Goal: Task Accomplishment & Management: Use online tool/utility

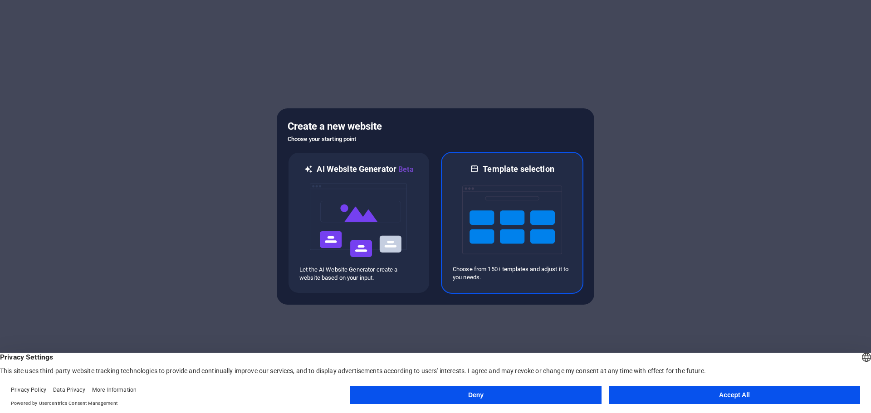
click at [503, 229] on img at bounding box center [512, 220] width 100 height 91
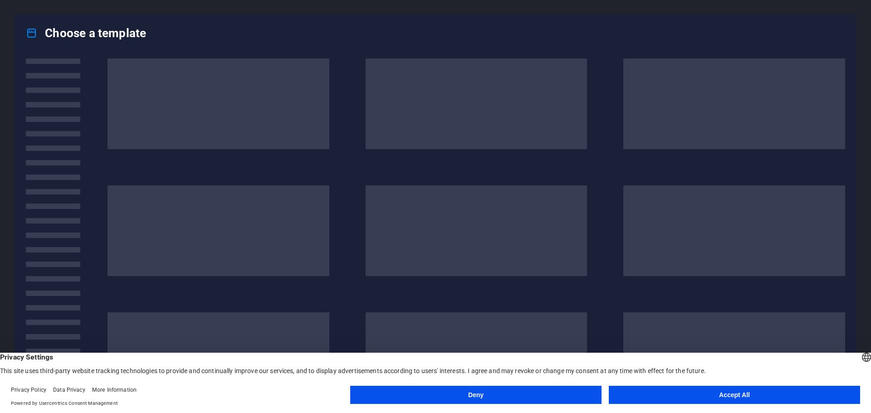
click at [537, 396] on button "Deny" at bounding box center [475, 395] width 251 height 18
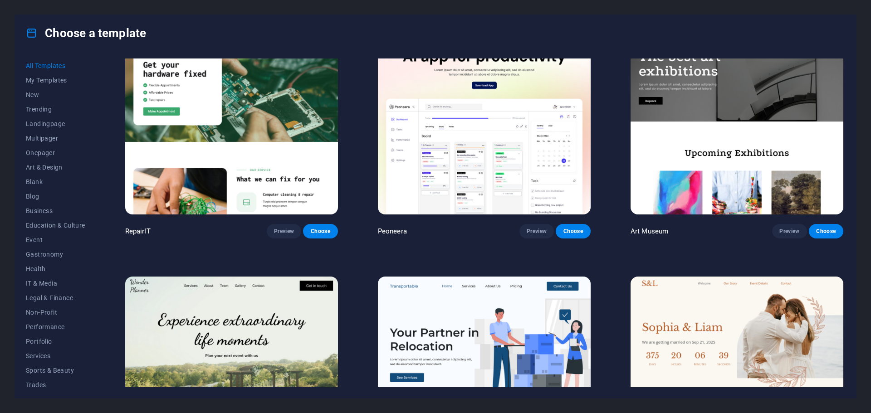
scroll to position [227, 0]
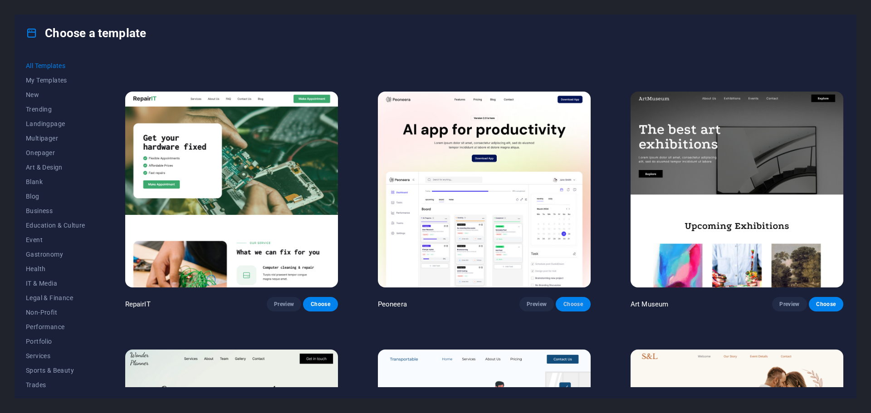
click at [576, 302] on span "Choose" at bounding box center [573, 304] width 20 height 7
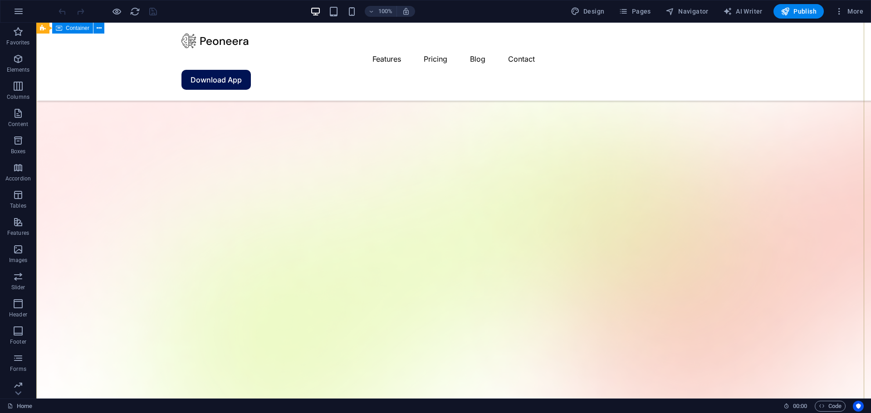
scroll to position [45, 0]
click at [825, 407] on span "Code" at bounding box center [830, 406] width 23 height 11
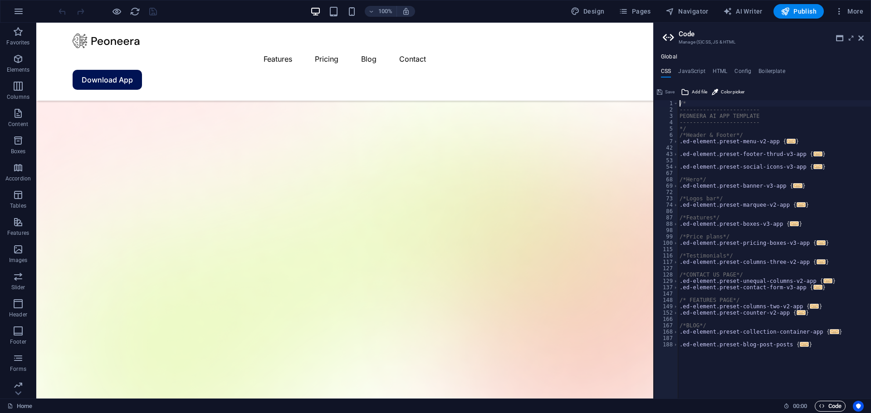
click at [825, 407] on span "Code" at bounding box center [830, 406] width 23 height 11
click at [864, 42] on aside "Code Manage (S)CSS, JS & HTML Global CSS JavaScript HTML Config Boilerplate /* …" at bounding box center [762, 211] width 218 height 376
click at [860, 38] on icon at bounding box center [860, 37] width 5 height 7
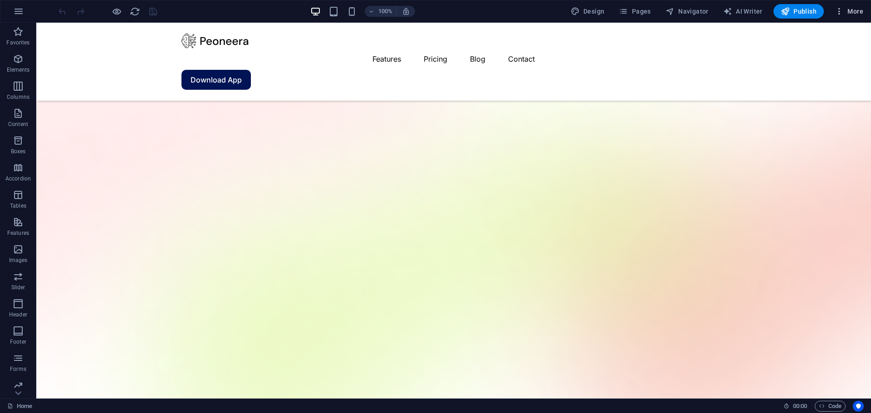
click at [841, 14] on icon "button" at bounding box center [839, 11] width 9 height 9
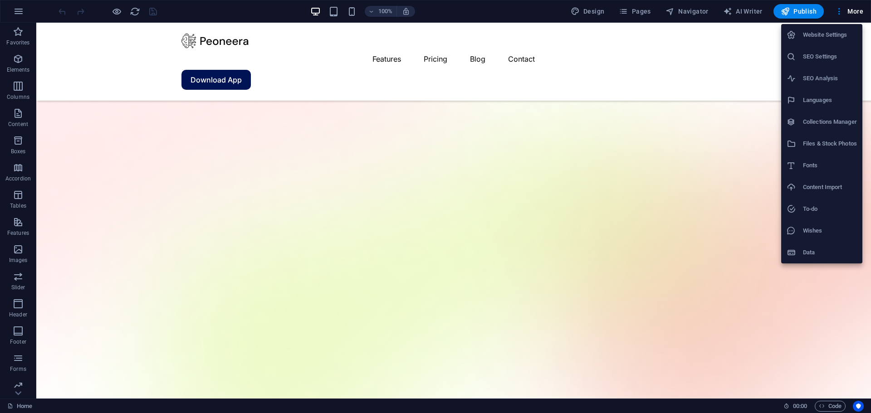
click at [840, 12] on div at bounding box center [435, 206] width 871 height 413
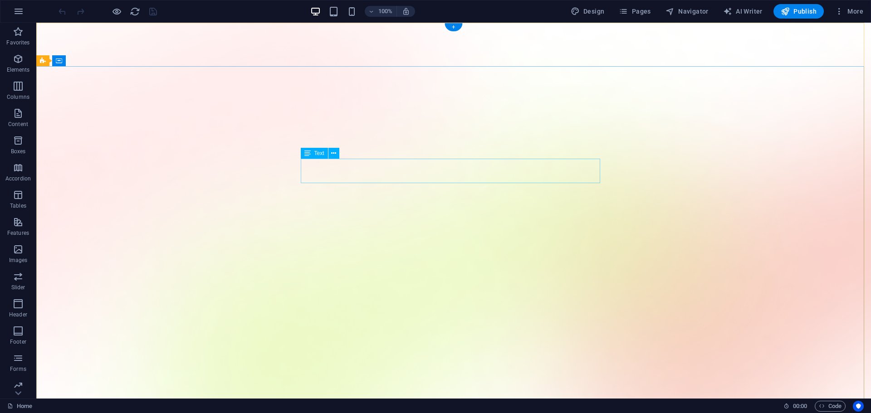
scroll to position [0, 0]
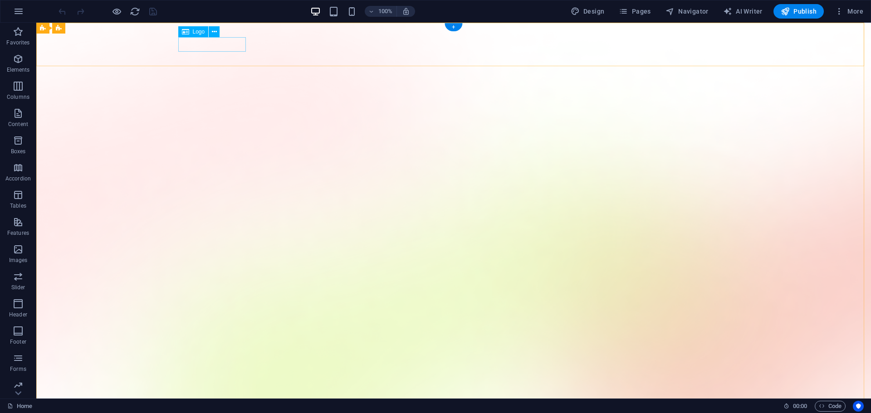
select select "px"
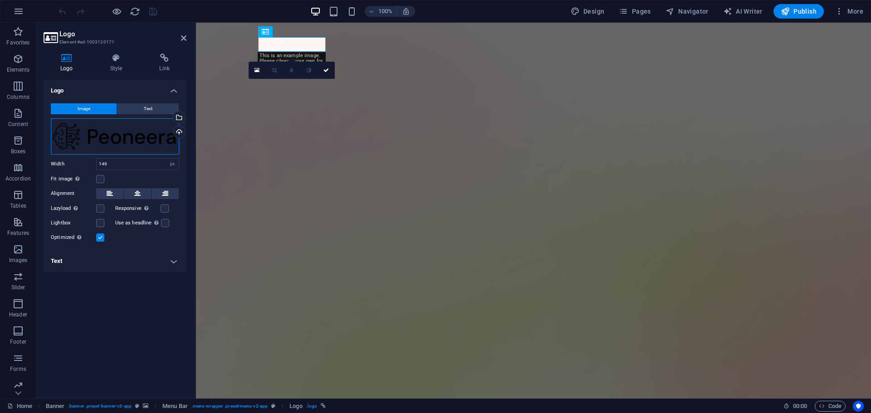
click at [116, 143] on div "Drag files here, click to choose files or select files from Files or our free s…" at bounding box center [115, 136] width 128 height 36
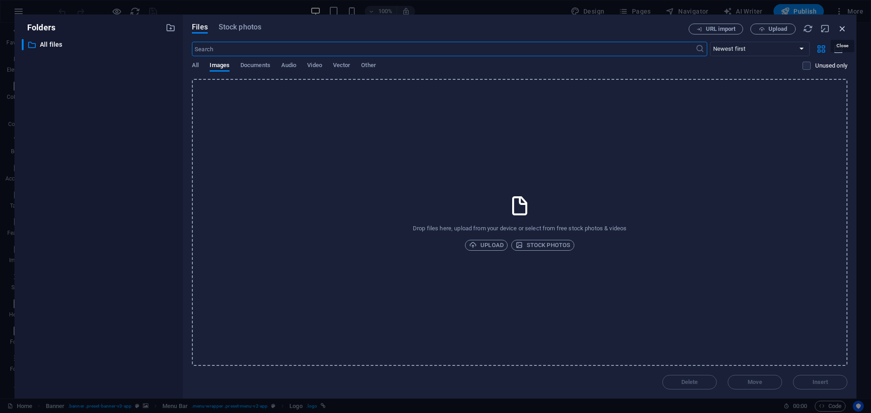
click at [845, 28] on icon "button" at bounding box center [842, 29] width 10 height 10
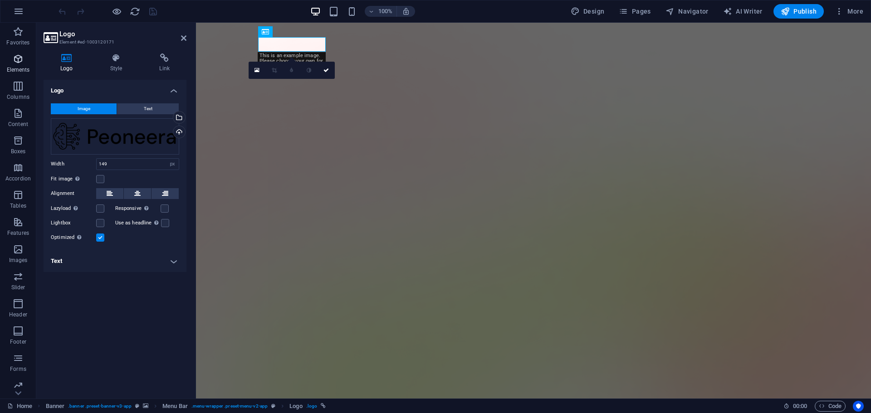
click at [5, 63] on span "Elements" at bounding box center [18, 65] width 36 height 22
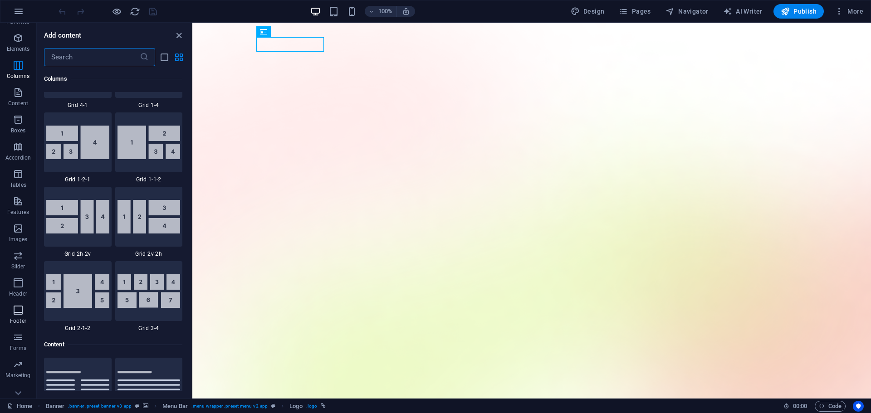
scroll to position [32, 0]
click at [18, 252] on p "Slider" at bounding box center [18, 255] width 14 height 7
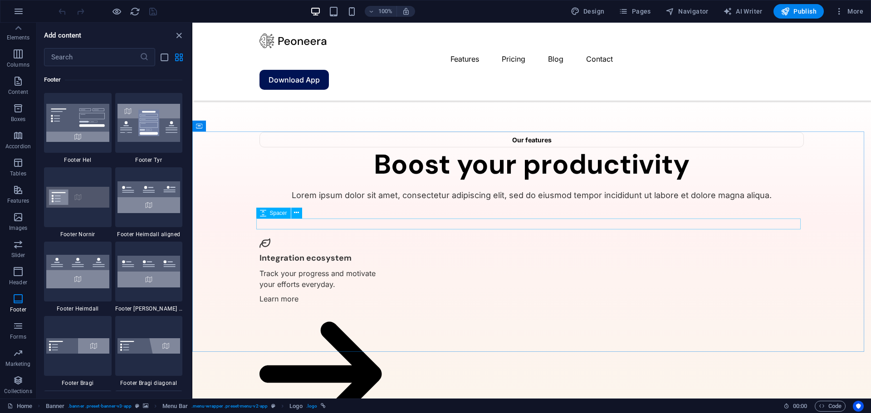
scroll to position [1989, 0]
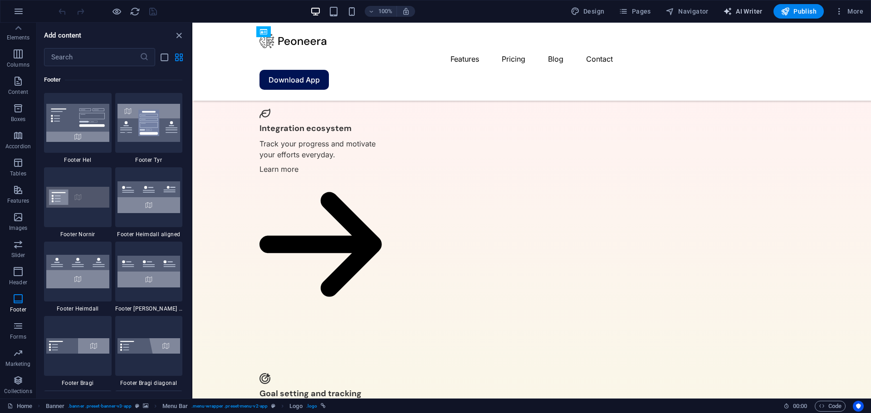
click at [738, 7] on span "AI Writer" at bounding box center [742, 11] width 39 height 9
select select "English"
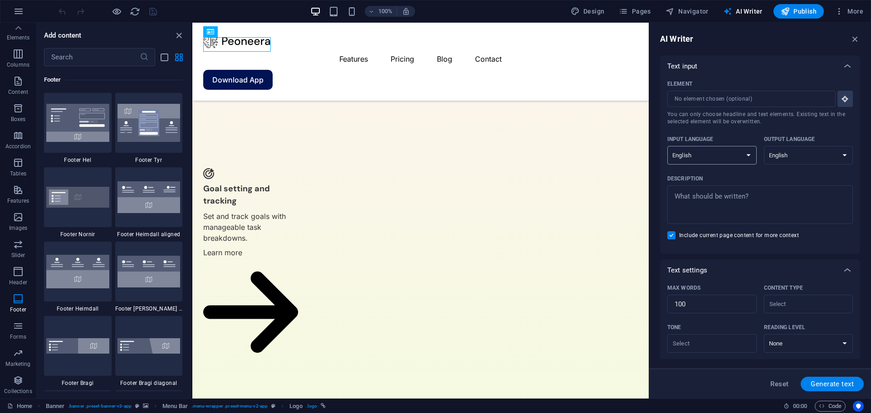
scroll to position [0, 0]
click at [751, 193] on textarea "Description x ​" at bounding box center [760, 204] width 176 height 29
type textarea "x"
click at [747, 102] on input "Element ​ You can only choose headline and text elements. Existing text in the …" at bounding box center [748, 99] width 162 height 16
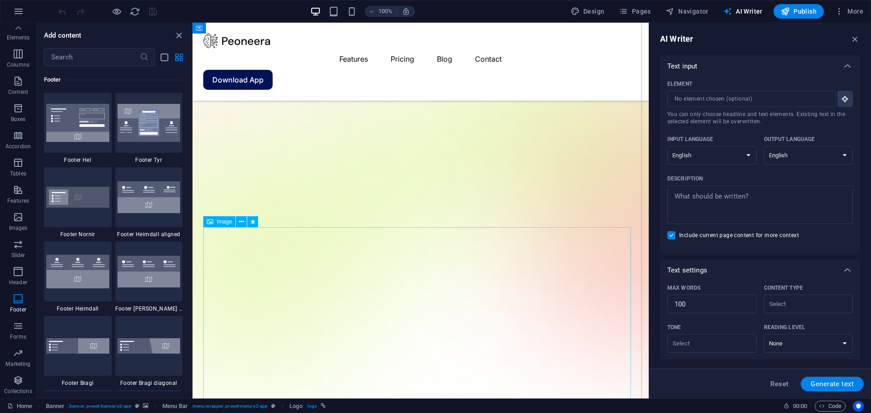
scroll to position [136, 0]
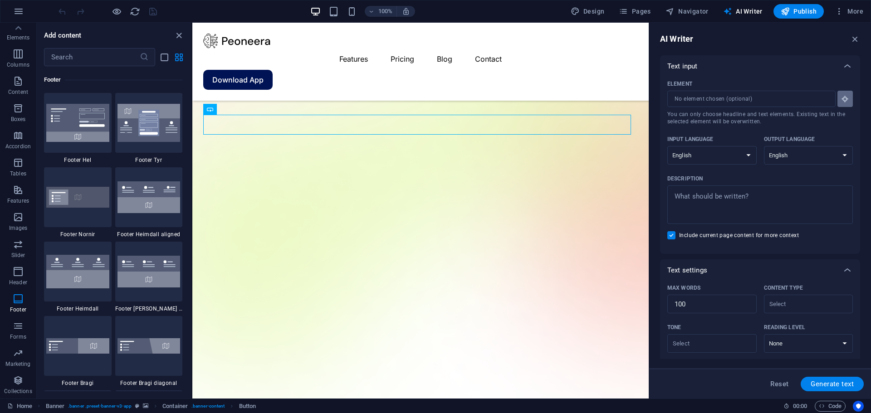
click at [838, 101] on button "Element ​ You can only choose headline and text elements. Existing text in the …" at bounding box center [844, 99] width 15 height 16
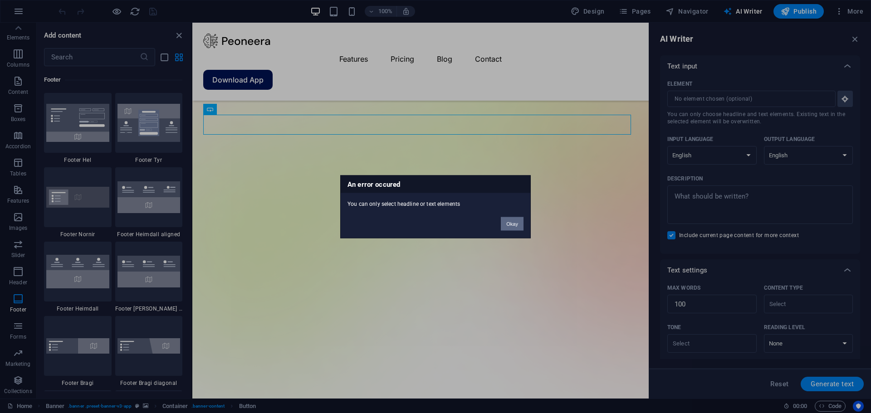
click at [511, 226] on button "Okay" at bounding box center [512, 224] width 23 height 14
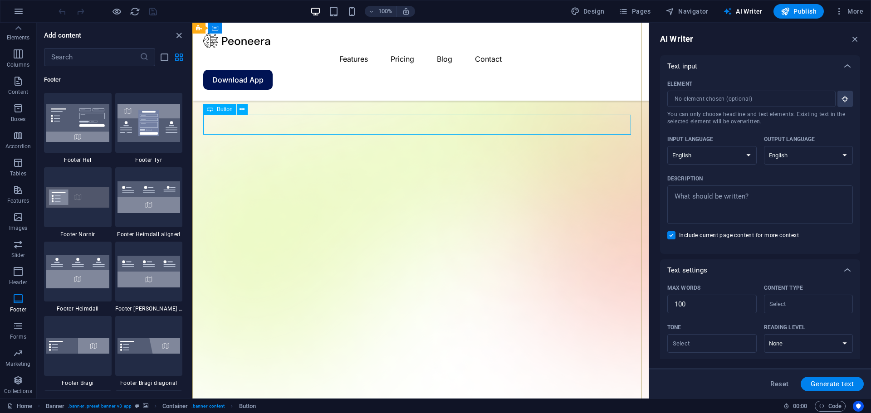
click at [847, 101] on button "Element ​ You can only choose headline and text elements. Existing text in the …" at bounding box center [844, 99] width 15 height 16
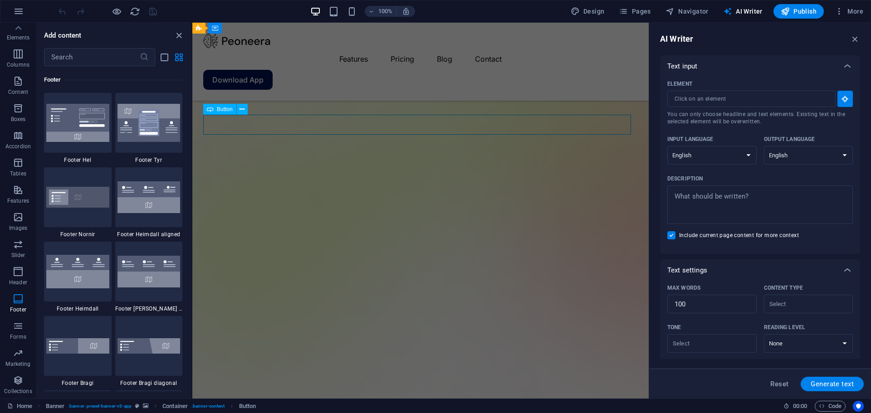
drag, startPoint x: 387, startPoint y: 121, endPoint x: 450, endPoint y: 127, distance: 63.4
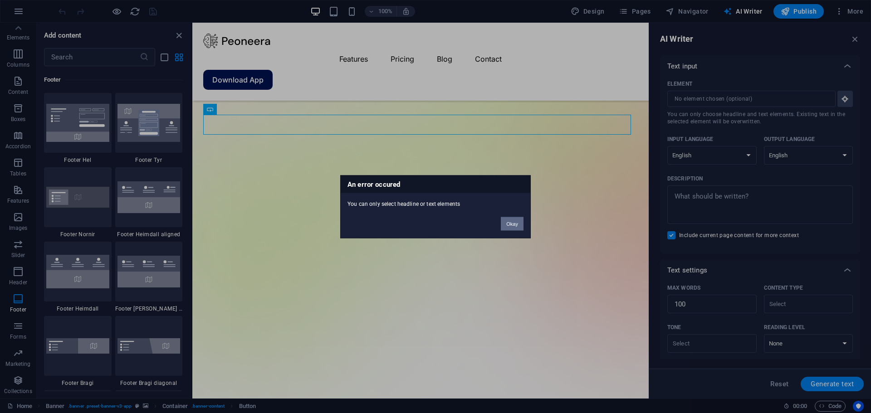
click at [508, 222] on button "Okay" at bounding box center [512, 224] width 23 height 14
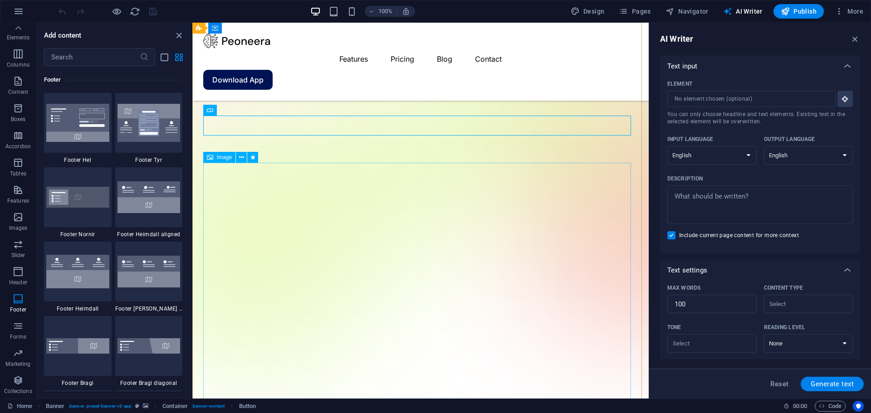
scroll to position [91, 0]
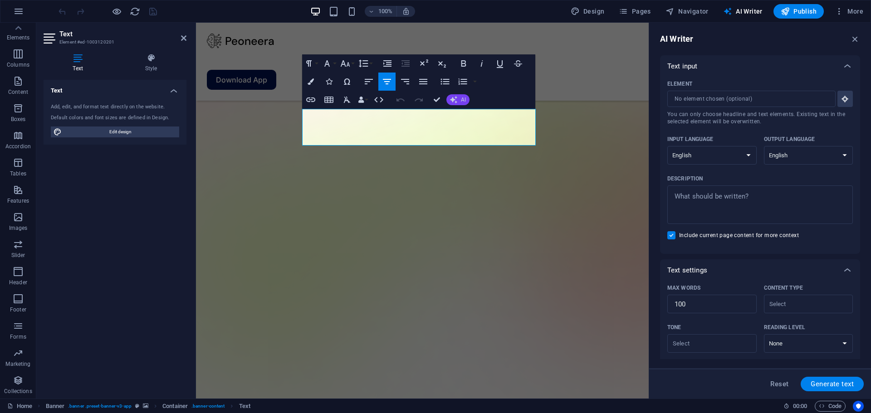
click at [462, 99] on span "AI" at bounding box center [463, 99] width 5 height 5
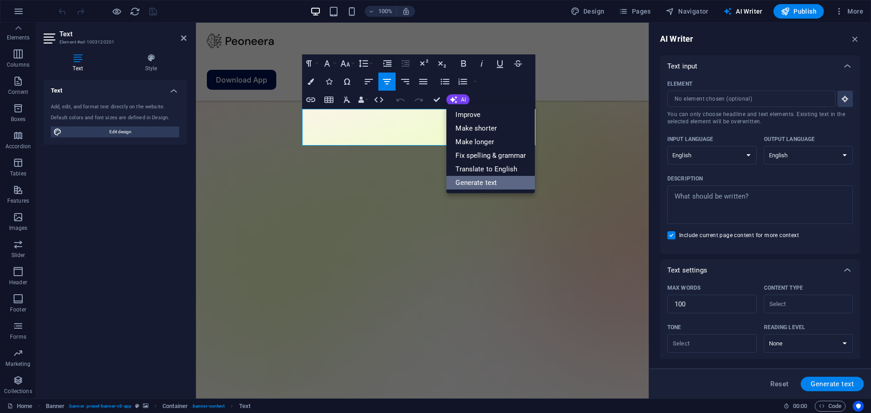
click at [478, 178] on link "Generate text" at bounding box center [490, 183] width 88 height 14
type input "#ed-1003120201"
type textarea "x"
type input "19"
type textarea "x"
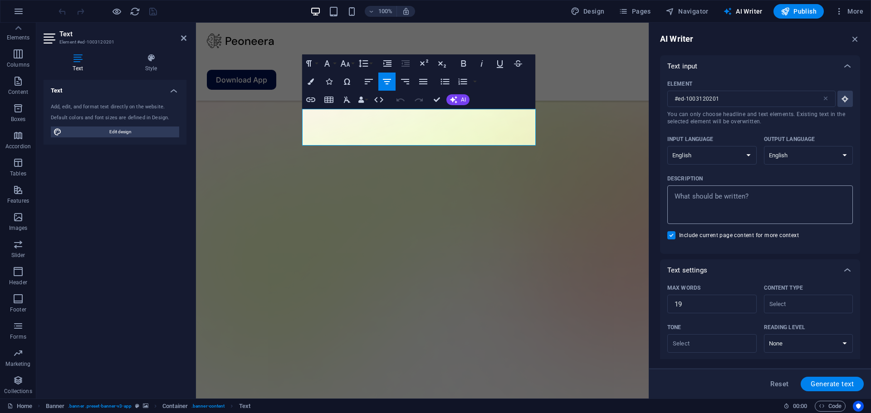
click at [713, 223] on div "x ​" at bounding box center [760, 205] width 186 height 39
click at [713, 220] on textarea "Description x ​" at bounding box center [760, 204] width 176 height 29
type textarea "x"
type textarea "xn"
type textarea "x"
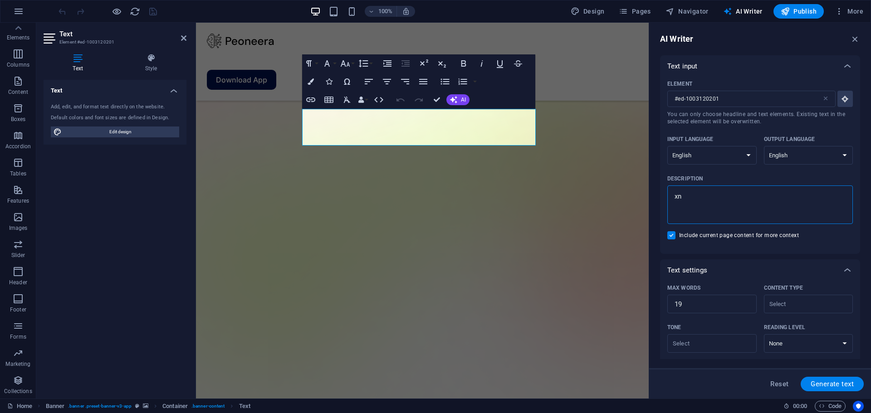
type textarea "x"
type textarea "c"
type textarea "x"
type textarea "ca"
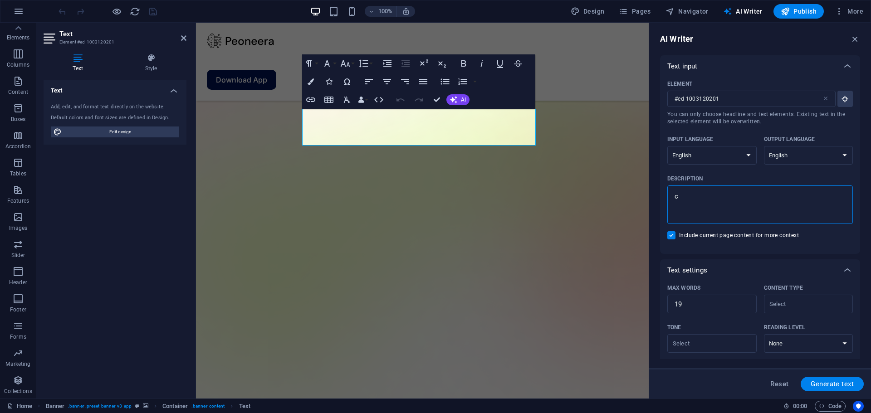
type textarea "x"
type textarea "can"
type textarea "x"
type textarea "can"
type textarea "x"
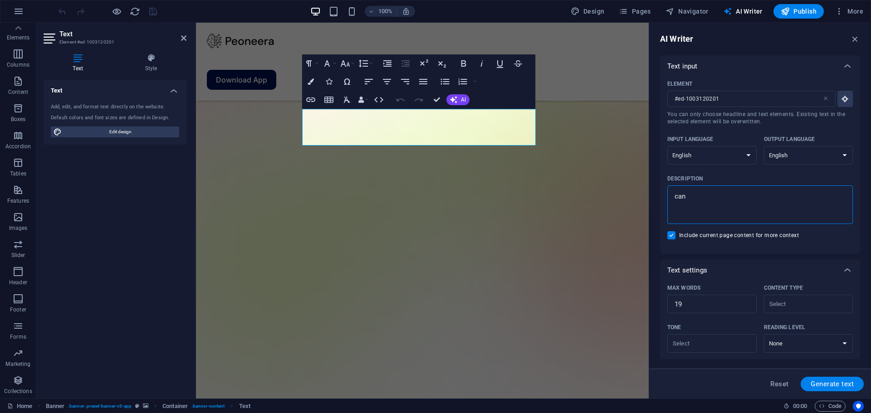
type textarea "can u"
type textarea "x"
type textarea "can u"
type textarea "x"
type textarea "can u w"
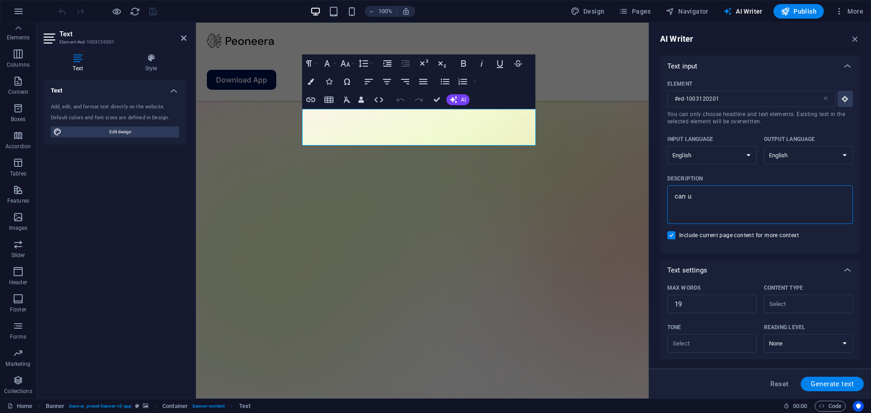
type textarea "x"
type textarea "can u wr"
type textarea "x"
type textarea "can u wri"
type textarea "x"
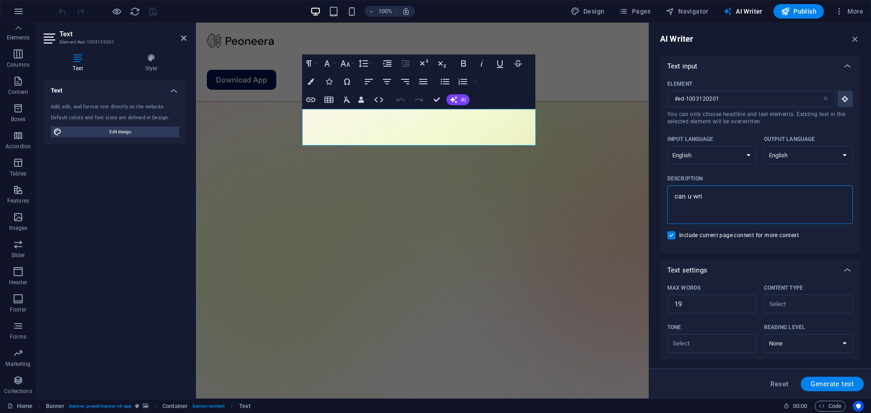
type textarea "can u writ"
type textarea "x"
type textarea "can u write"
type textarea "x"
type textarea "can u write"
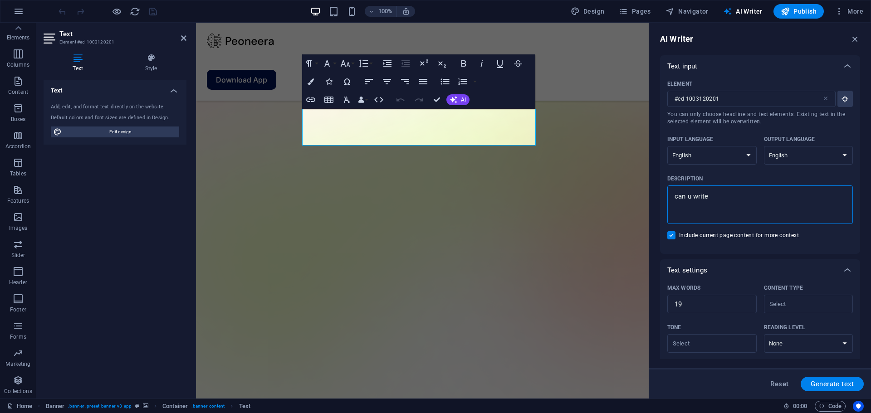
type textarea "x"
type textarea "can u write s"
type textarea "x"
type textarea "can u write st"
type textarea "x"
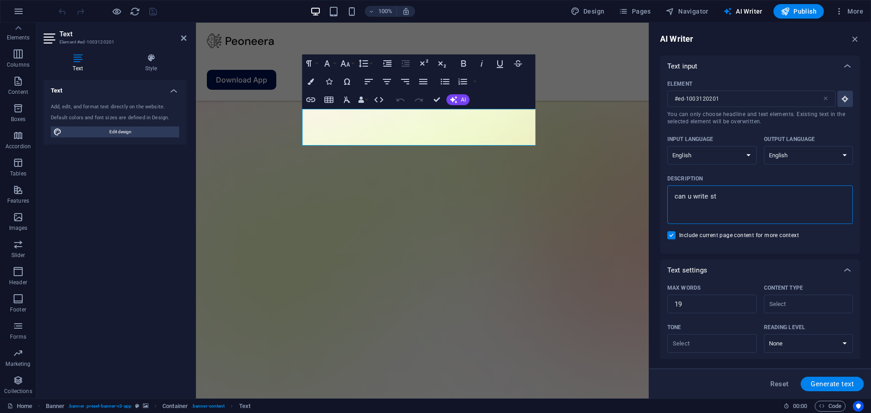
type textarea "can u write stu"
type textarea "x"
type textarea "can u write stuf"
type textarea "x"
type textarea "can u write stuff"
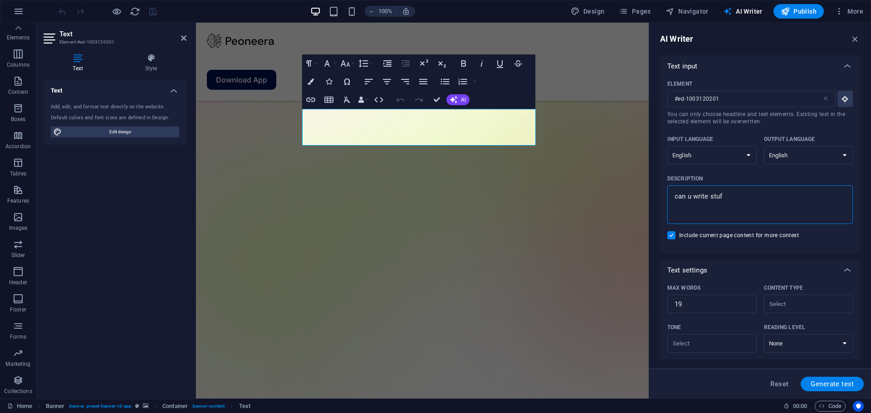
type textarea "x"
type textarea "can u write stuff"
type textarea "x"
type textarea "can u write stuff l"
type textarea "x"
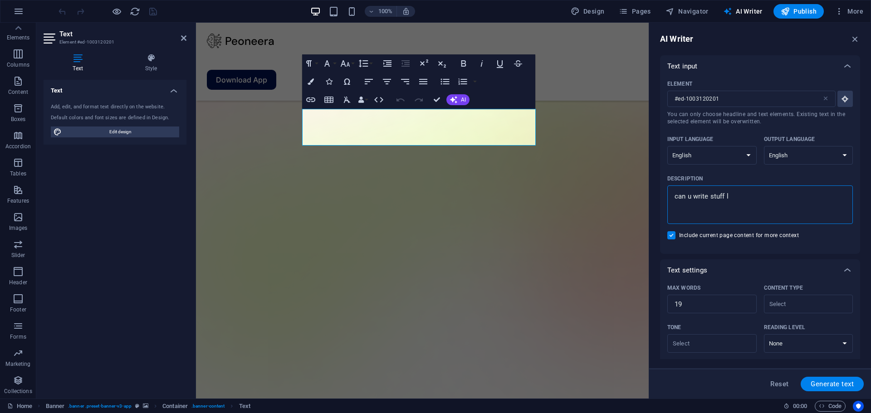
type textarea "can u write stuff li"
type textarea "x"
type textarea "can u write stuff lik"
type textarea "x"
type textarea "can u write stuff like"
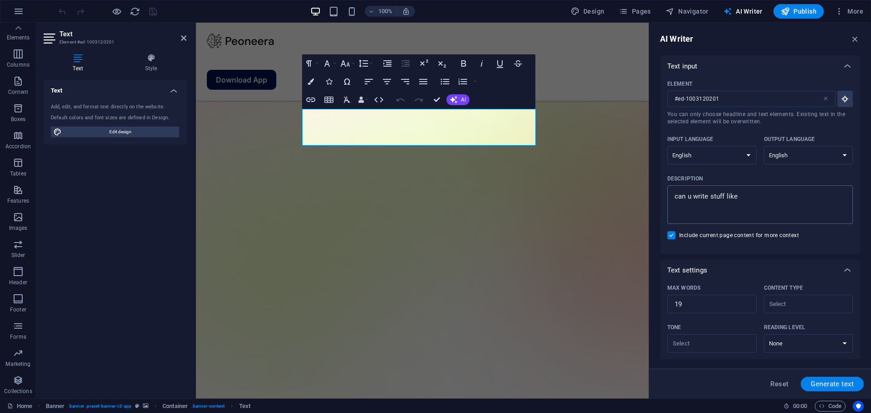
type textarea "x"
type textarea "can u write stuff like"
type textarea "x"
type textarea "can u write stuff like b"
type textarea "x"
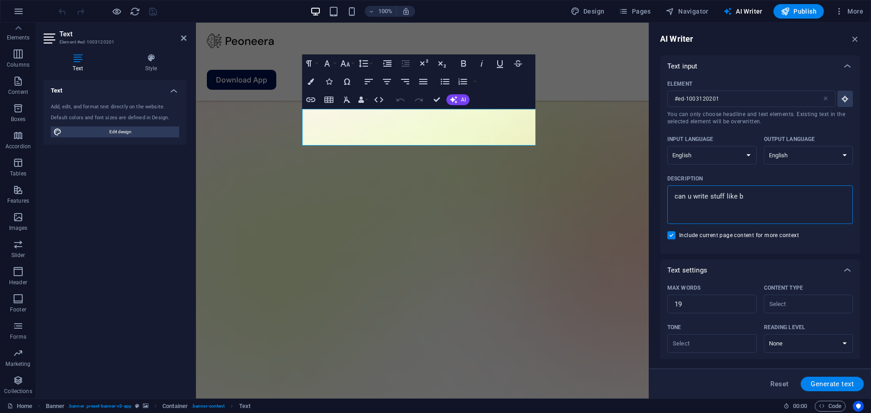
type textarea "can u write stuff like be"
type textarea "x"
type textarea "can u write stuff like bes"
type textarea "x"
type textarea "can u write stuff like best"
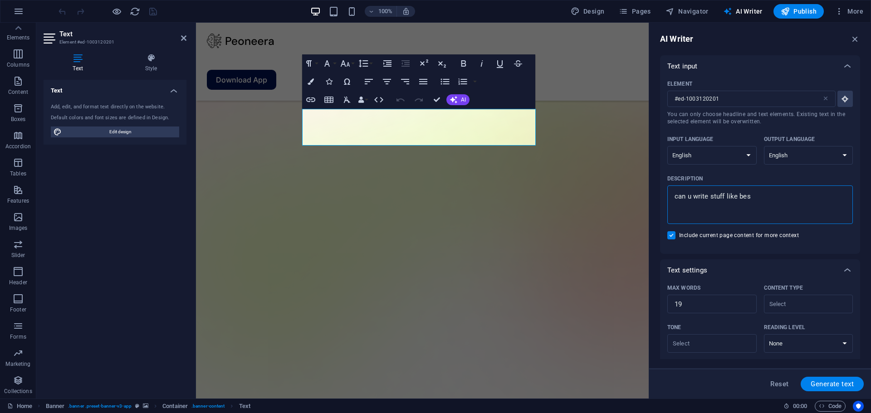
type textarea "x"
type textarea "can u write stuff like best"
type textarea "x"
type textarea "can u write stuff like best o"
type textarea "x"
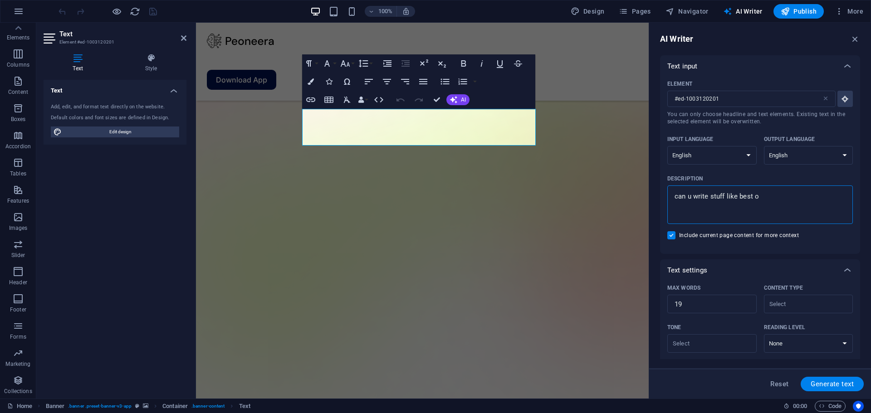
type textarea "can u write stuff like best os"
type textarea "x"
type textarea "can u write stuff like best osi"
type textarea "x"
type textarea "can u write stuff like best osin"
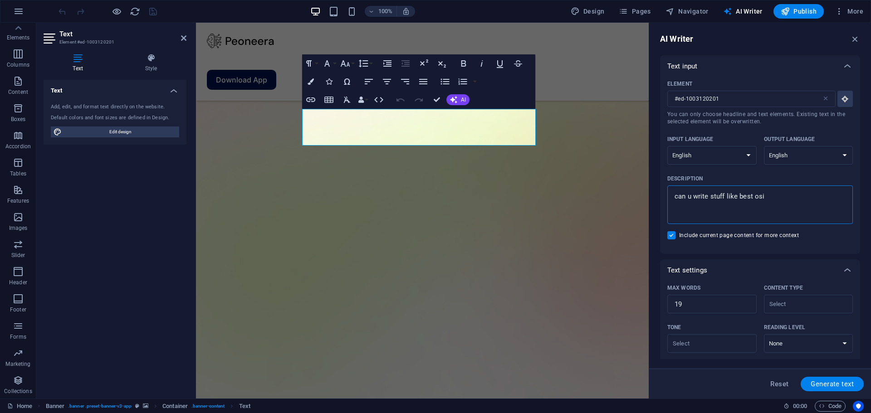
type textarea "x"
type textarea "can u write stuff like best osint"
type textarea "x"
type textarea "can u write stuff like best osint"
type textarea "x"
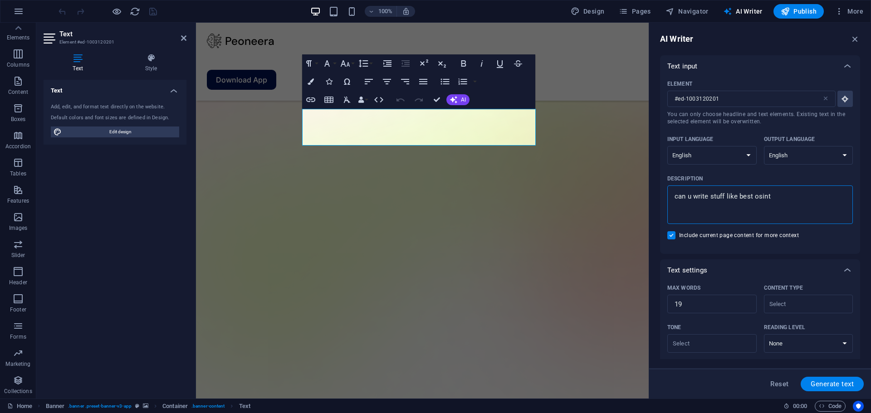
type textarea "can u write stuff like best osint w"
type textarea "x"
type textarea "can u write stuff like best osint we"
type textarea "x"
type textarea "can u write stuff like best osint web"
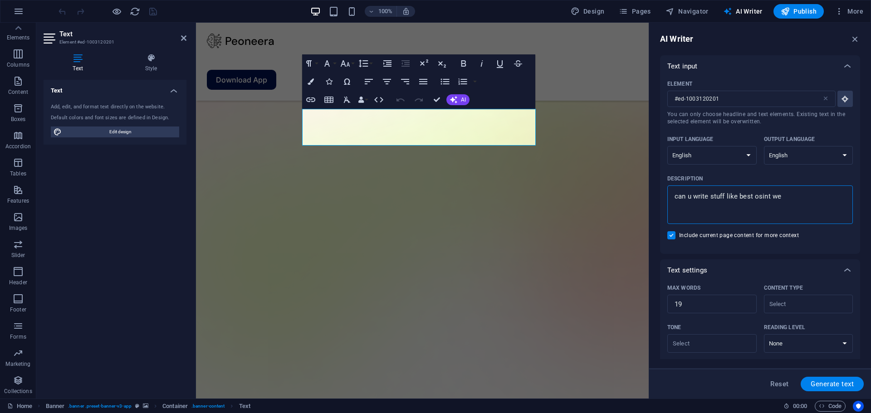
type textarea "x"
type textarea "can u write stuff like best osint webs"
type textarea "x"
type textarea "can u write stuff like best osint websi"
type textarea "x"
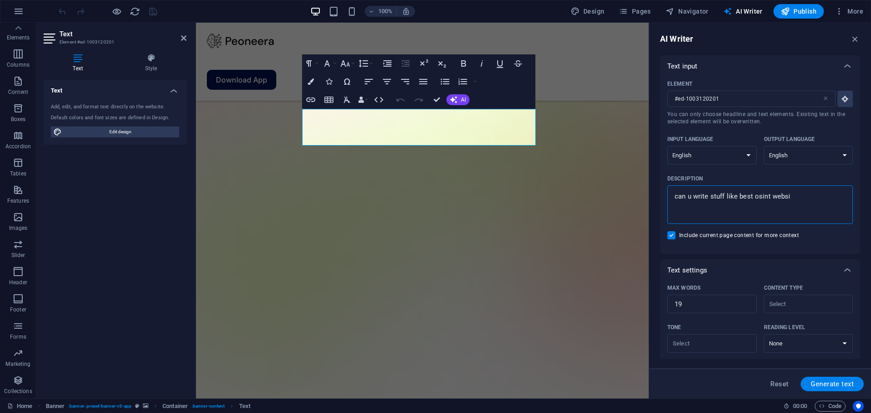
type textarea "can u write stuff like best osint websit"
type textarea "x"
type textarea "can u write stuff like best osint website"
type textarea "x"
type textarea "can u write stuff like best osint website"
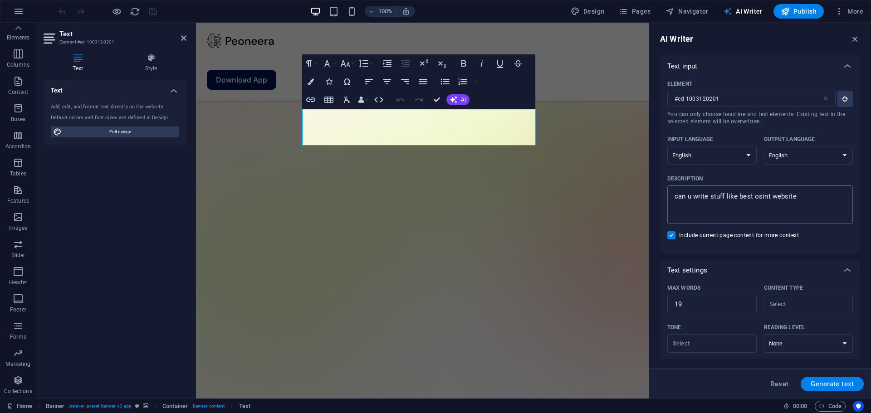
type textarea "x"
type textarea "can u write stuff like best osint website a"
type textarea "x"
type textarea "can u write stuff like best osint website an"
type textarea "x"
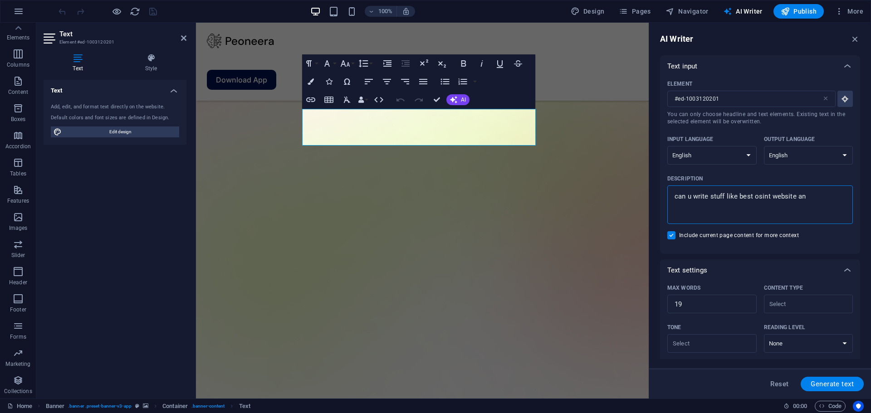
type textarea "can u write stuff like best osint website [PERSON_NAME]"
type textarea "x"
type textarea "can u write stuff like best osint website anal"
type textarea "x"
type textarea "can u write stuff like best osint website analy"
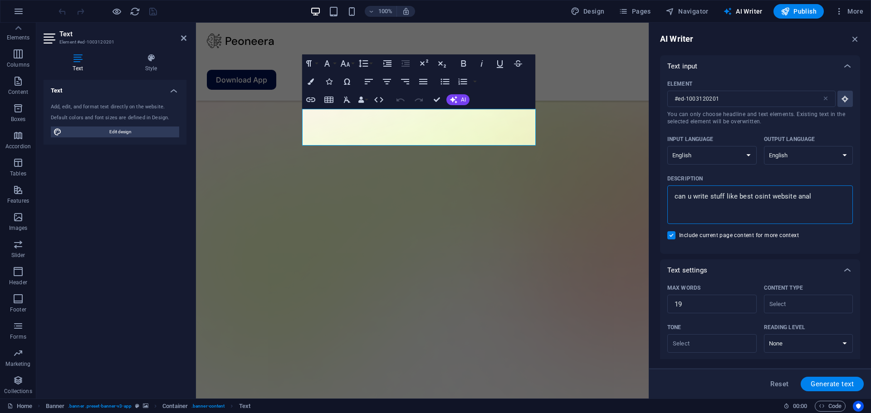
type textarea "x"
type textarea "can u write stuff like best osint website analyz"
type textarea "x"
type textarea "can u write stuff like best osint website analyze"
type textarea "x"
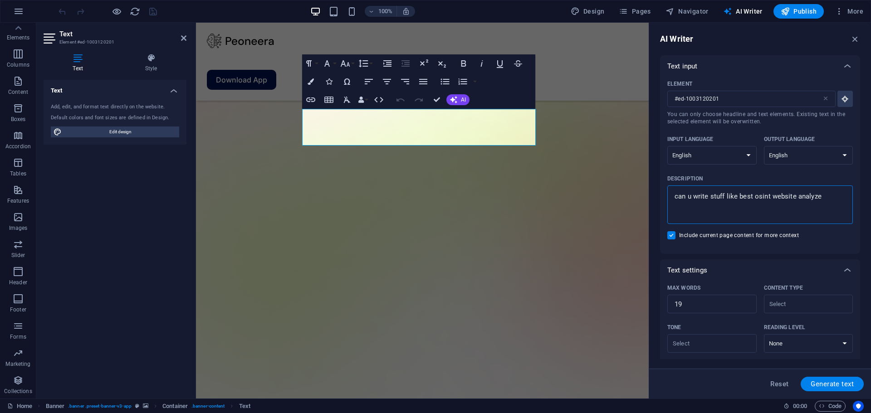
type textarea "can u write stuff like best osint website analyzer"
type textarea "x"
type textarea "can u write stuff like best osint website analyzer"
type textarea "x"
type textarea "can u write stuff like best osint website analyzer t"
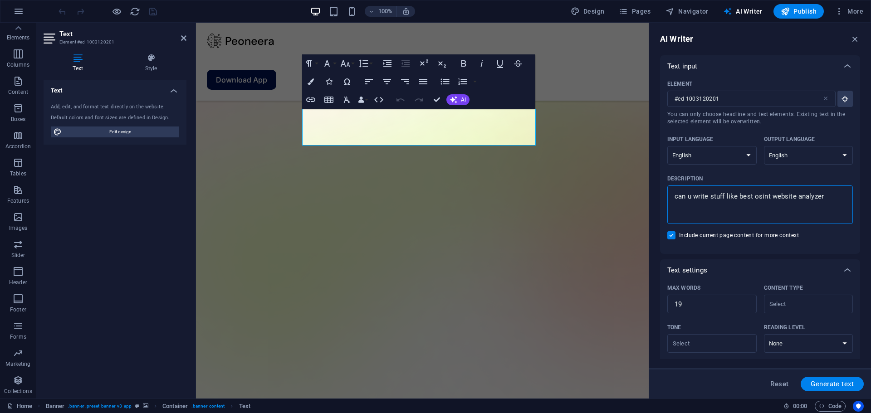
type textarea "x"
type textarea "can u write stuff like best osint website analyzer to"
type textarea "x"
type textarea "can u write stuff like best osint website analyzer too"
type textarea "x"
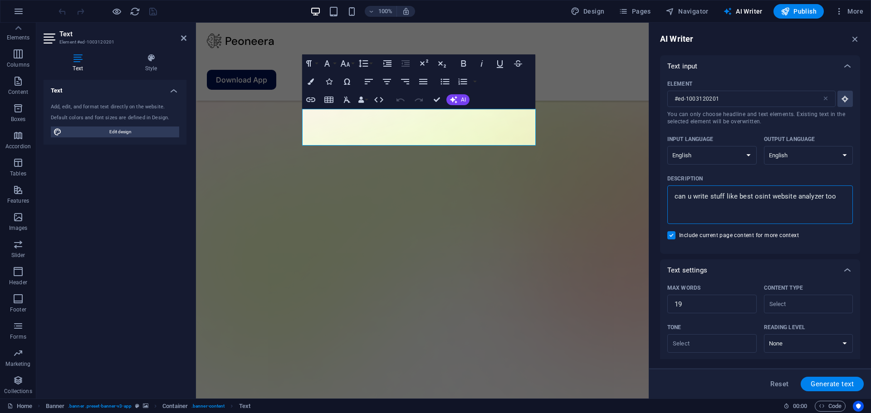
type textarea "can u write stuff like best osint website analyzer tool"
type textarea "x"
type textarea "can u write stuff like best osint website analyzer tool"
type textarea "x"
type textarea "can u write stuff like best osint website analyzer tool e"
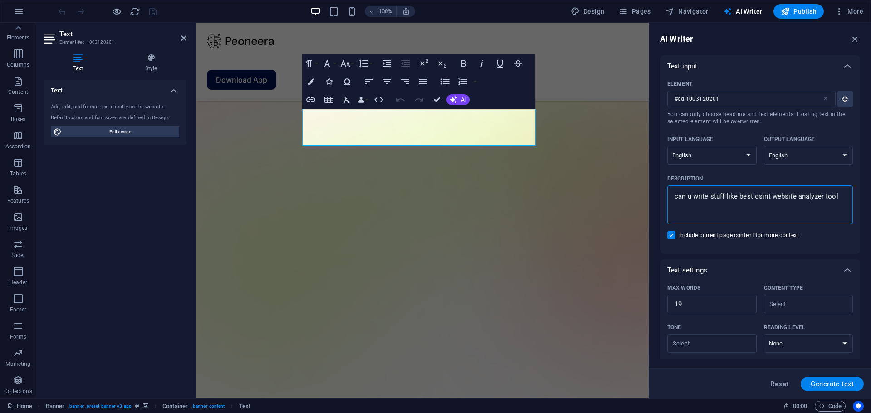
type textarea "x"
type textarea "can u write stuff like best osint website analyzer tool et"
type textarea "x"
type textarea "can u write stuff like best osint website analyzer tool etc"
type textarea "x"
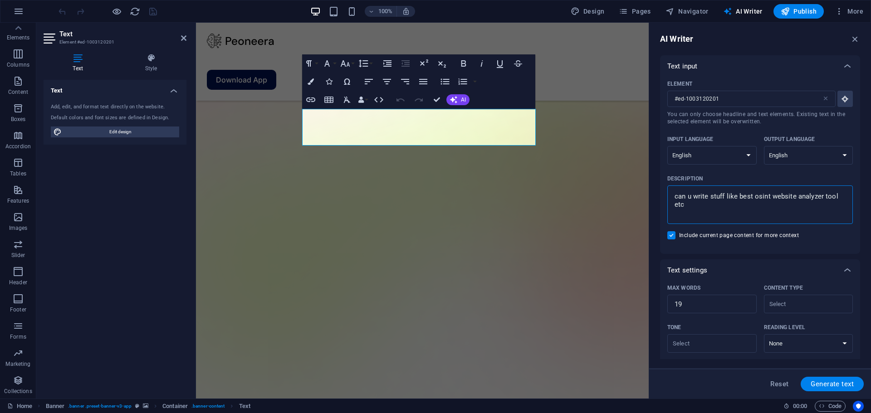
type textarea "can u write stuff like best osint website analyzer tool etc?"
type textarea "x"
type textarea "can u write stuff like best osint website analyzer tool etc?"
type textarea "x"
type textarea "can u write stuff like best osint website analyzer tool etc?"
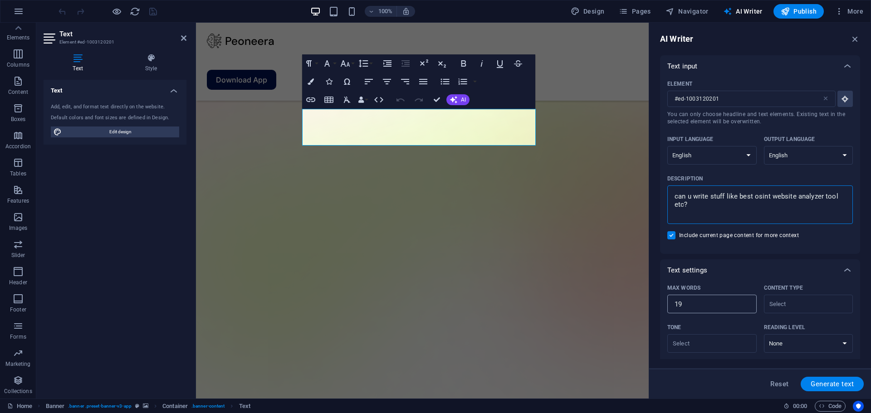
click at [685, 298] on input "19" at bounding box center [711, 304] width 89 height 18
type textarea "x"
type input "5"
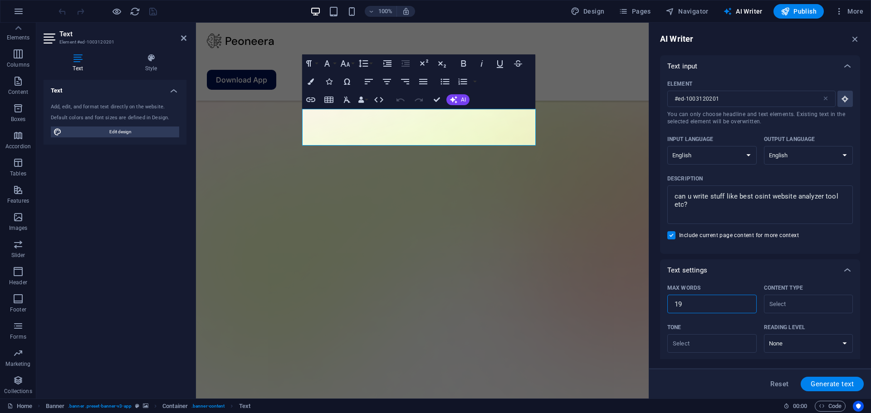
type textarea "x"
type input "50"
type textarea "x"
type input "50"
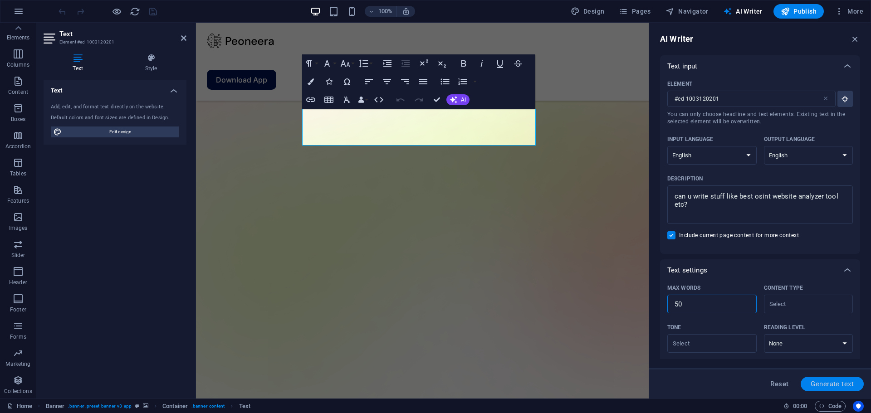
click at [814, 382] on span "Generate text" at bounding box center [832, 384] width 43 height 7
type textarea "x"
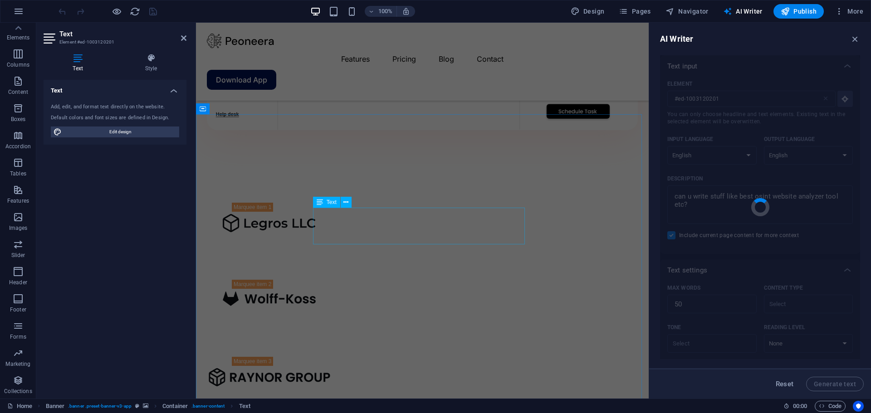
type textarea "x"
type textarea "Discover the top OSINT website analyzer tool designed to enhance productivity. …"
type textarea "x"
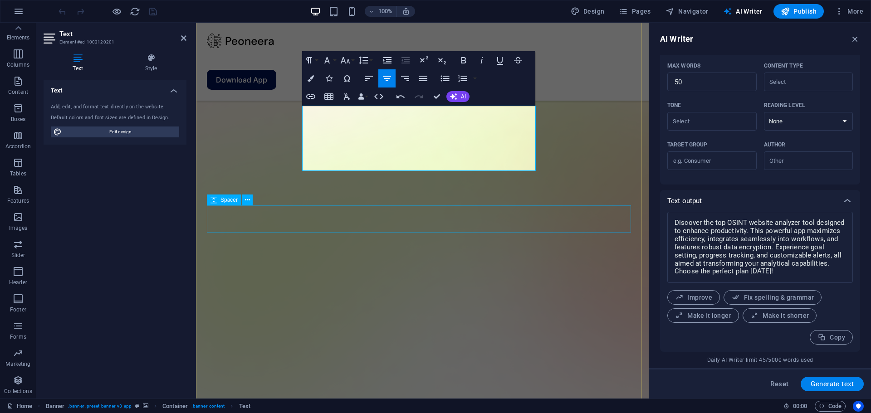
scroll to position [0, 0]
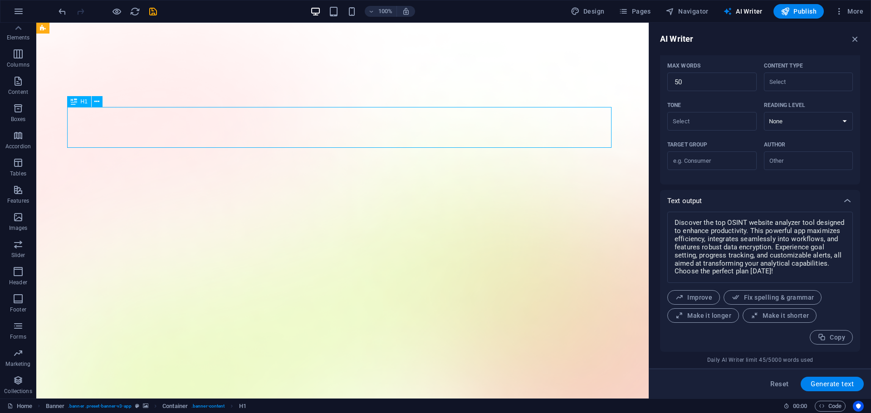
type input "#ed-1003120195"
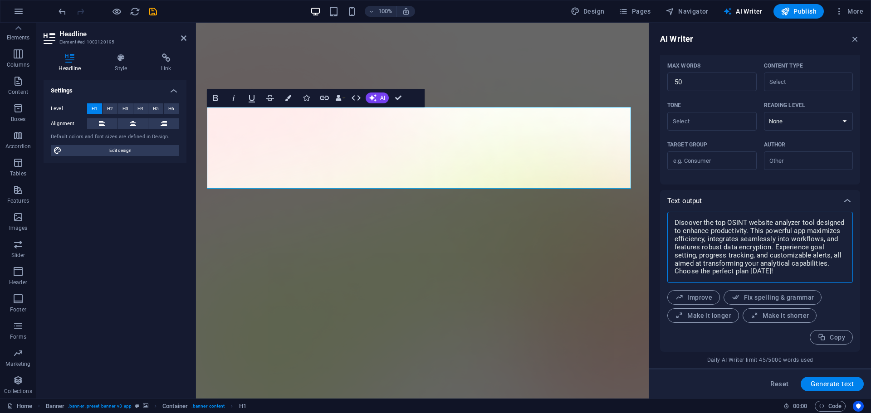
drag, startPoint x: 796, startPoint y: 271, endPoint x: 767, endPoint y: 247, distance: 38.0
click at [765, 249] on textarea "Discover the top OSINT website analyzer tool designed to enhance productivity. …" at bounding box center [760, 247] width 176 height 62
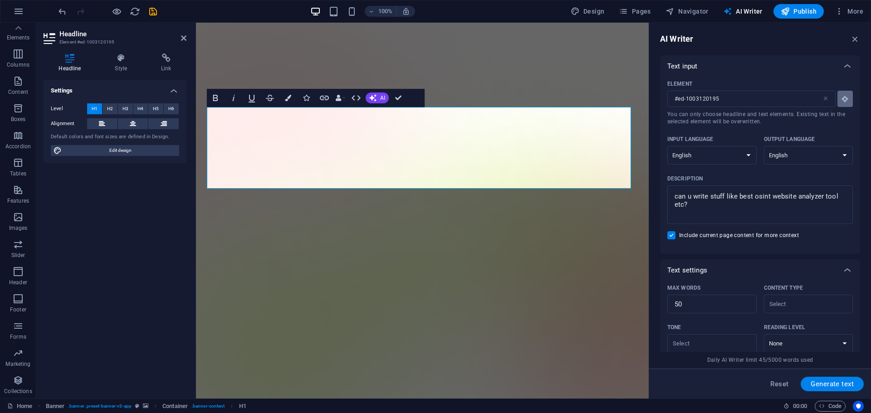
type textarea "x"
click at [845, 100] on icon "button" at bounding box center [845, 99] width 8 height 8
type textarea "x"
type input "10"
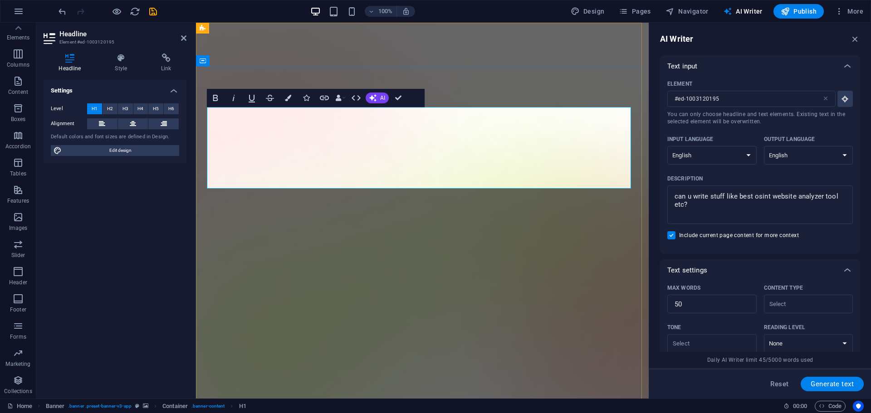
type textarea "x"
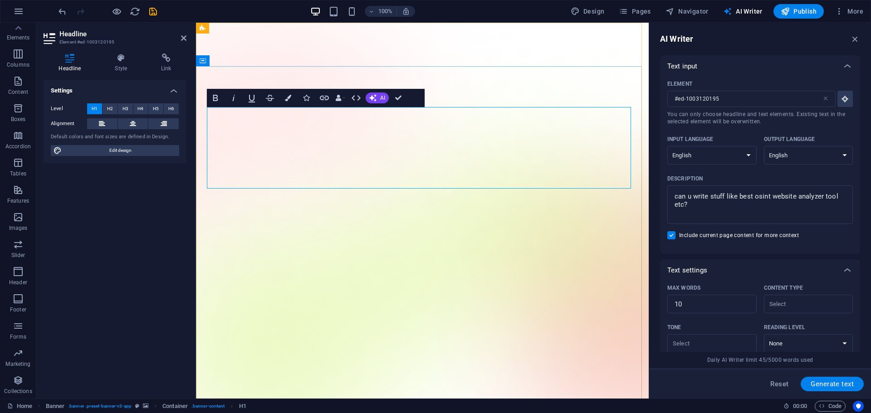
drag, startPoint x: 569, startPoint y: 167, endPoint x: 317, endPoint y: 127, distance: 255.5
click at [377, 94] on button "AI" at bounding box center [377, 98] width 23 height 11
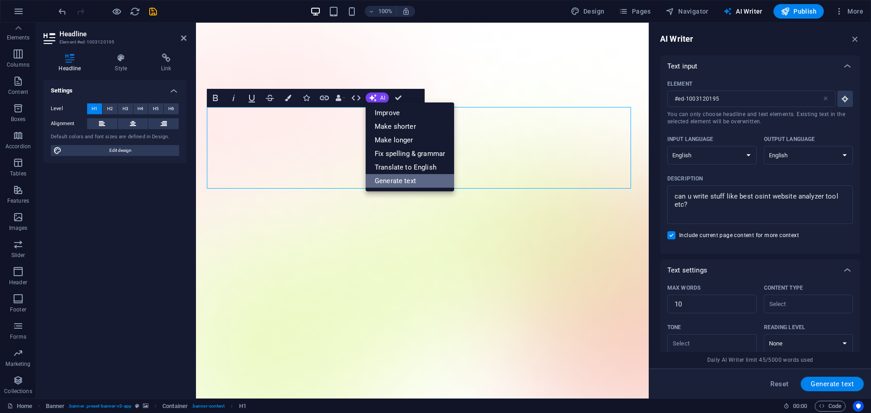
click at [415, 184] on link "Generate text" at bounding box center [410, 181] width 88 height 14
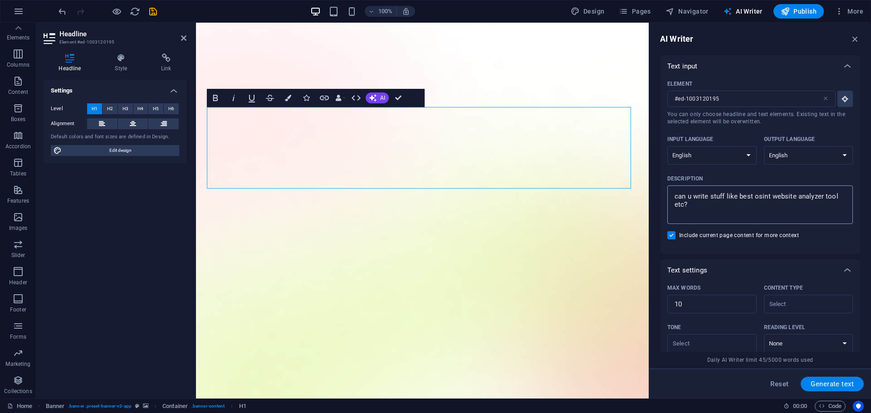
click at [723, 197] on textarea "can u write stuff like best osint website analyzer tool etc?" at bounding box center [760, 204] width 176 height 29
click at [726, 211] on textarea "can u write stuff like best osint website analyzer tool etc?" at bounding box center [760, 204] width 176 height 29
click at [821, 386] on span "Generate text" at bounding box center [832, 384] width 43 height 7
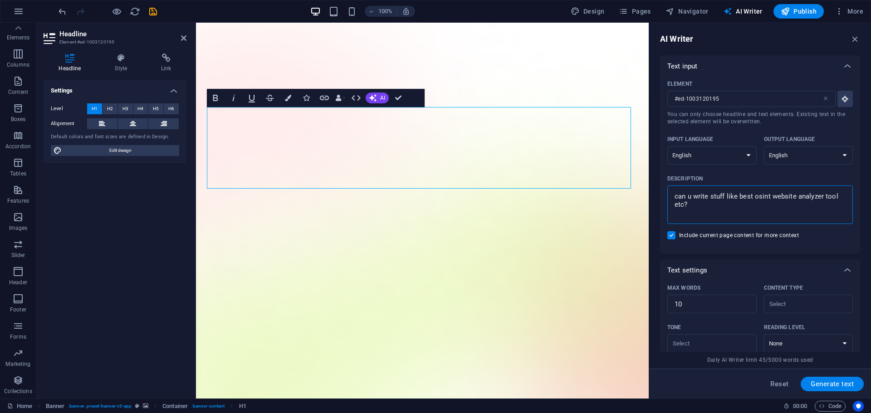
type textarea "x"
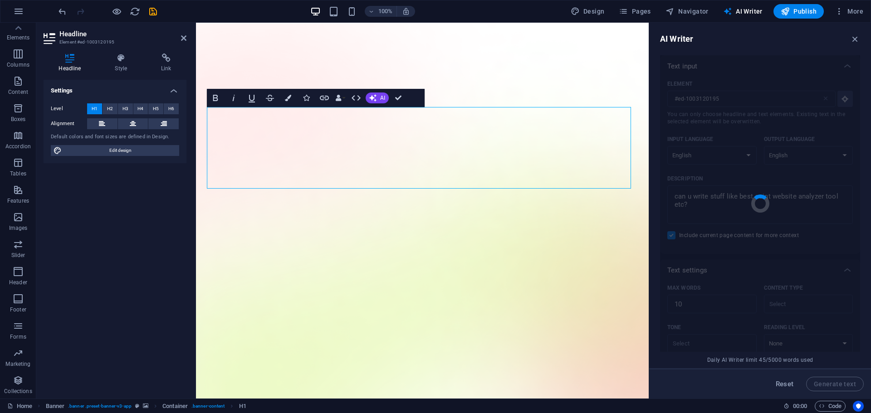
type textarea "x"
type textarea "Top OSINT analysis tools for enhanced investigation efficiency."
type textarea "x"
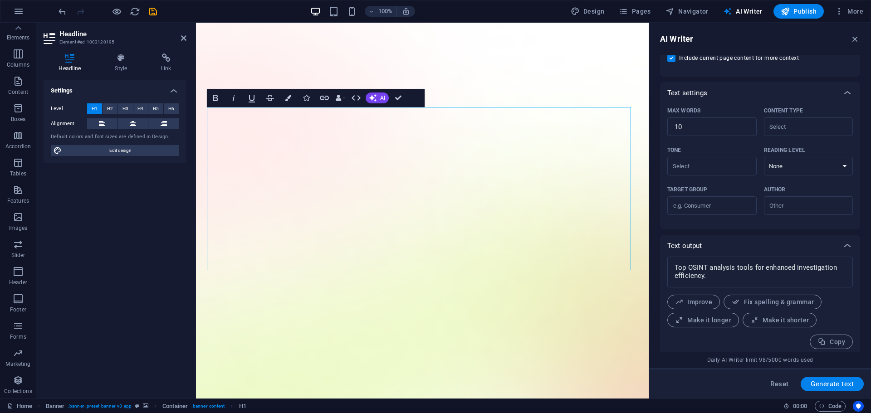
scroll to position [182, 0]
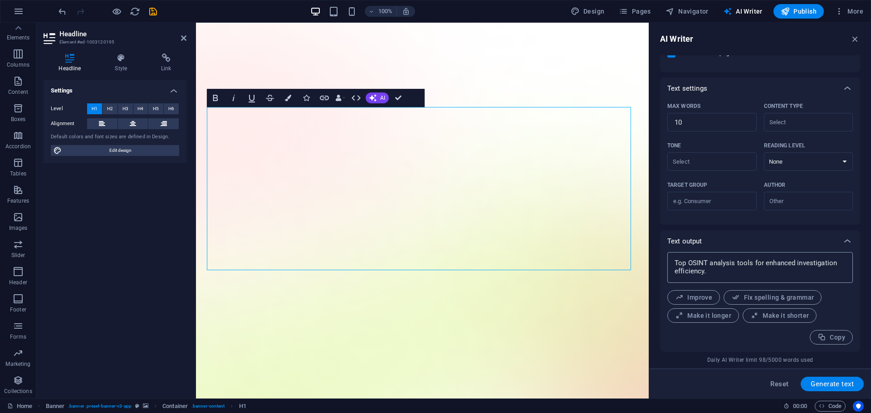
click at [760, 267] on textarea "Top OSINT analysis tools for enhanced investigation efficiency." at bounding box center [760, 268] width 176 height 22
type textarea "x"
click at [760, 267] on textarea "Top OSINT analysis tools for enhanced investigation efficiency." at bounding box center [760, 268] width 176 height 22
type textarea "Top OSINT analysis tools for enhanced investigation efficiency."
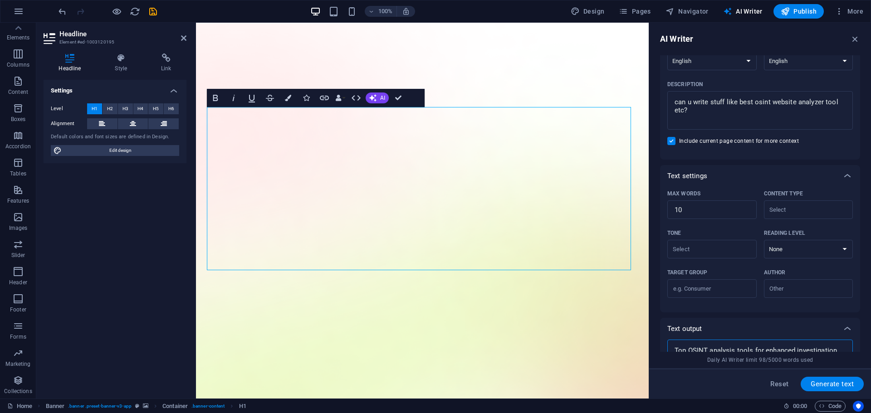
scroll to position [0, 0]
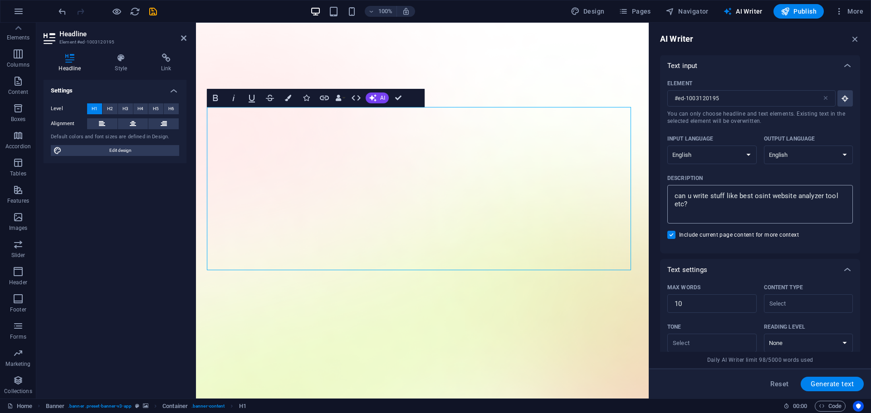
click at [704, 200] on textarea "can u write stuff like best osint website analyzer tool etc?" at bounding box center [760, 204] width 176 height 29
type textarea "x"
click at [704, 200] on textarea "can u write stuff like best osint website analyzer tool etc?" at bounding box center [760, 204] width 176 height 29
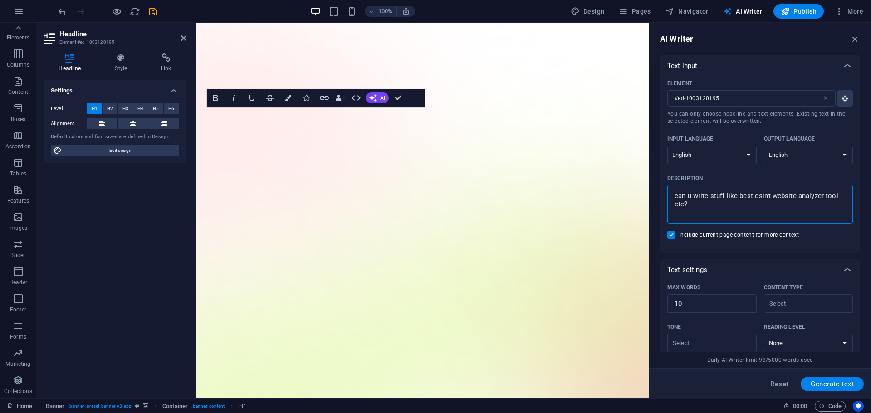
click at [711, 208] on textarea "can u write stuff like best osint website analyzer tool etc?" at bounding box center [760, 204] width 176 height 29
type textarea "can u write stuff like best osint website analyzer tool etc?"
type textarea "x"
type textarea "can u write stuff like best osint website analyzer tool etc? l"
type textarea "x"
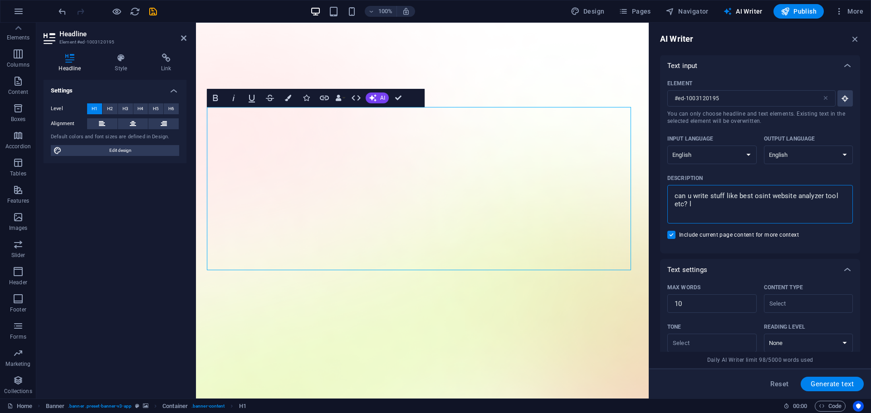
type textarea "can u write stuff like best osint website analyzer tool etc? li"
type textarea "x"
type textarea "can u write stuff like best osint website analyzer tool etc? like"
type textarea "x"
type textarea "can u write stuff like best osint website analyzer tool etc? like"
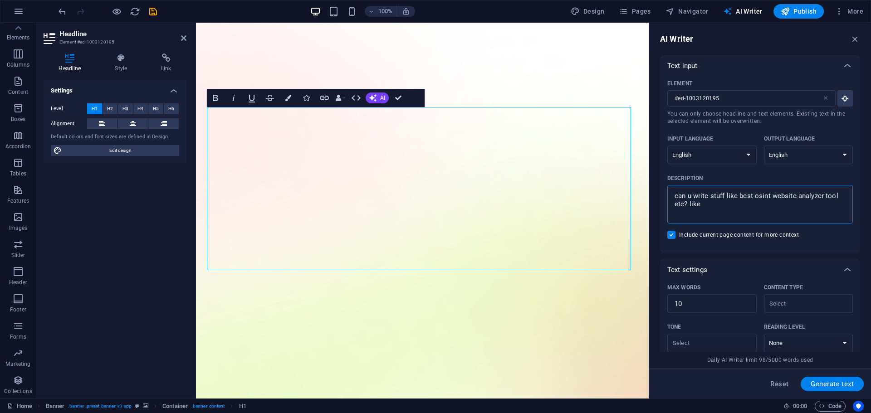
type textarea "x"
type textarea "can u write stuff like best osint website analyzer tool etc? like f"
type textarea "x"
type textarea "can u write stuff like best osint website analyzer tool etc? like fo"
type textarea "x"
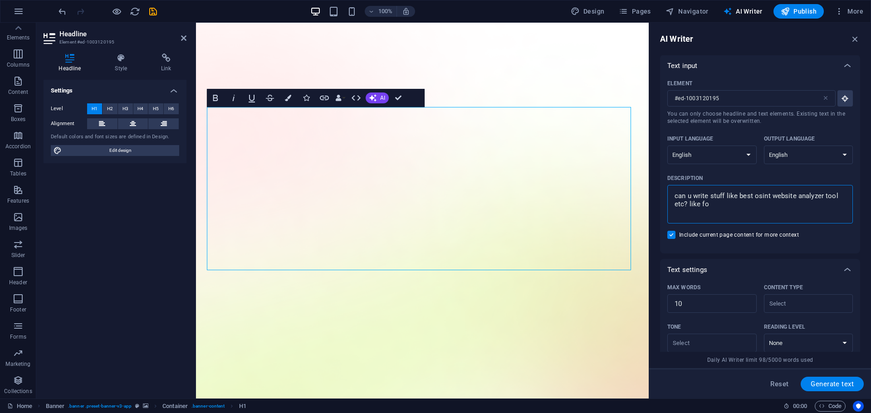
type textarea "can u write stuff like best osint website analyzer tool etc? like for"
type textarea "x"
type textarea "can u write stuff like best osint website analyzer tool etc? like for"
type textarea "x"
type textarea "can u write stuff like best osint website analyzer tool etc? like for a"
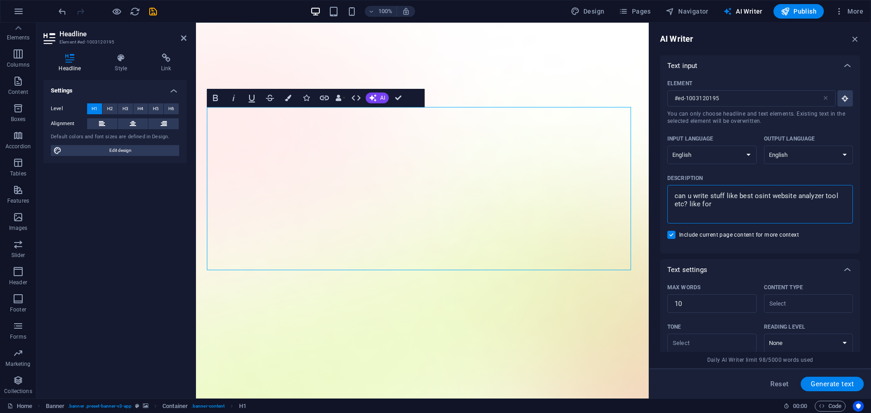
type textarea "x"
type textarea "can u write stuff like best osint website analyzer tool etc? like for a"
type textarea "x"
type textarea "can u write stuff like best osint website analyzer tool etc? like for a c"
type textarea "x"
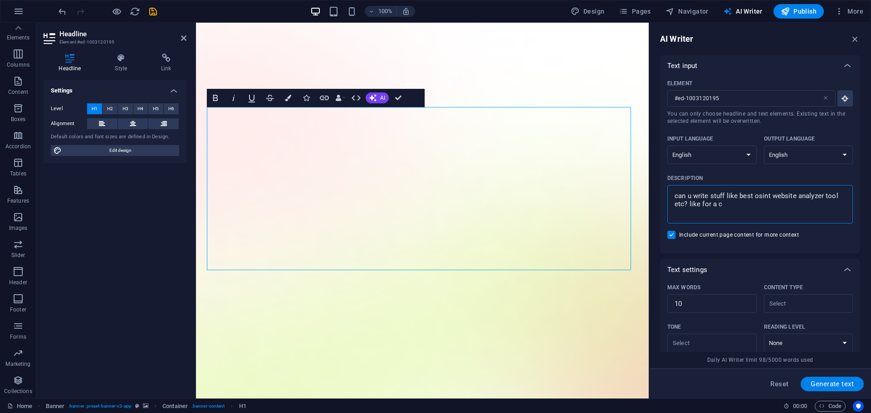
type textarea "can u write stuff like best osint website analyzer tool etc? like for a ca"
type textarea "x"
type textarea "can u write stuff like best osint website analyzer tool etc? like for a cat"
type textarea "x"
type textarea "can u write stuff like best osint website analyzer tool etc? like for a catc"
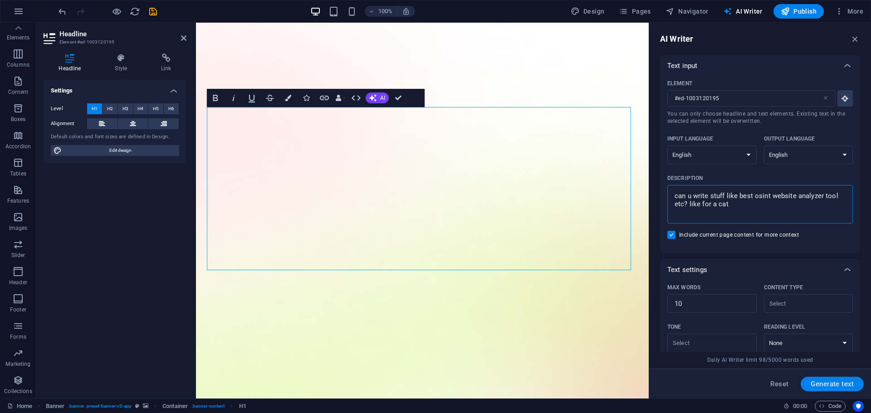
type textarea "x"
type textarea "can u write stuff like best osint website analyzer tool etc? like for a catch"
type textarea "x"
type textarea "can u write stuff like best osint website analyzer tool etc? like for a catchy"
type textarea "x"
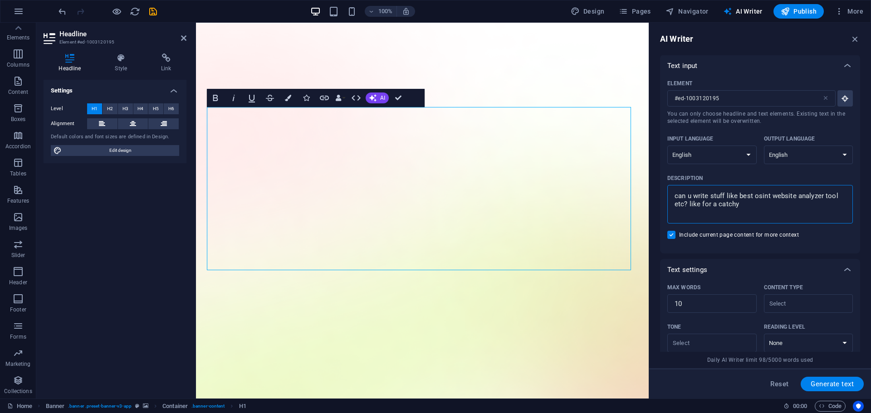
type textarea "can u write stuff like best osint website analyzer tool etc? like for a catchy"
click at [824, 381] on span "Generate text" at bounding box center [832, 384] width 43 height 7
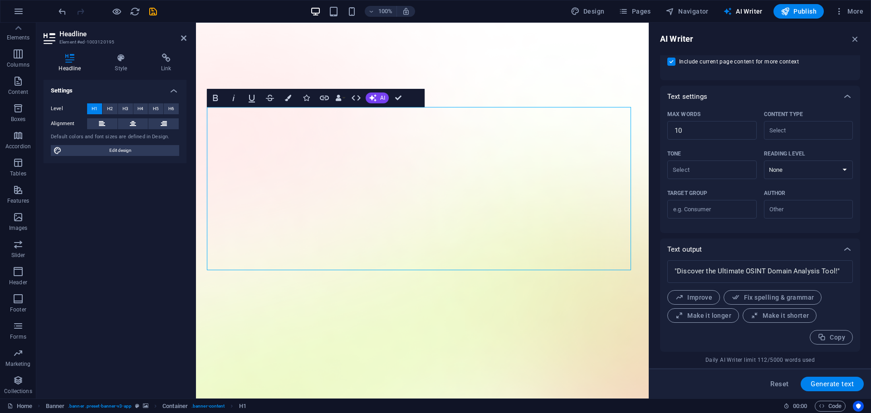
scroll to position [38, 0]
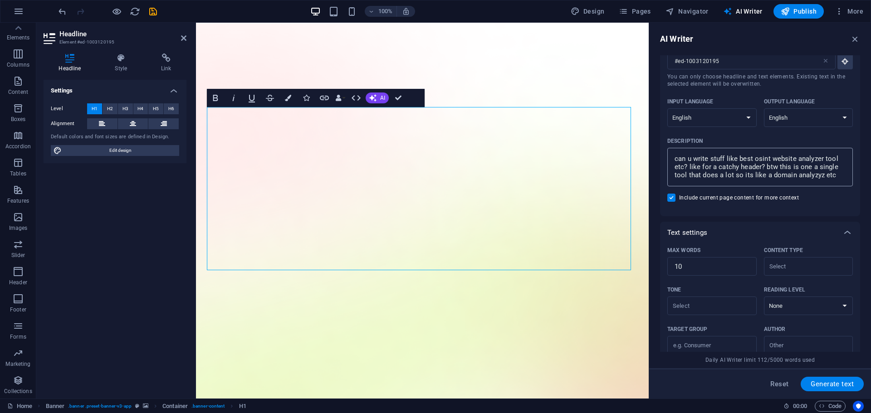
click at [835, 176] on textarea "can u write stuff like best osint website analyzer tool etc? like for a catchy …" at bounding box center [760, 166] width 176 height 29
click at [850, 381] on span "Generate text" at bounding box center [832, 384] width 43 height 7
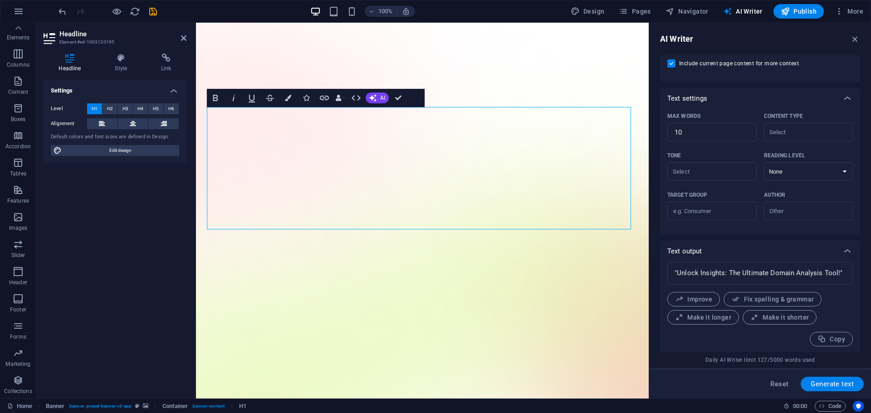
scroll to position [174, 0]
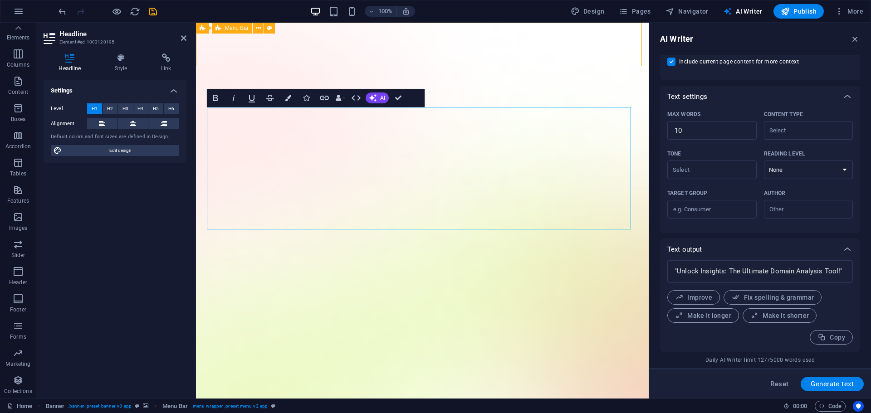
drag, startPoint x: 258, startPoint y: 47, endPoint x: 418, endPoint y: 47, distance: 159.7
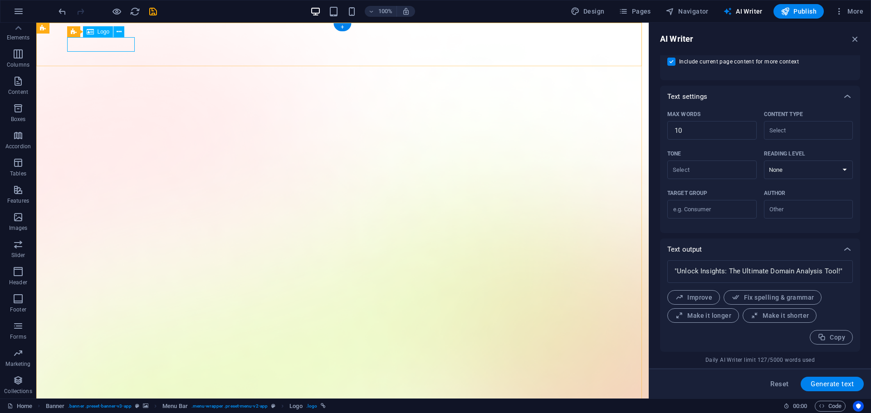
click at [100, 31] on span "Logo" at bounding box center [104, 31] width 12 height 5
click at [122, 30] on button at bounding box center [118, 31] width 11 height 11
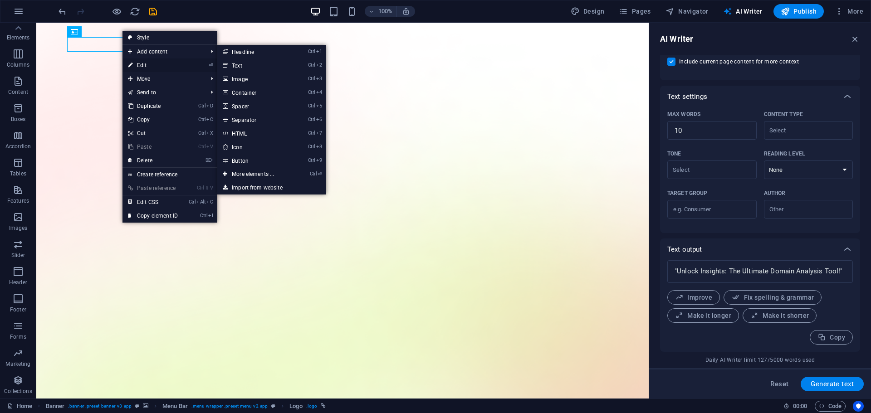
click at [163, 61] on link "⏎ Edit" at bounding box center [152, 66] width 61 height 14
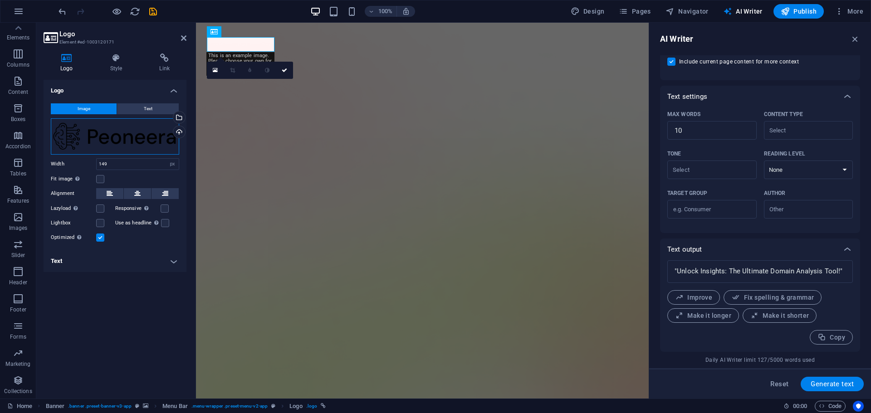
click at [125, 137] on div "Drag files here, click to choose files or select files from Files or our free s…" at bounding box center [115, 136] width 128 height 36
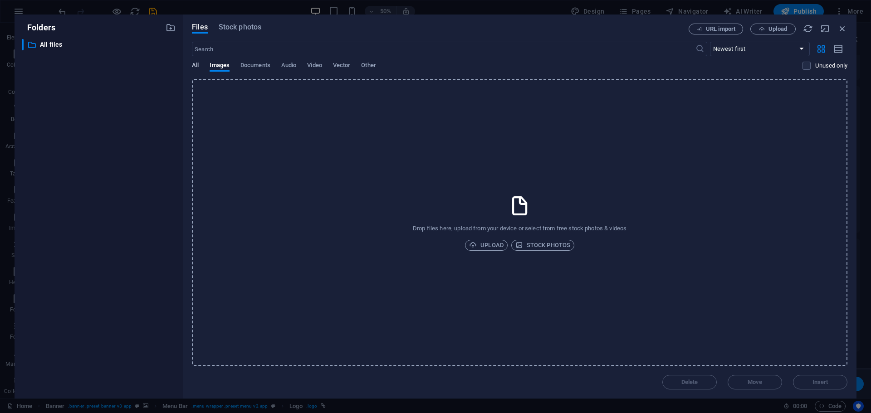
click at [198, 66] on span "All" at bounding box center [195, 66] width 7 height 13
click at [233, 20] on div "Files Stock photos URL import Upload ​ Newest first Oldest first Name (A-Z) Nam…" at bounding box center [520, 207] width 674 height 384
click at [234, 24] on span "Stock photos" at bounding box center [240, 27] width 43 height 11
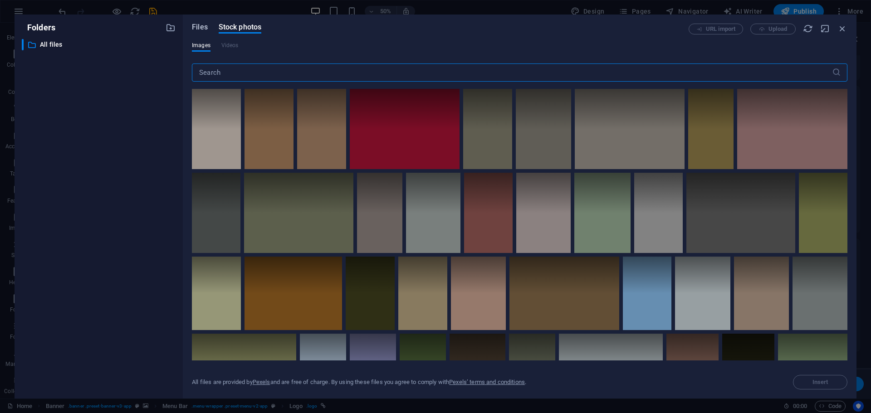
click at [205, 24] on span "Files" at bounding box center [200, 27] width 16 height 11
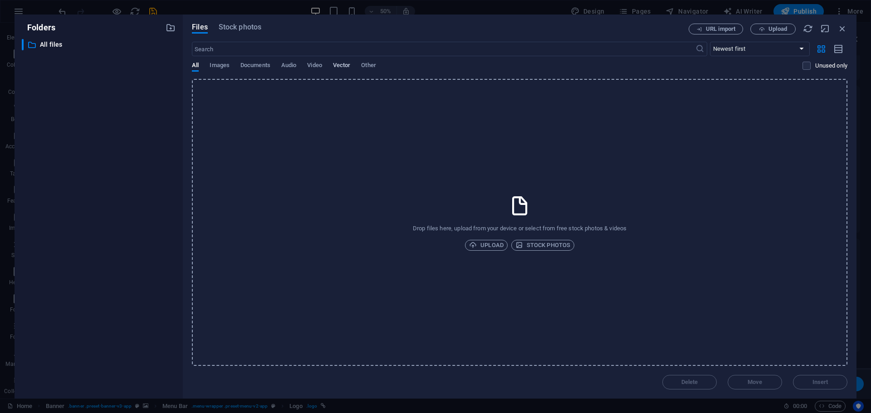
click at [350, 65] on span "Vector" at bounding box center [342, 66] width 18 height 13
click at [311, 64] on span "Video" at bounding box center [314, 66] width 15 height 13
click at [291, 63] on span "Audio" at bounding box center [288, 66] width 15 height 13
click at [248, 63] on span "Documents" at bounding box center [255, 66] width 30 height 13
click at [211, 63] on span "Images" at bounding box center [220, 66] width 20 height 13
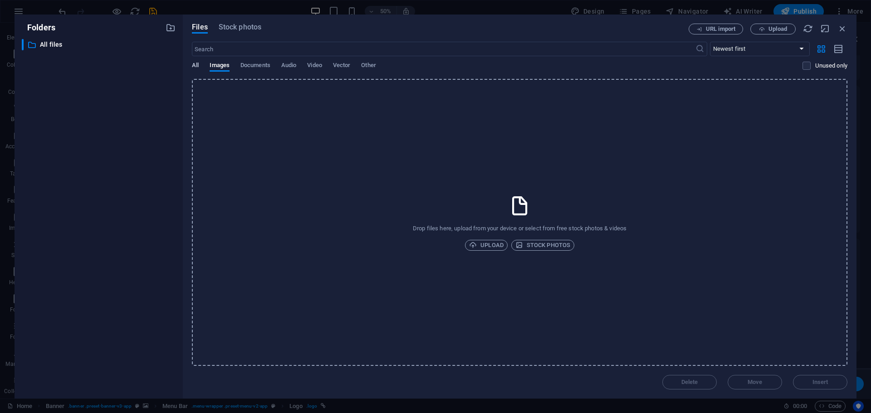
click at [192, 64] on span "All" at bounding box center [195, 66] width 7 height 13
click at [845, 25] on icon "button" at bounding box center [842, 29] width 10 height 10
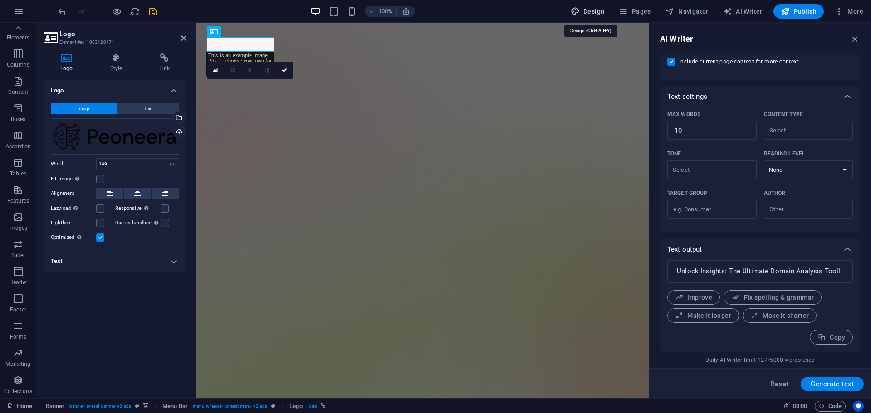
click at [592, 11] on span "Design" at bounding box center [588, 11] width 34 height 9
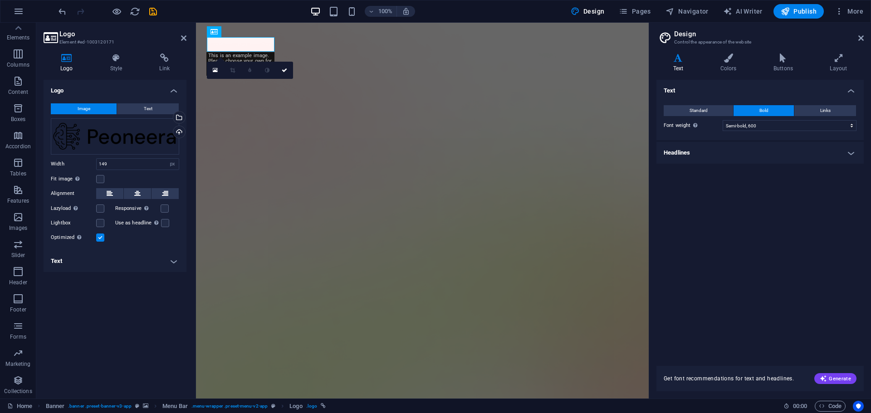
click at [698, 150] on h4 "Headlines" at bounding box center [759, 153] width 207 height 22
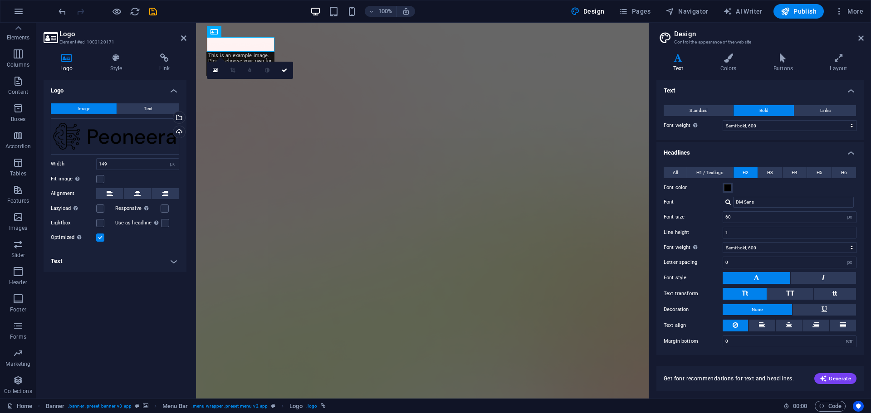
click at [698, 150] on h4 "Headlines" at bounding box center [759, 150] width 207 height 16
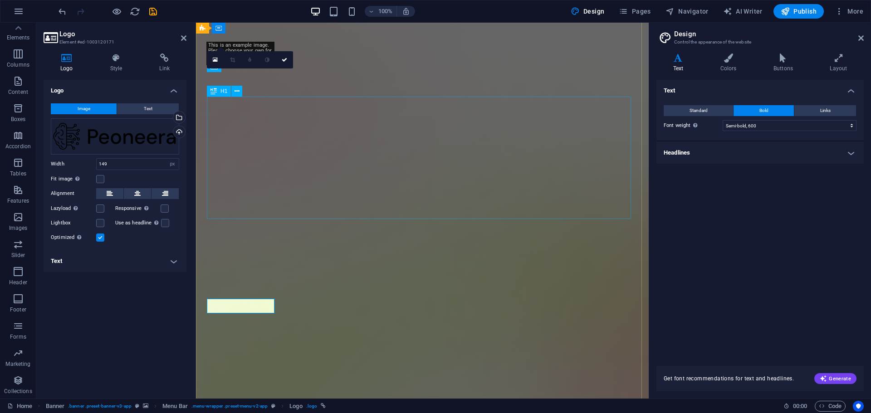
scroll to position [0, 0]
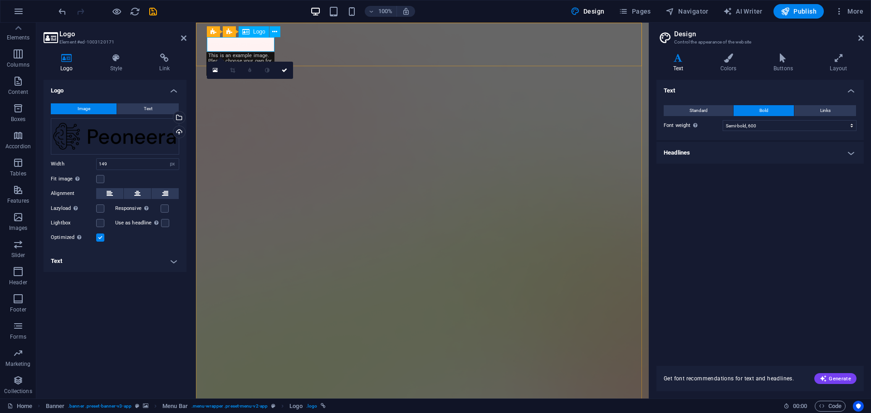
click at [255, 29] on span "Logo" at bounding box center [259, 31] width 12 height 5
click at [113, 142] on div "Drag files here, click to choose files or select files from Files or our free s…" at bounding box center [115, 136] width 128 height 36
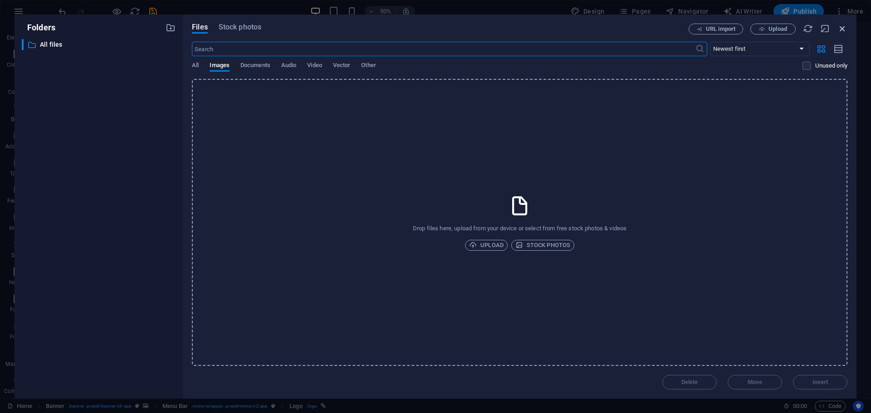
click at [839, 28] on icon "button" at bounding box center [842, 29] width 10 height 10
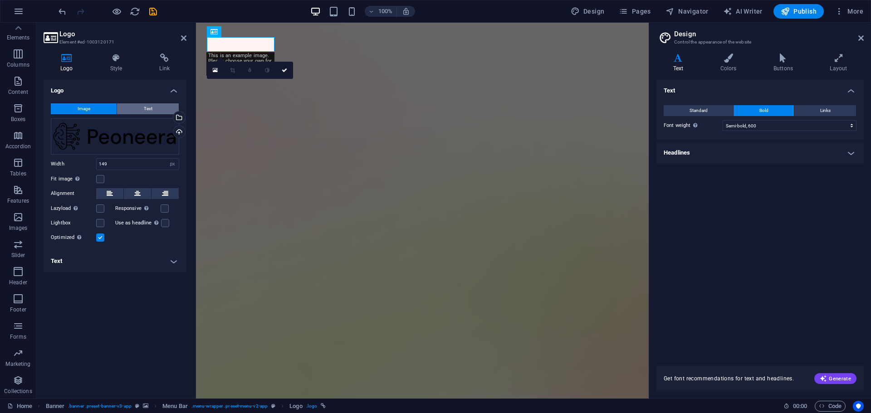
click at [140, 103] on button "Text" at bounding box center [148, 108] width 62 height 11
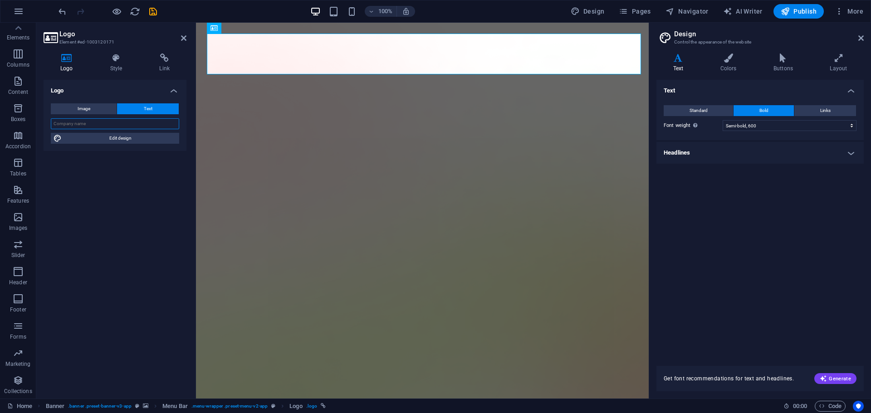
click at [128, 125] on input "text" at bounding box center [115, 123] width 128 height 11
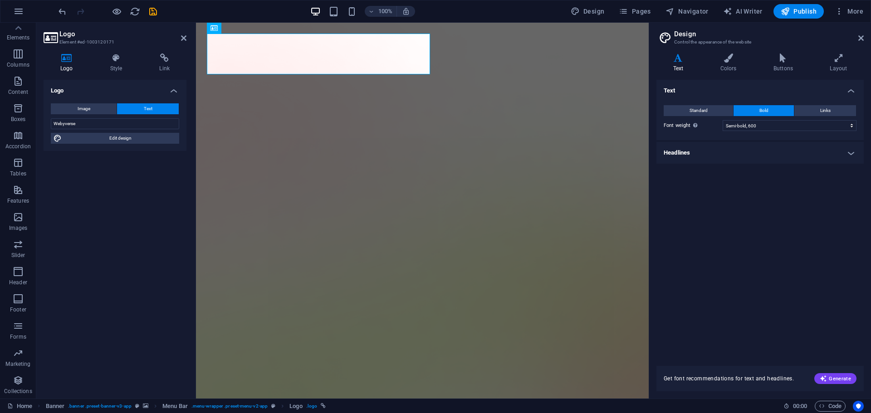
click at [99, 158] on div "Logo Image Text Drag files here, click to choose files or select files from Fil…" at bounding box center [115, 236] width 143 height 312
click at [124, 136] on span "Edit design" at bounding box center [120, 138] width 112 height 11
click at [123, 136] on span "Edit design" at bounding box center [120, 138] width 112 height 11
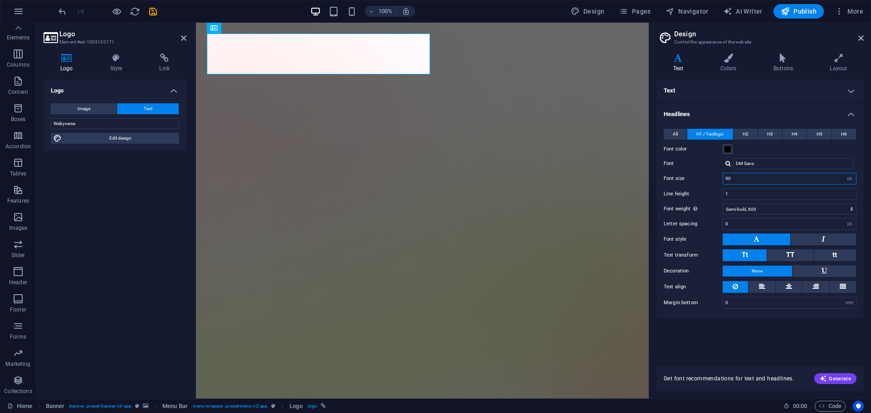
click at [824, 176] on input "90" at bounding box center [789, 178] width 133 height 11
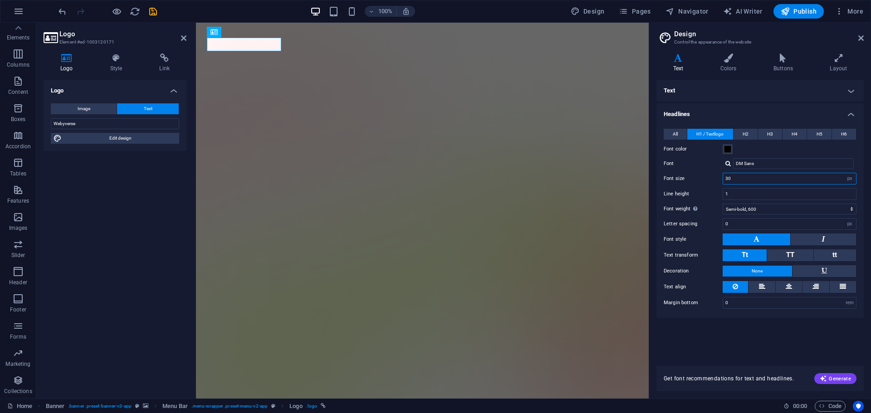
click at [781, 173] on input "30" at bounding box center [789, 178] width 133 height 11
click at [761, 163] on input "DM Sans" at bounding box center [793, 163] width 121 height 11
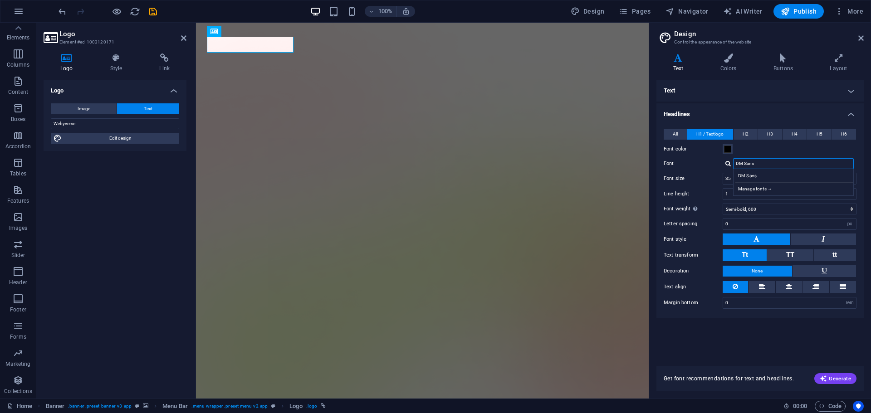
click at [761, 163] on input "DM Sans" at bounding box center [793, 163] width 121 height 11
paste input "Yeserva One"
click at [783, 164] on input "Yeserva One" at bounding box center [793, 163] width 121 height 11
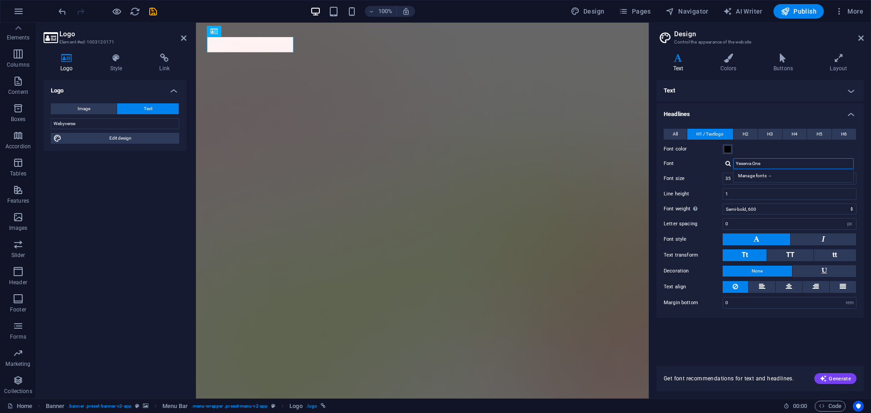
click at [783, 164] on input "Yeserva One" at bounding box center [793, 163] width 121 height 11
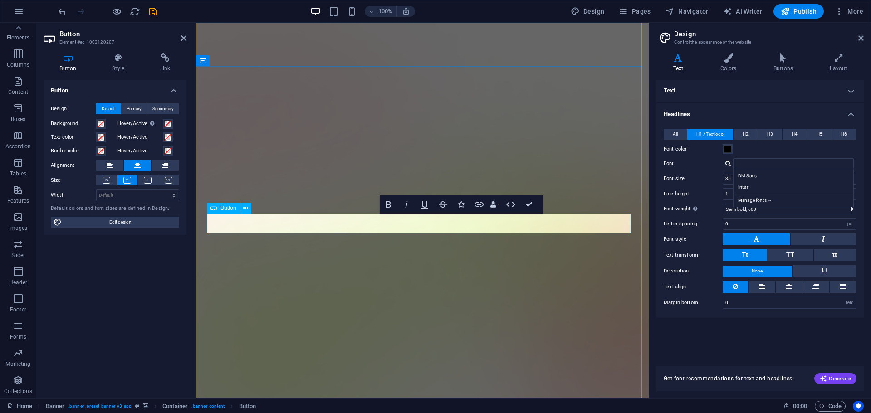
copy link "Test Our Platform"
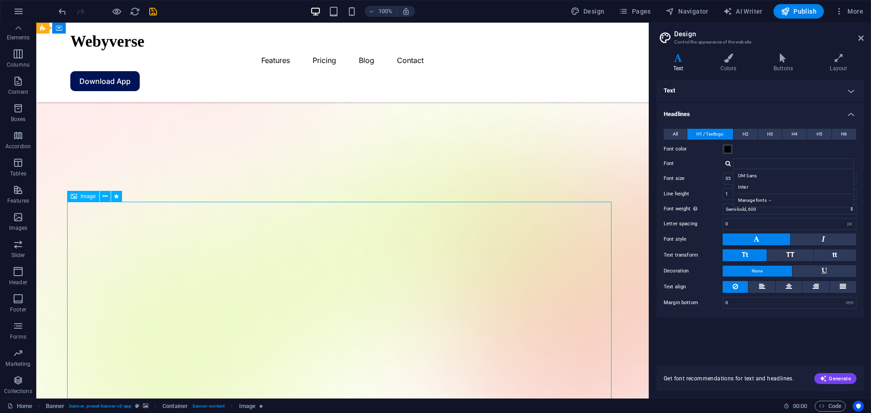
scroll to position [91, 0]
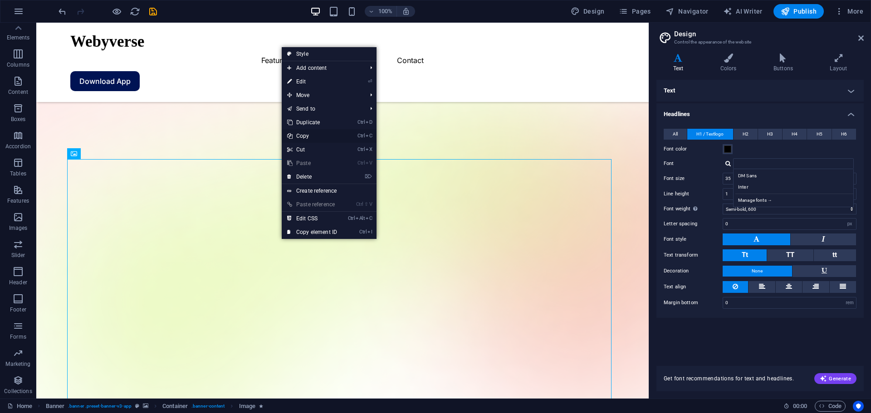
click at [322, 135] on link "Ctrl C Copy" at bounding box center [312, 136] width 61 height 14
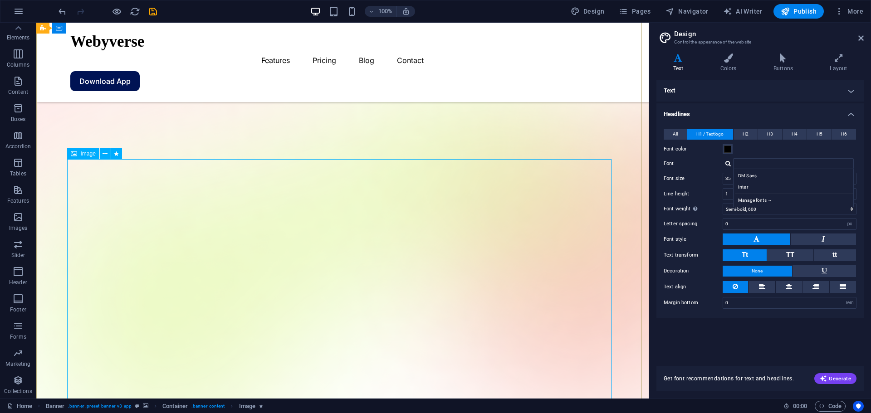
click at [83, 156] on span "Image" at bounding box center [88, 153] width 15 height 5
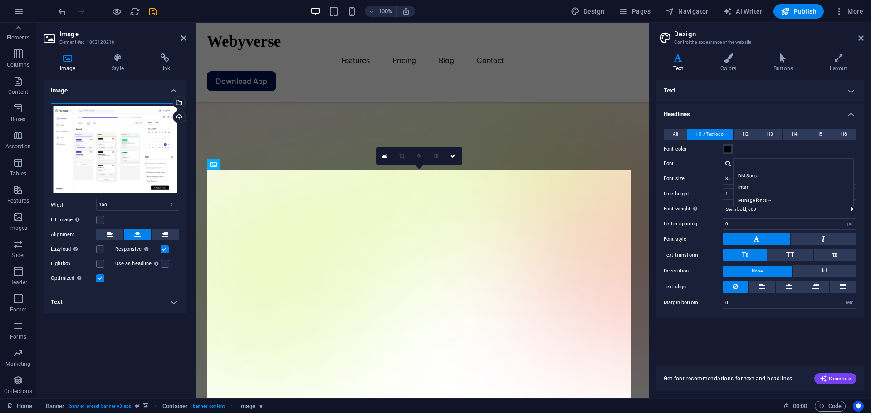
click at [115, 112] on div "Drag files here, click to choose files or select files from Files or our free s…" at bounding box center [115, 149] width 128 height 93
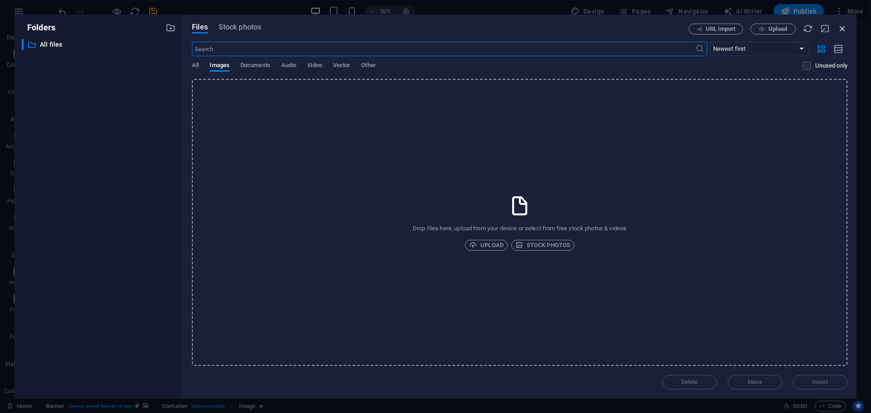
click at [840, 28] on icon "button" at bounding box center [842, 29] width 10 height 10
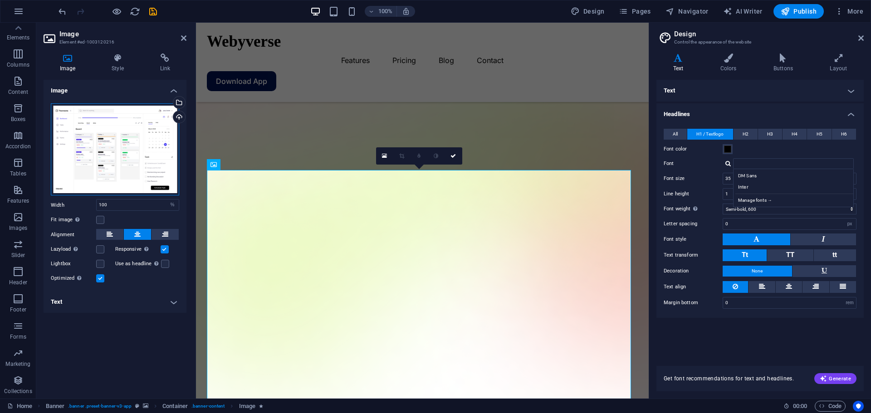
drag, startPoint x: 133, startPoint y: 140, endPoint x: 104, endPoint y: 145, distance: 30.0
click at [104, 145] on div "Drag files here, click to choose files or select files from Files or our free s…" at bounding box center [115, 149] width 128 height 93
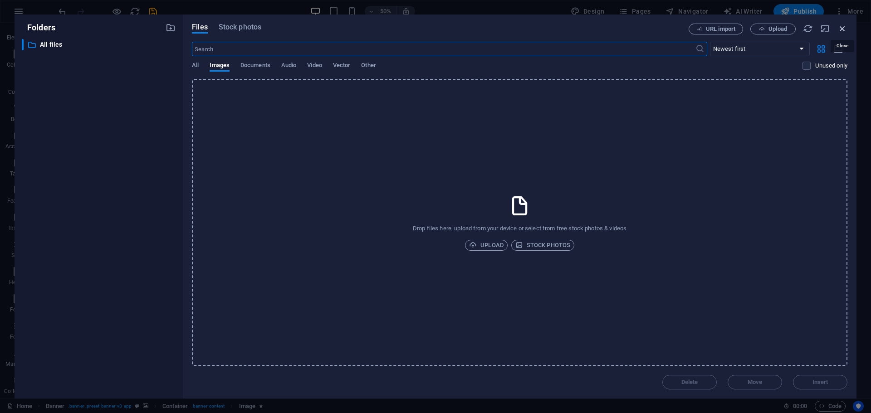
click at [842, 24] on icon "button" at bounding box center [842, 29] width 10 height 10
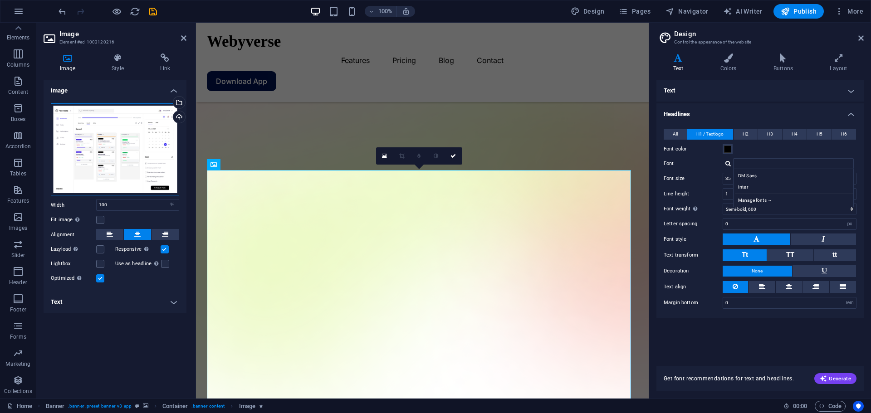
click at [125, 148] on div "Drag files here, click to choose files or select files from Files or our free s…" at bounding box center [115, 149] width 128 height 93
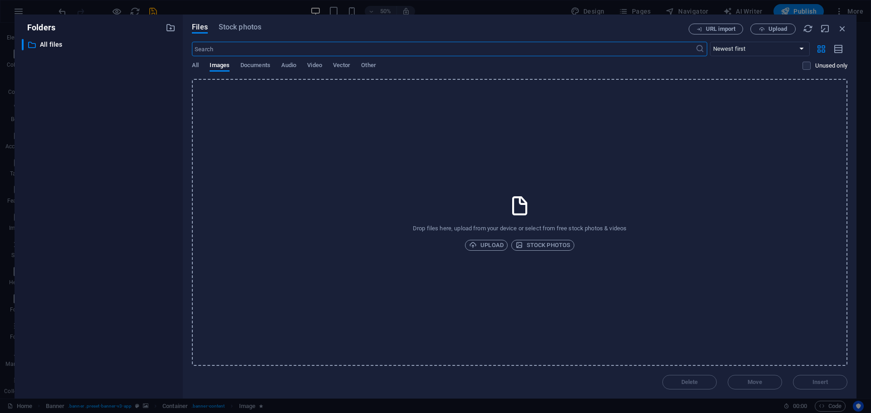
click at [127, 150] on div "​ All files All files" at bounding box center [99, 215] width 154 height 352
click at [202, 65] on div "All Images Documents Audio Video Vector Other" at bounding box center [497, 70] width 611 height 17
click at [195, 65] on span "All" at bounding box center [195, 66] width 7 height 13
click at [244, 23] on div "Files Stock photos URL import Upload ​ Newest first Oldest first Name (A-Z) Nam…" at bounding box center [520, 207] width 674 height 384
click at [252, 29] on span "Stock photos" at bounding box center [240, 27] width 43 height 11
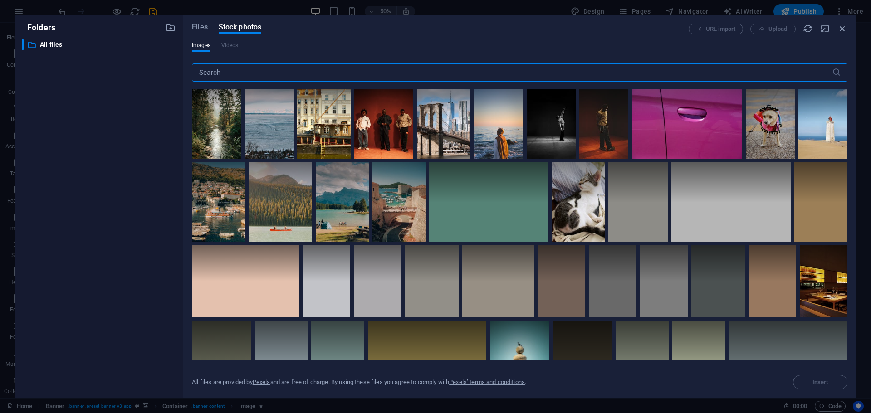
scroll to position [816, 0]
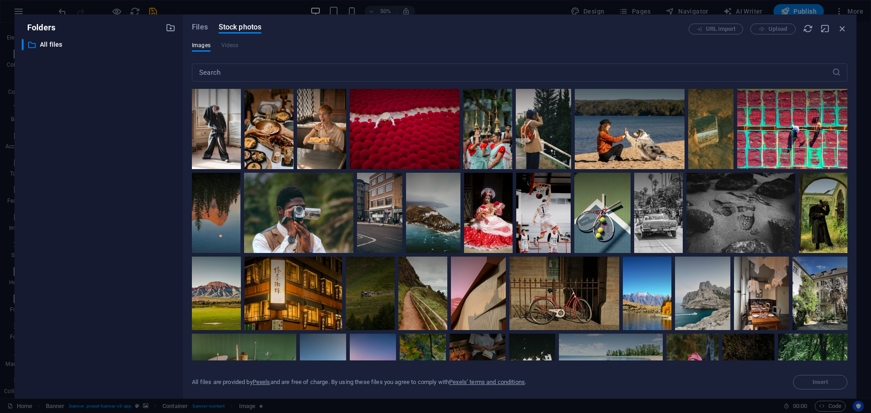
click at [842, 34] on div "URL import Upload" at bounding box center [768, 29] width 159 height 11
click at [846, 31] on icon "button" at bounding box center [842, 29] width 10 height 10
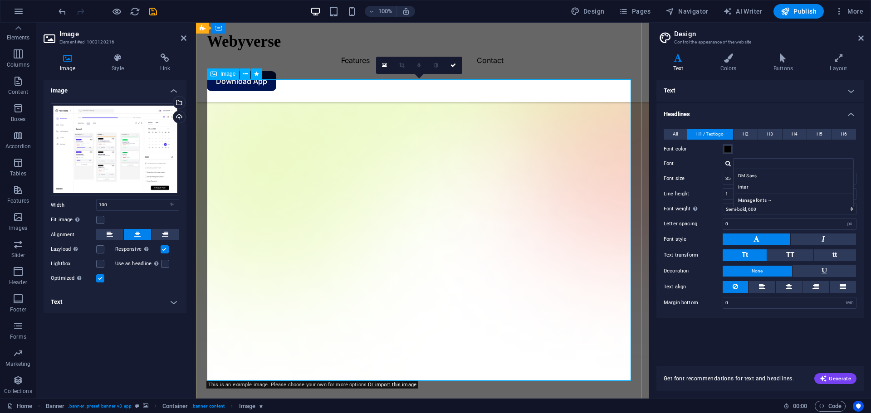
scroll to position [181, 0]
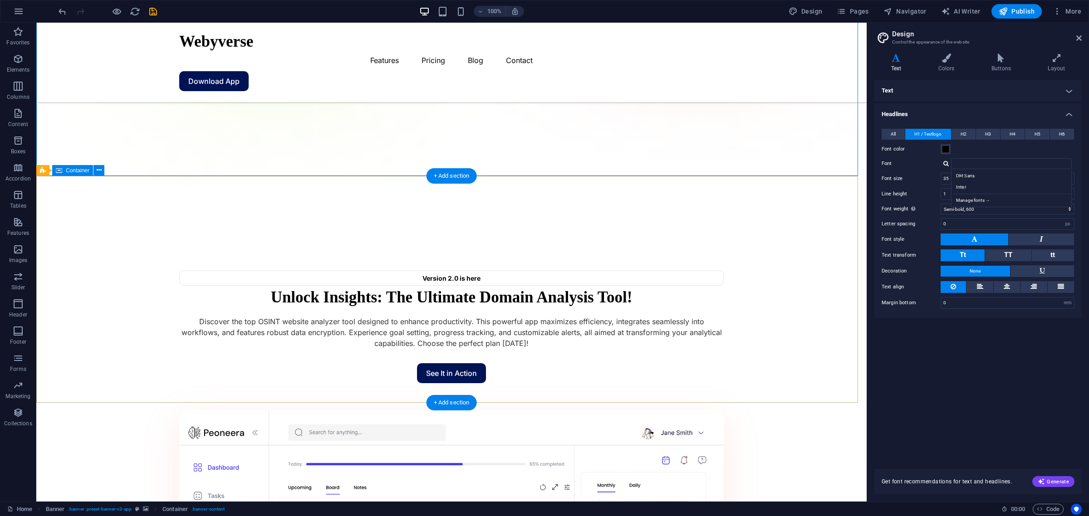
scroll to position [442, 0]
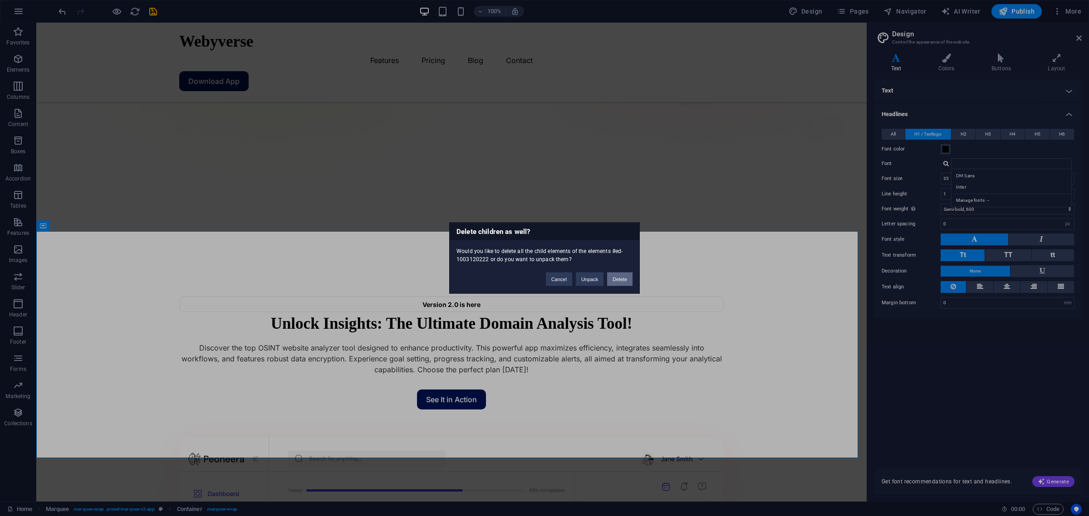
click at [615, 275] on button "Delete" at bounding box center [619, 280] width 25 height 14
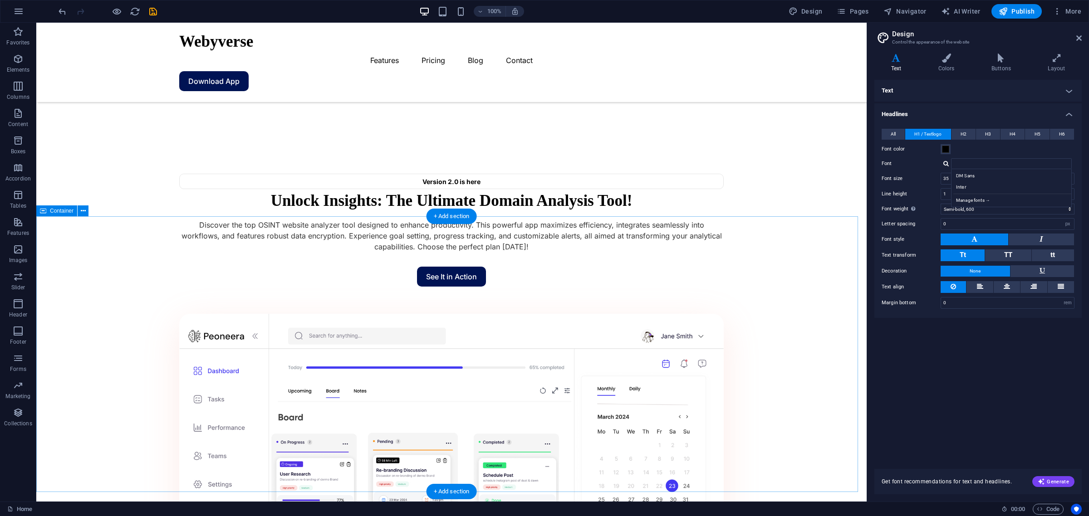
scroll to position [521, 0]
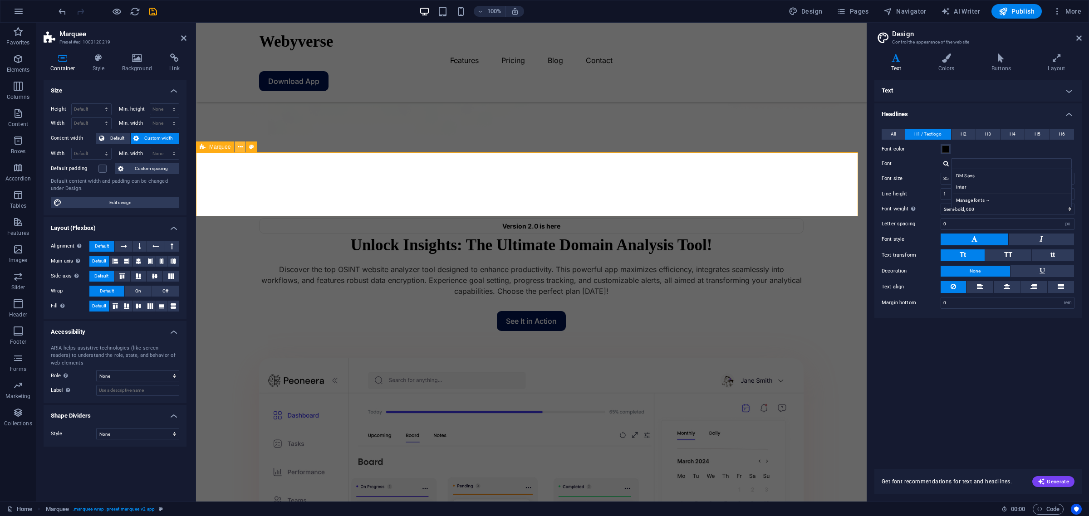
click at [241, 147] on icon at bounding box center [240, 147] width 5 height 10
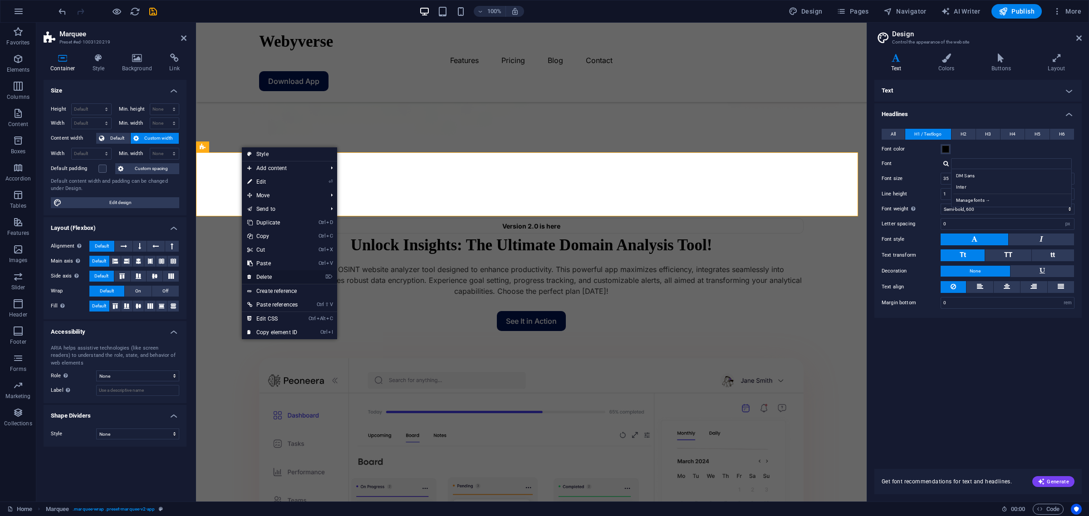
click at [287, 275] on link "⌦ Delete" at bounding box center [272, 277] width 61 height 14
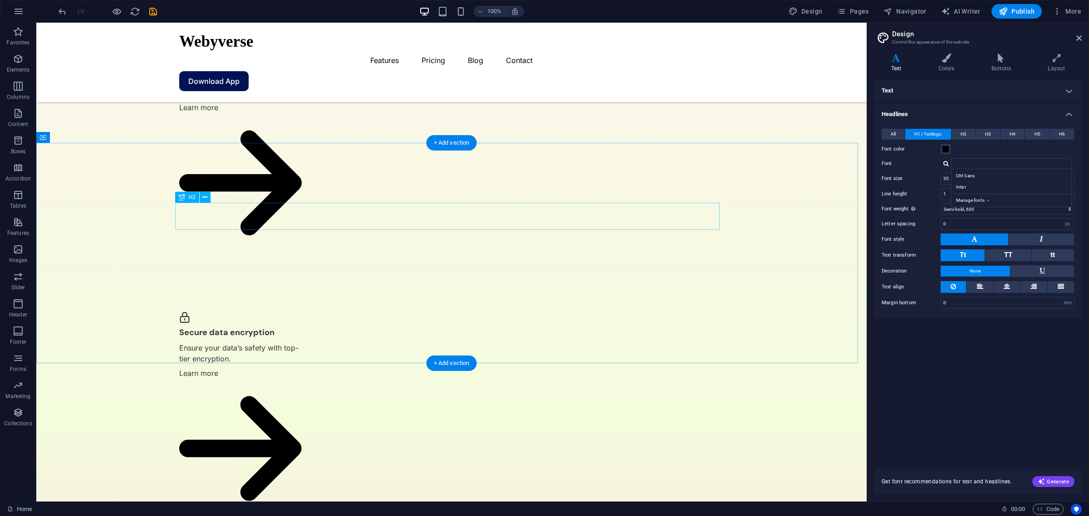
scroll to position [1666, 0]
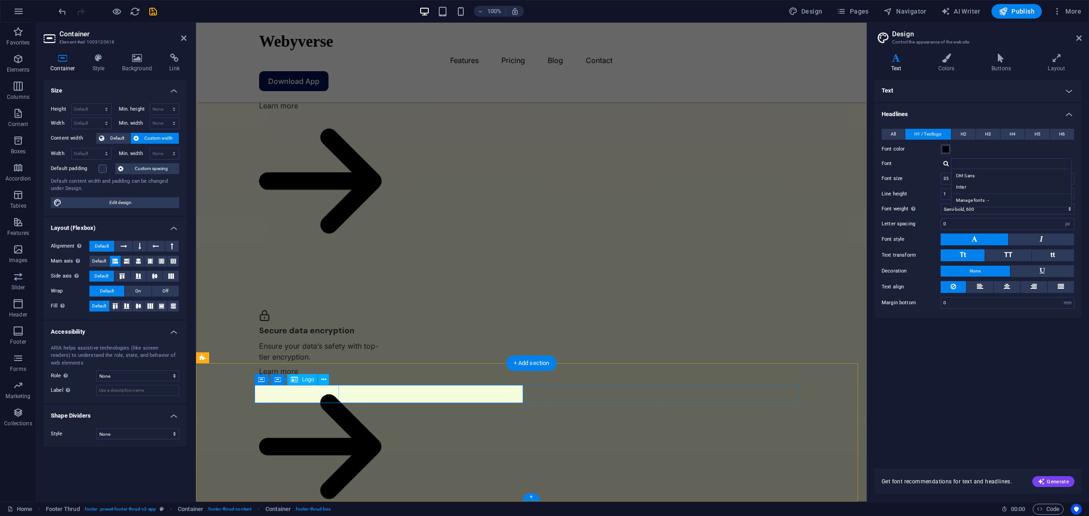
click at [318, 384] on button at bounding box center [323, 379] width 11 height 11
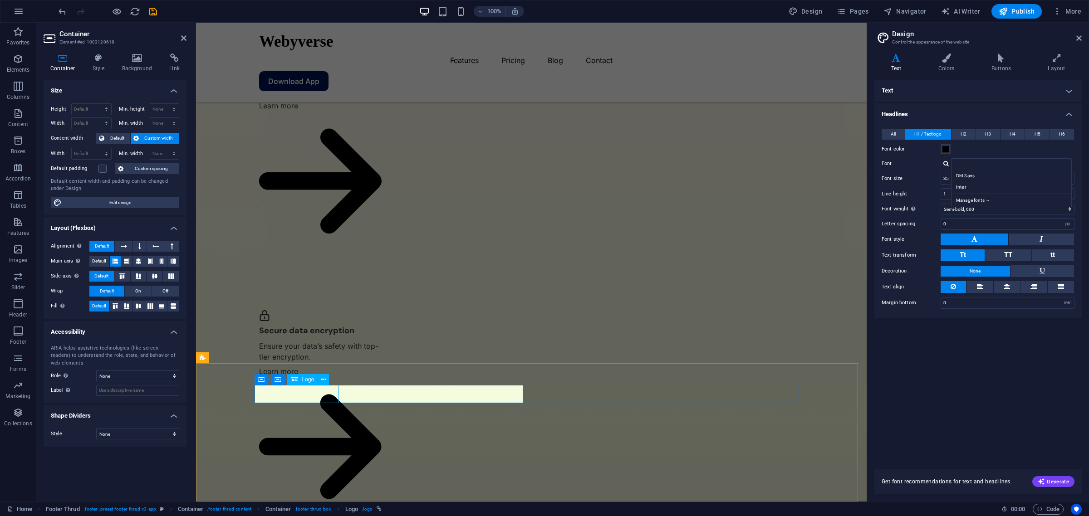
click at [307, 381] on span "Logo" at bounding box center [308, 379] width 12 height 5
click at [294, 379] on icon at bounding box center [294, 379] width 7 height 11
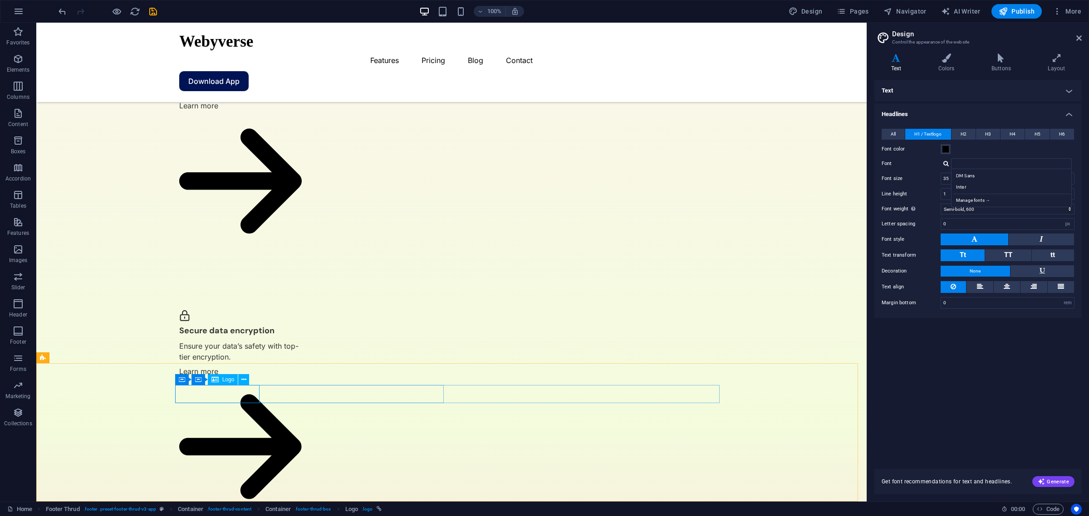
click at [249, 382] on div "Container Container Logo" at bounding box center [215, 379] width 80 height 11
click at [245, 380] on icon at bounding box center [243, 380] width 5 height 10
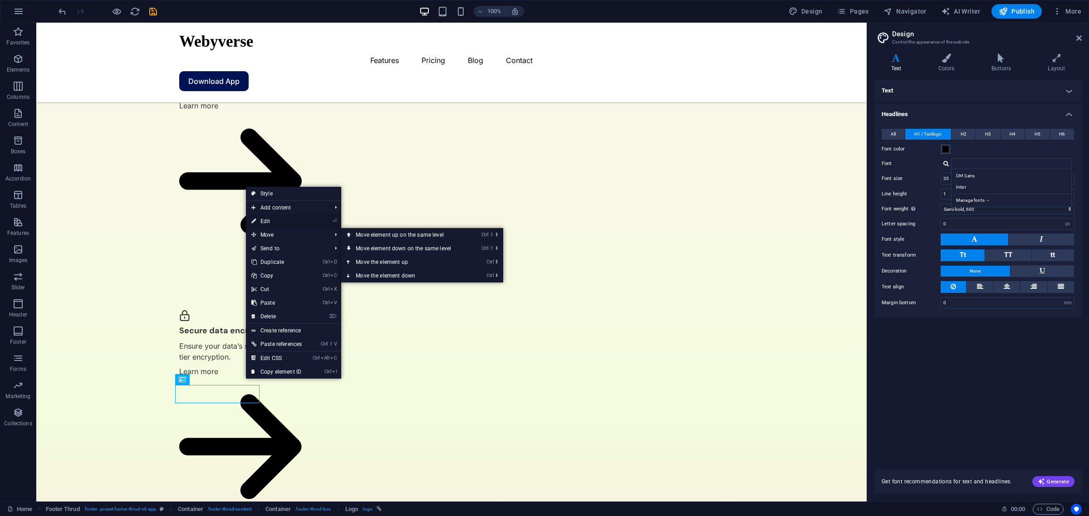
click at [280, 217] on link "⏎ Edit" at bounding box center [276, 222] width 61 height 14
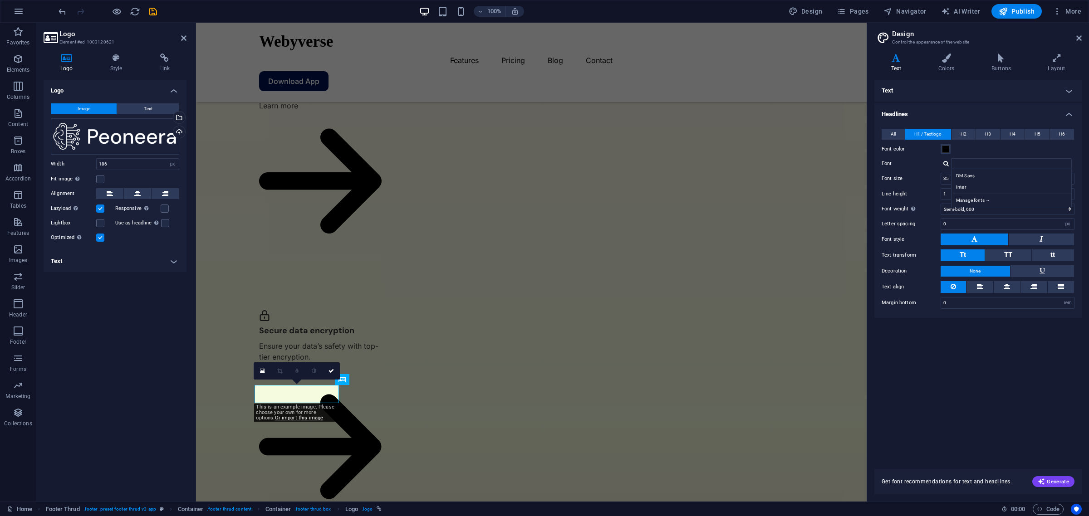
click at [141, 100] on div "Image Text Drag files here, click to choose files or select files from Files or…" at bounding box center [115, 173] width 143 height 154
click at [141, 103] on button "Text" at bounding box center [148, 108] width 62 height 11
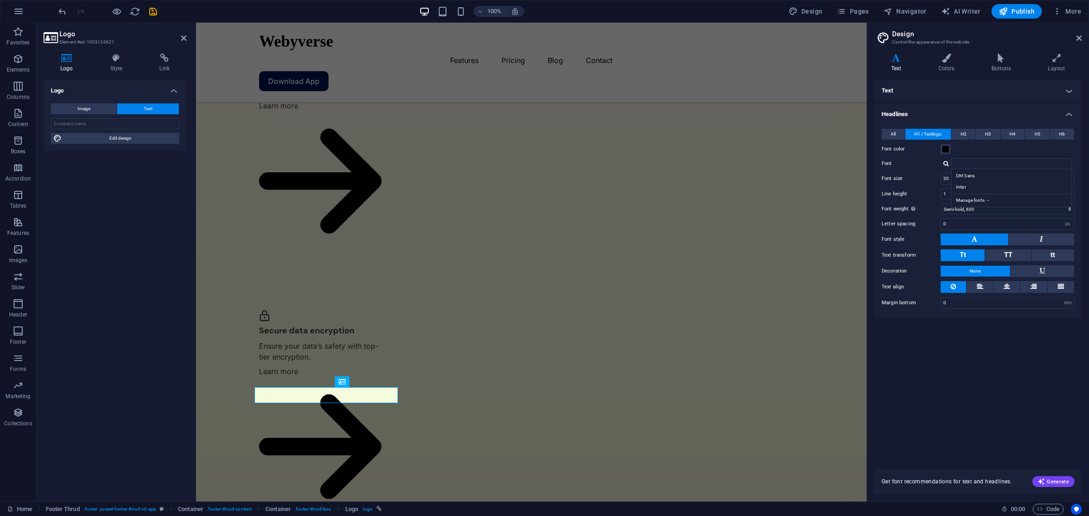
scroll to position [1663, 0]
click at [111, 118] on input "text" at bounding box center [115, 123] width 128 height 11
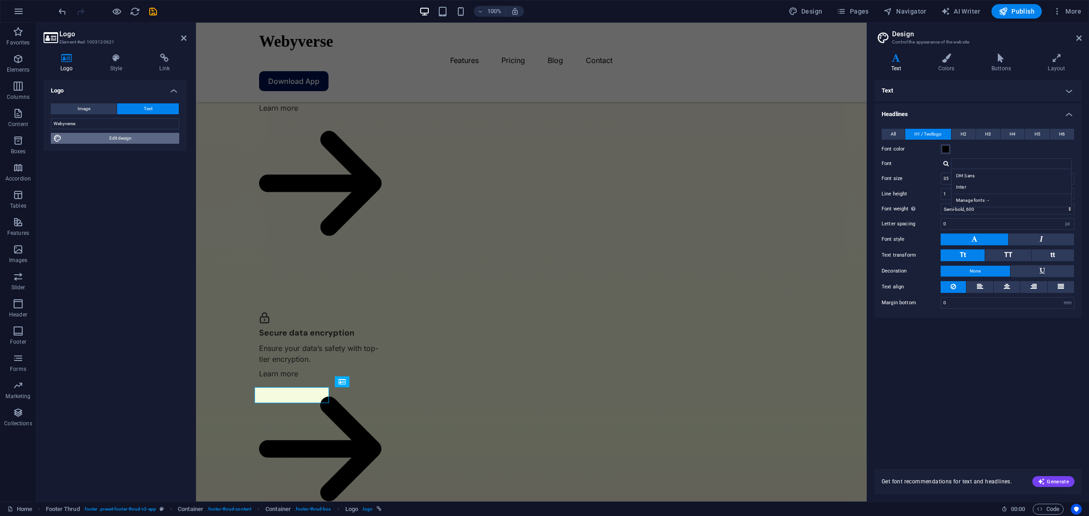
click at [118, 137] on span "Edit design" at bounding box center [120, 138] width 112 height 11
click at [870, 176] on label "Font size" at bounding box center [910, 178] width 59 height 5
click at [870, 177] on input "35" at bounding box center [1007, 178] width 133 height 11
click at [870, 182] on div "Font size 35 rem px em %" at bounding box center [977, 179] width 193 height 12
click at [870, 413] on div "Text Standard Bold Links Font color Font Inter Font size 16 rem px Line height …" at bounding box center [977, 269] width 207 height 378
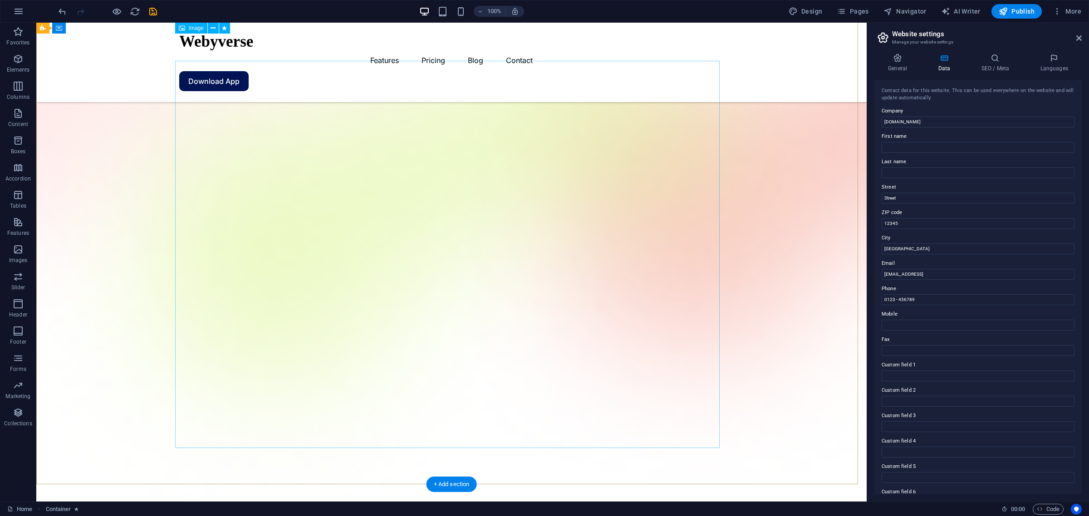
scroll to position [0, 0]
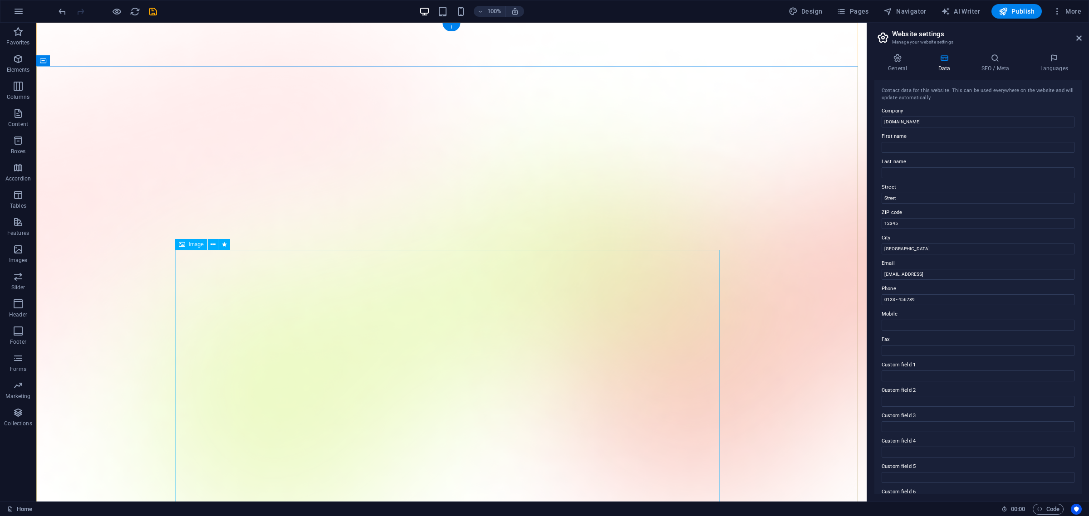
click at [184, 243] on icon at bounding box center [182, 244] width 6 height 11
click at [198, 244] on span "Image" at bounding box center [196, 244] width 15 height 5
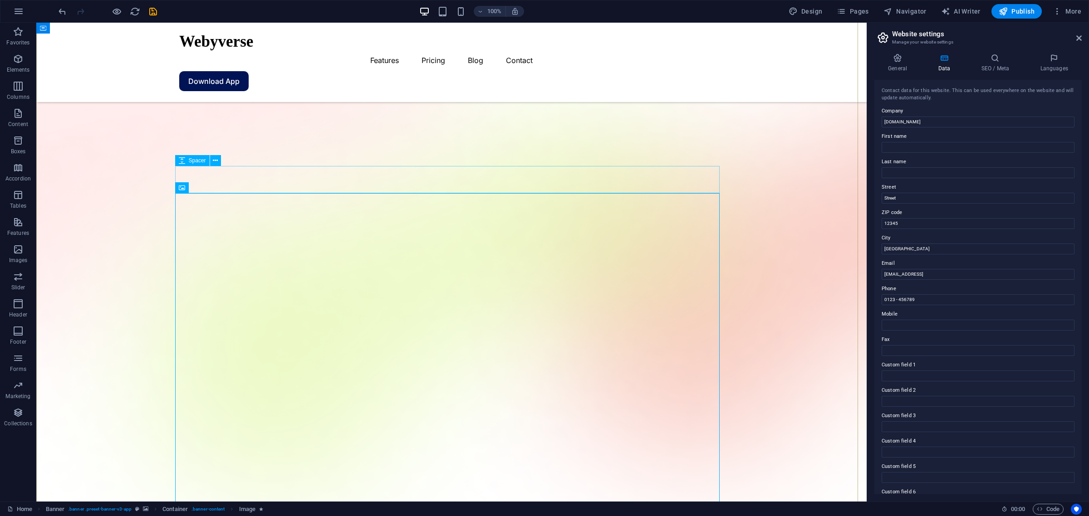
scroll to position [57, 0]
click at [199, 187] on span "Image" at bounding box center [196, 187] width 15 height 5
click at [212, 189] on icon at bounding box center [212, 188] width 5 height 10
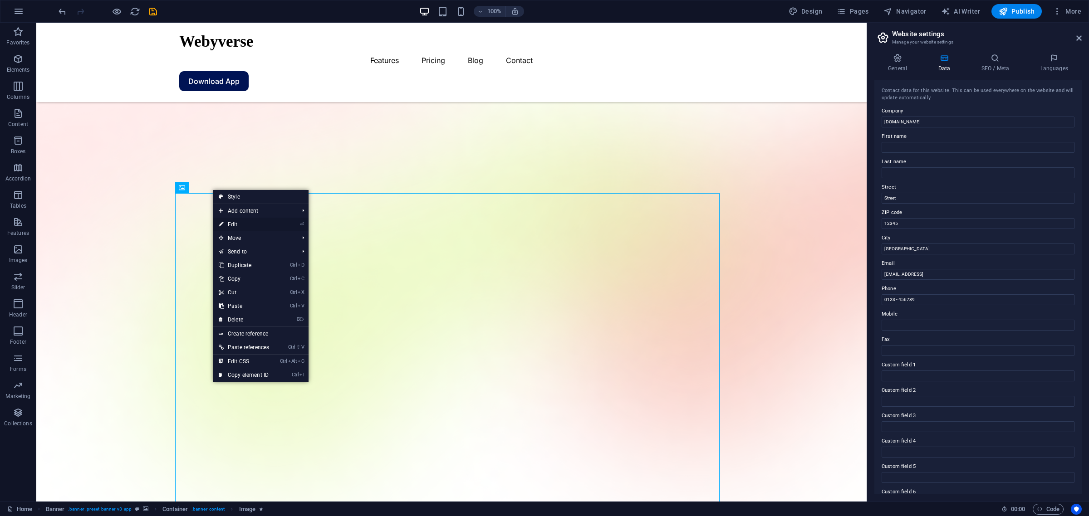
click at [268, 224] on link "⏎ Edit" at bounding box center [243, 225] width 61 height 14
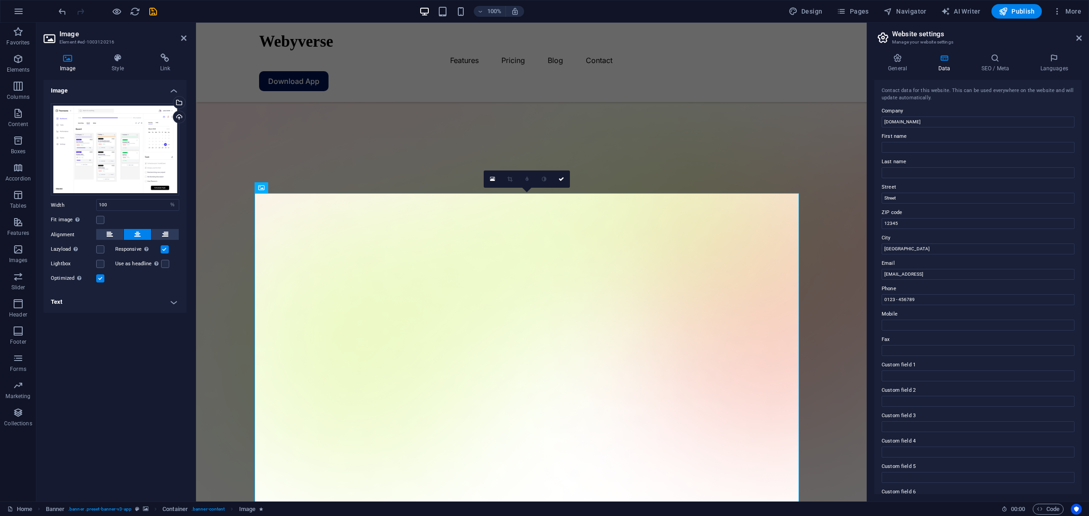
click at [71, 61] on icon at bounding box center [68, 58] width 48 height 9
click at [178, 101] on div "Select files from the file manager, stock photos, or upload file(s)" at bounding box center [178, 104] width 14 height 14
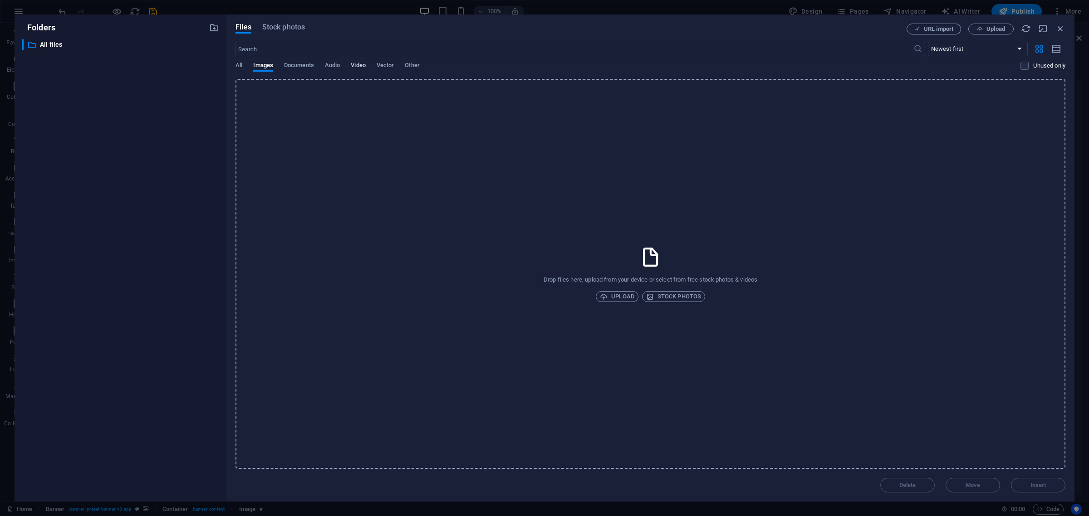
click at [358, 66] on span "Video" at bounding box center [358, 66] width 15 height 13
click at [616, 298] on span "Upload" at bounding box center [617, 296] width 34 height 11
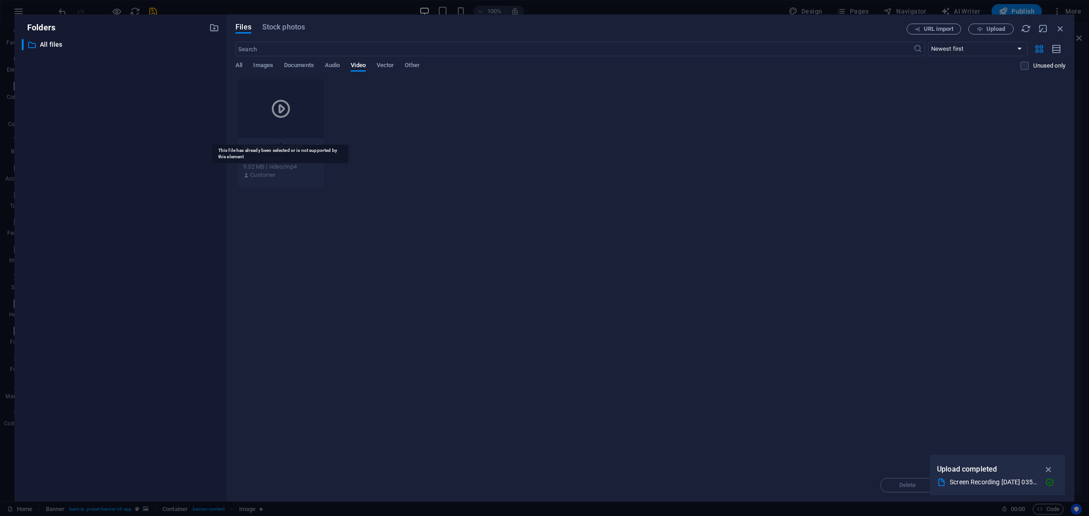
click at [275, 105] on icon at bounding box center [281, 109] width 22 height 22
click at [870, 413] on icon "button" at bounding box center [1048, 469] width 10 height 10
click at [264, 114] on div at bounding box center [281, 108] width 86 height 59
click at [870, 29] on icon "button" at bounding box center [1060, 29] width 10 height 10
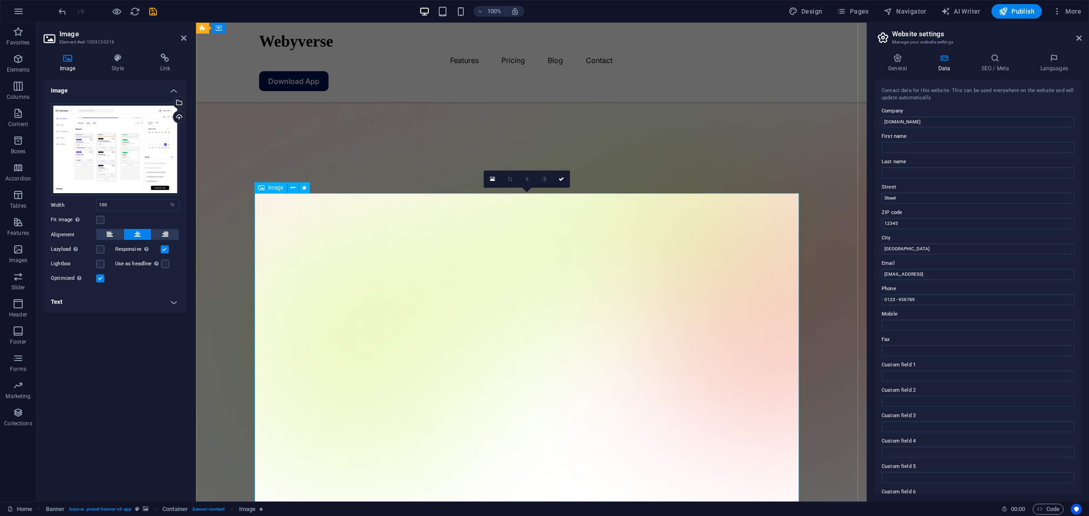
click at [493, 177] on icon at bounding box center [492, 179] width 5 height 6
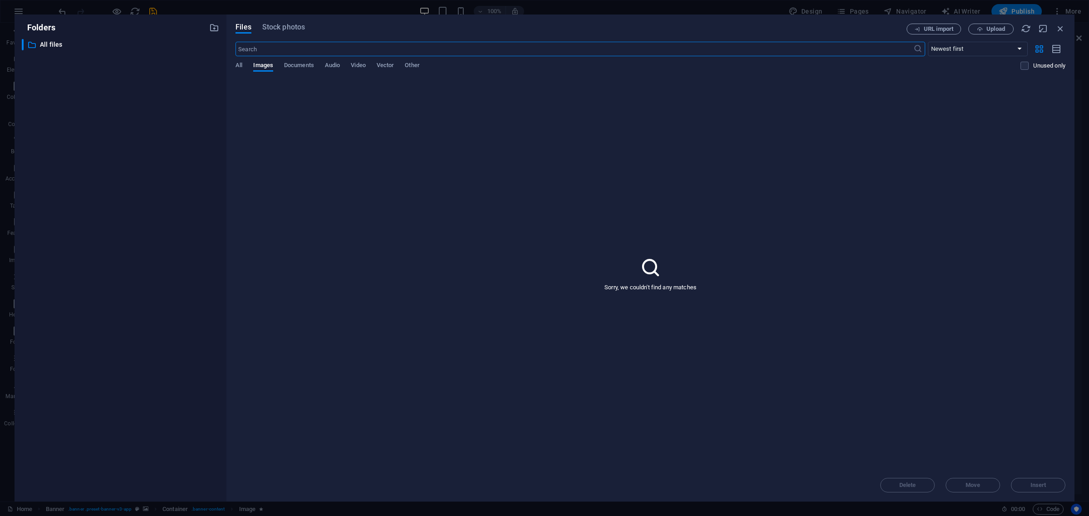
click at [239, 61] on span "All" at bounding box center [238, 66] width 7 height 13
click at [293, 109] on div at bounding box center [281, 108] width 86 height 59
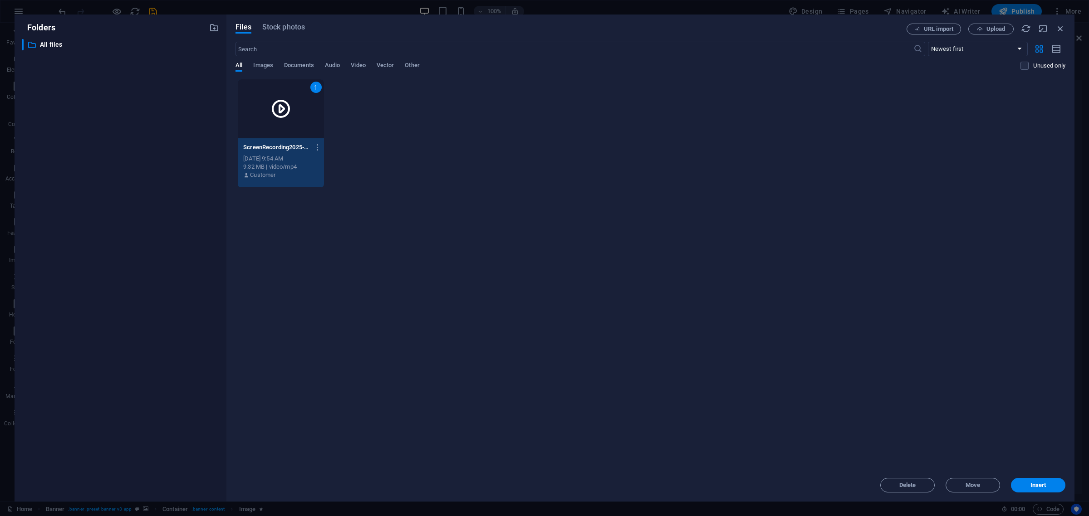
click at [870, 413] on button "Insert" at bounding box center [1038, 485] width 54 height 15
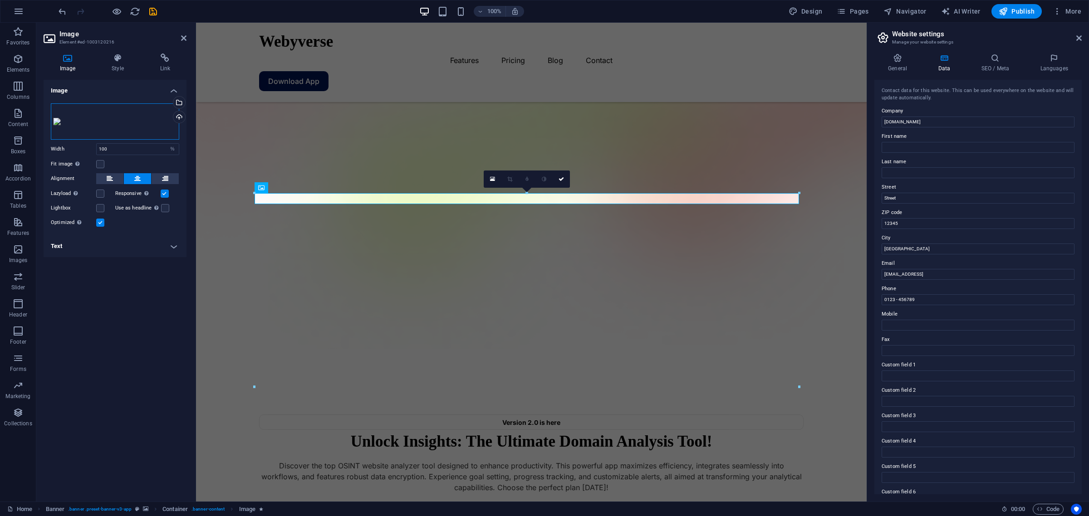
click at [143, 119] on div "Drag files here, click to choose files or select files from Files or our free s…" at bounding box center [115, 121] width 128 height 36
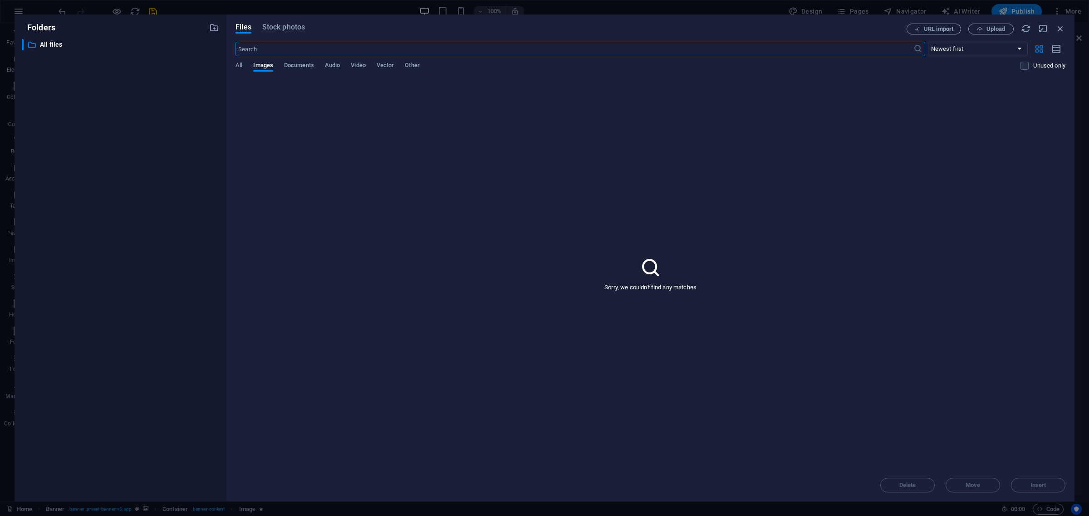
click at [244, 67] on div "All Images Documents Audio Video Vector Other" at bounding box center [627, 70] width 785 height 17
click at [241, 65] on span "All" at bounding box center [238, 66] width 7 height 13
click at [278, 98] on icon at bounding box center [281, 109] width 22 height 22
click at [870, 32] on div "URL import Upload" at bounding box center [985, 29] width 159 height 11
click at [870, 27] on icon "button" at bounding box center [1060, 29] width 10 height 10
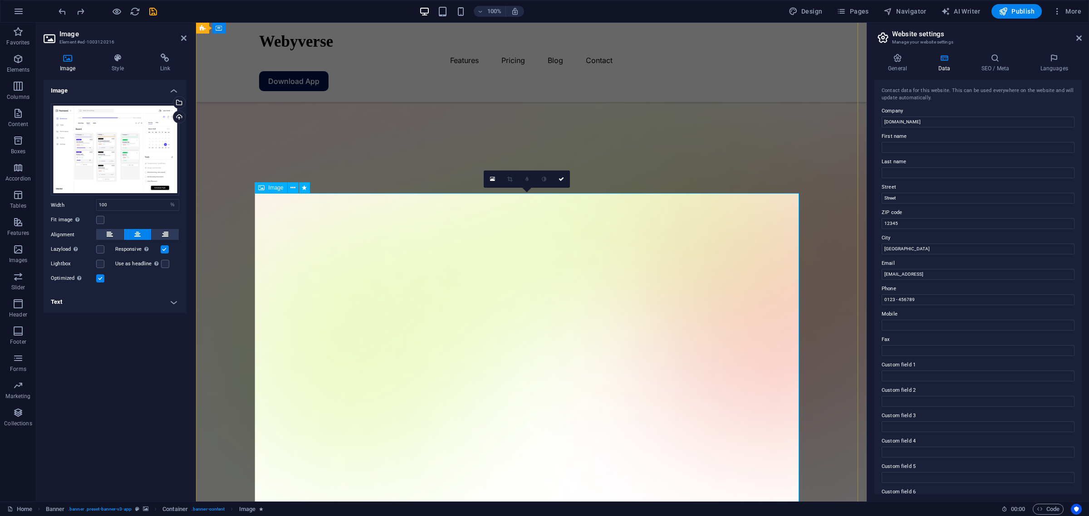
click at [290, 188] on icon at bounding box center [292, 188] width 5 height 10
click at [16, 117] on icon "button" at bounding box center [18, 113] width 11 height 11
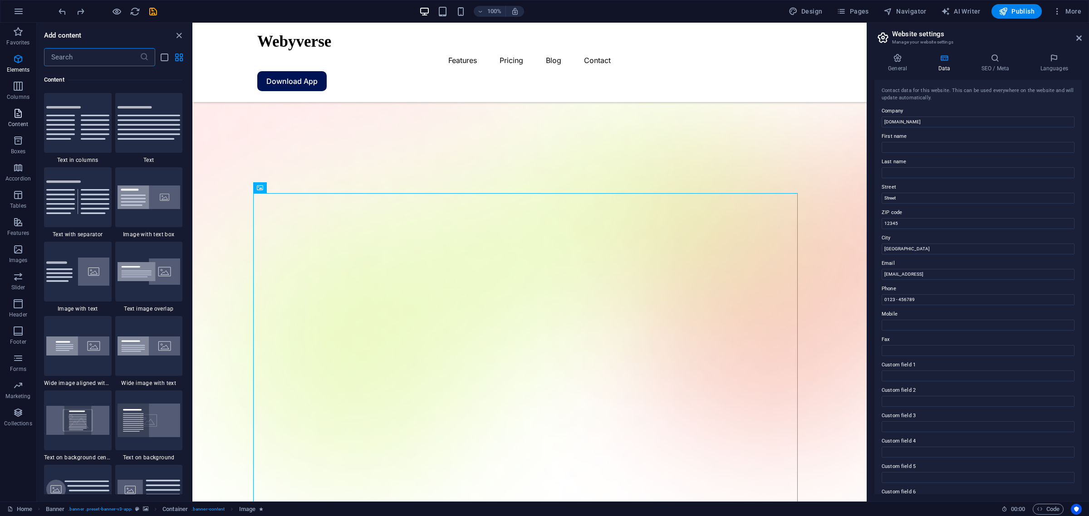
scroll to position [1586, 0]
click at [78, 51] on input "text" at bounding box center [92, 57] width 96 height 18
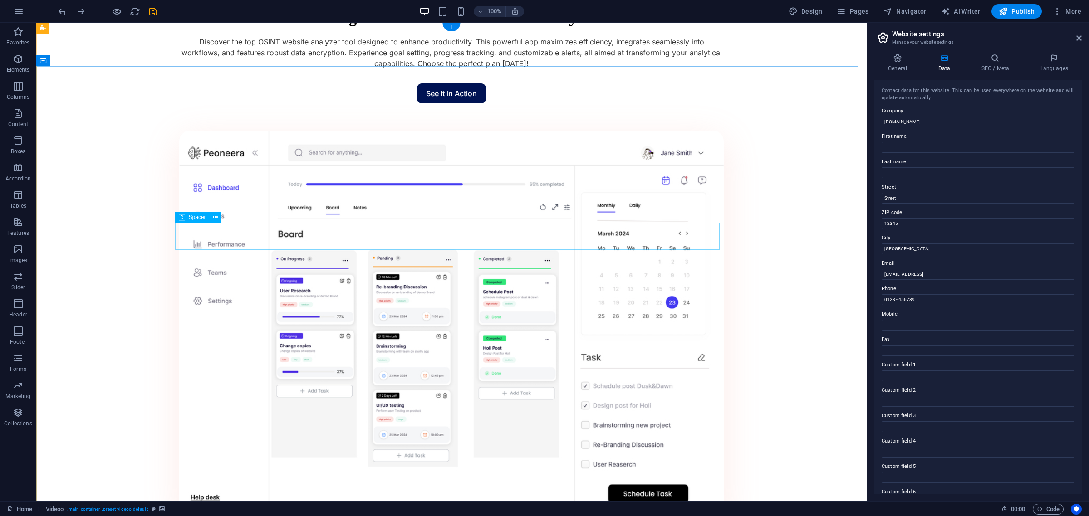
scroll to position [0, 0]
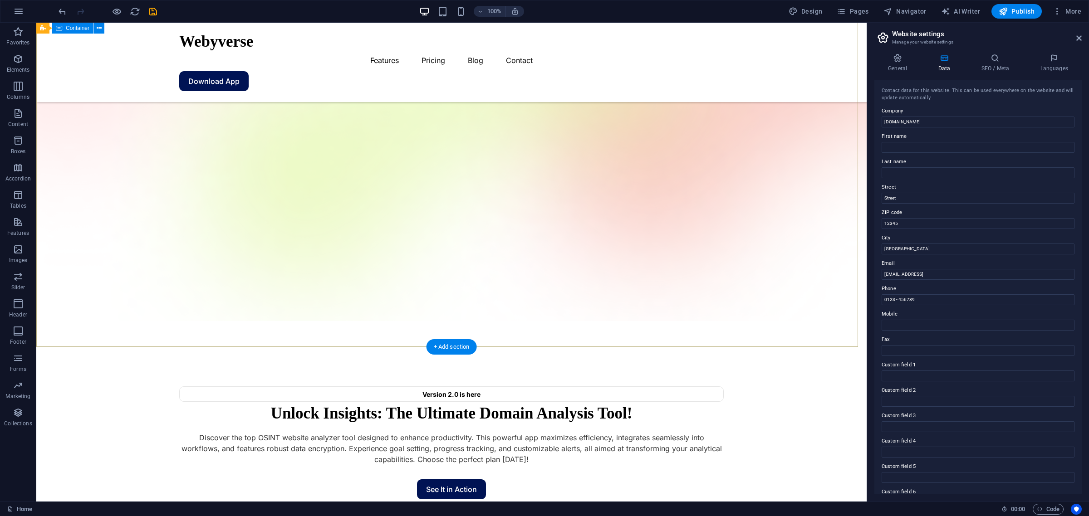
scroll to position [57, 0]
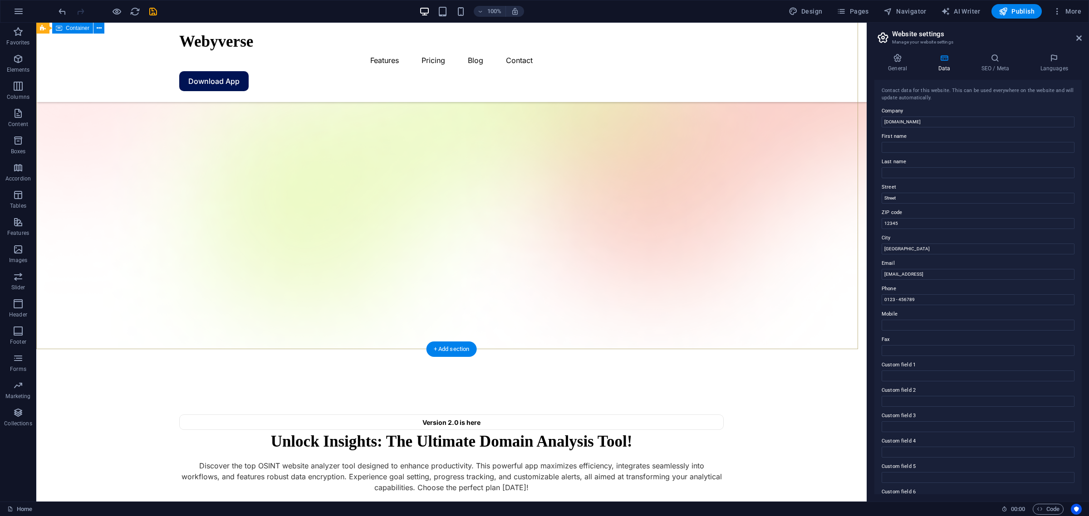
click at [426, 349] on div "Version 2.0 is here Unlock Insights: The Ultimate Domain Analysis Tool! Discove…" at bounding box center [451, 470] width 830 height 242
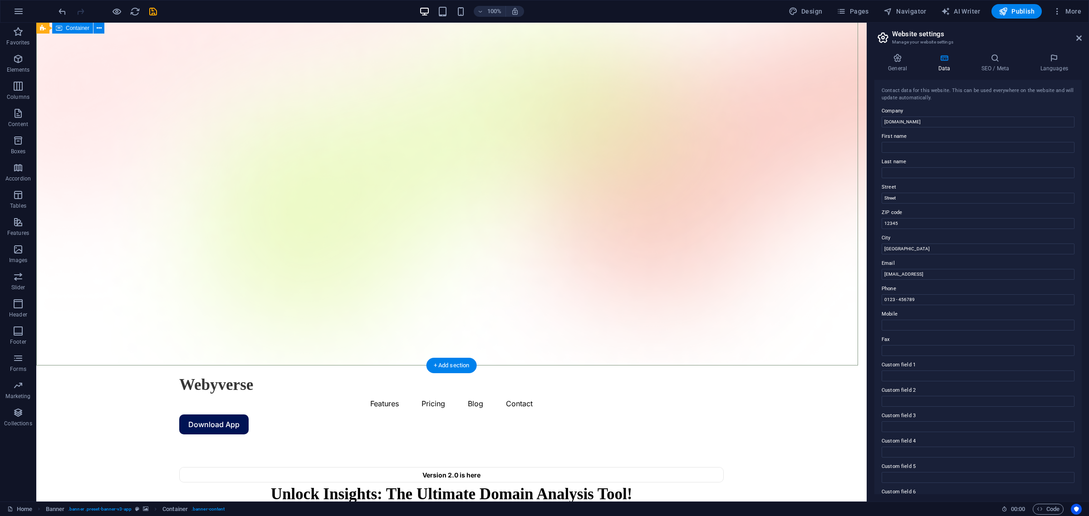
scroll to position [0, 0]
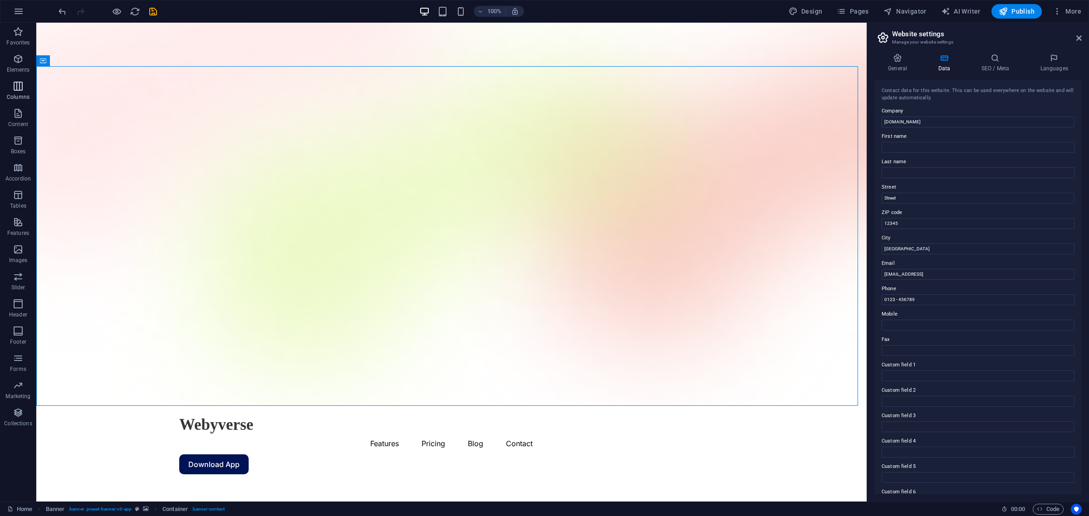
click at [19, 82] on icon "button" at bounding box center [18, 86] width 11 height 11
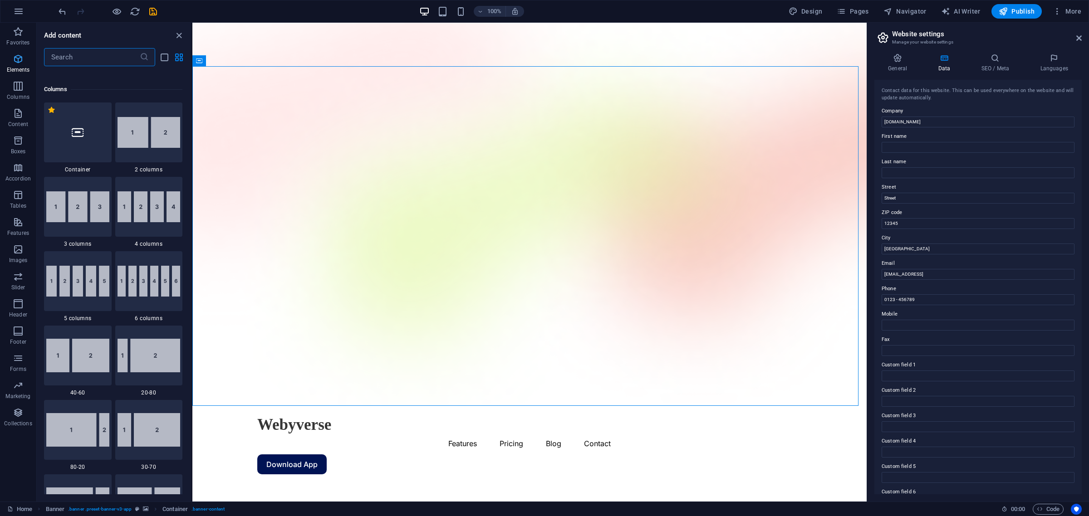
scroll to position [449, 0]
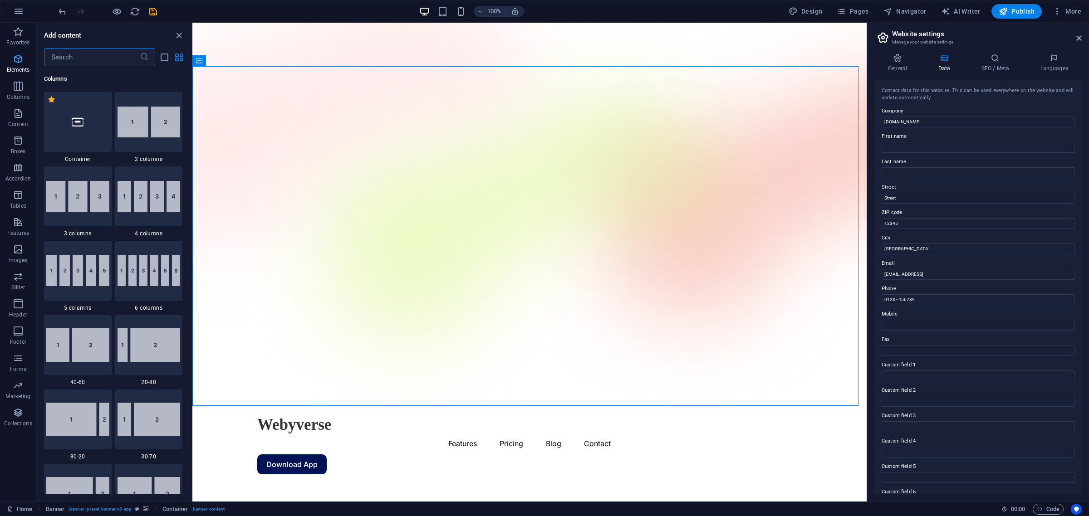
click at [16, 63] on icon "button" at bounding box center [18, 59] width 11 height 11
click at [93, 59] on input "text" at bounding box center [92, 57] width 96 height 18
click at [23, 61] on icon "button" at bounding box center [18, 59] width 11 height 11
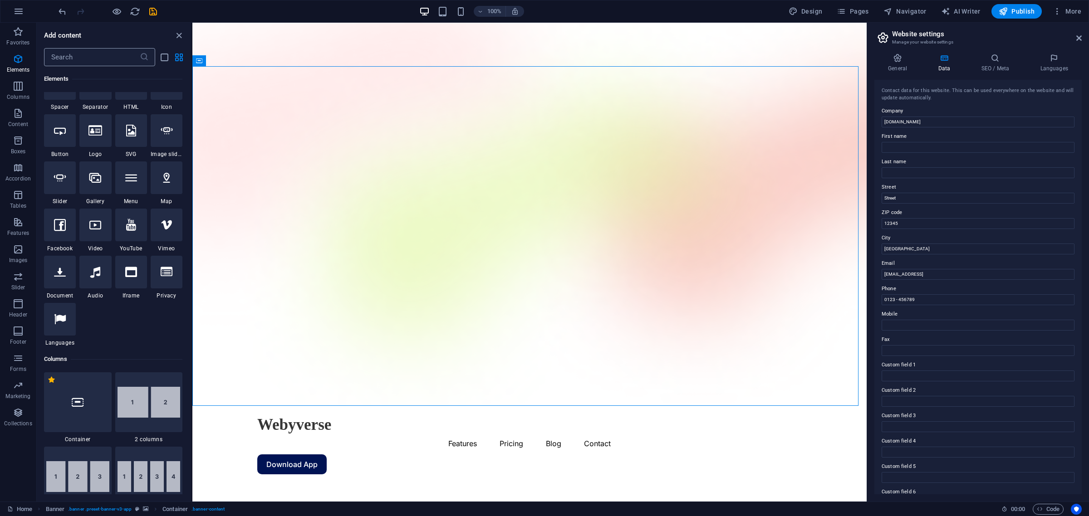
click at [78, 61] on input "text" at bounding box center [92, 57] width 96 height 18
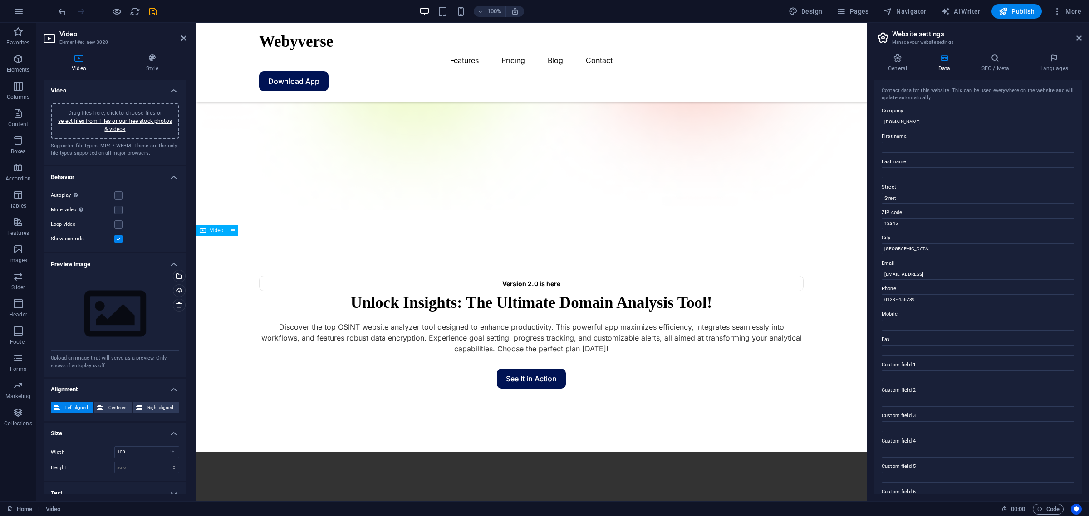
scroll to position [170, 0]
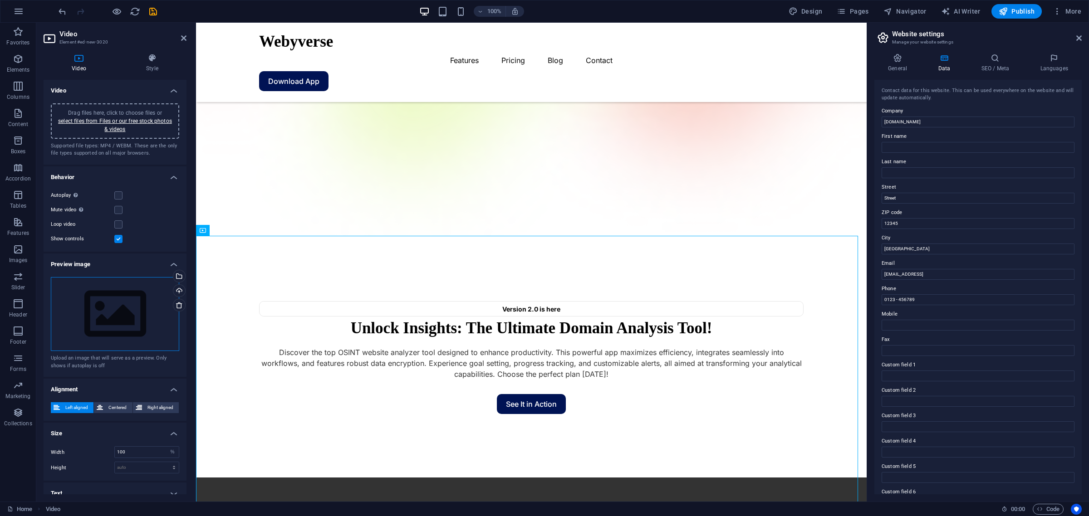
click at [114, 293] on div "Drag files here, click to choose files or select files from Files or our free s…" at bounding box center [115, 314] width 128 height 74
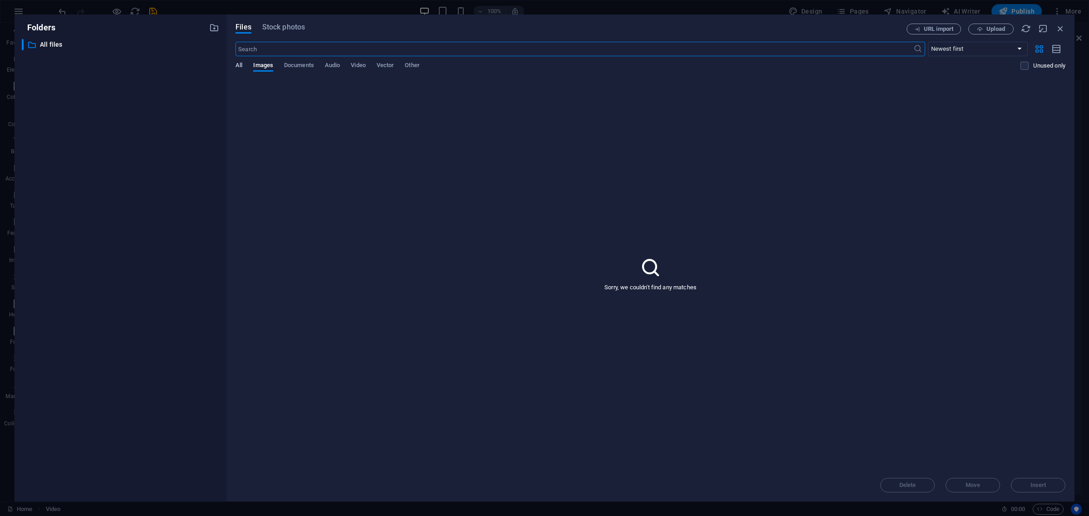
click at [241, 64] on span "All" at bounding box center [238, 66] width 7 height 13
click at [266, 125] on div at bounding box center [281, 108] width 86 height 59
click at [870, 29] on icon "button" at bounding box center [1060, 29] width 10 height 10
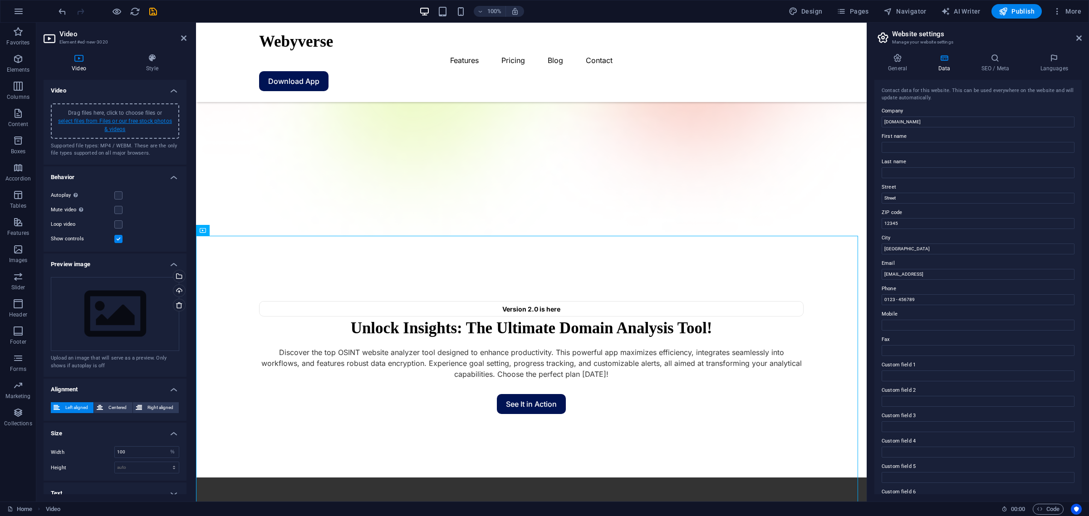
click at [115, 118] on link "select files from Files or our free stock photos & videos" at bounding box center [115, 125] width 114 height 15
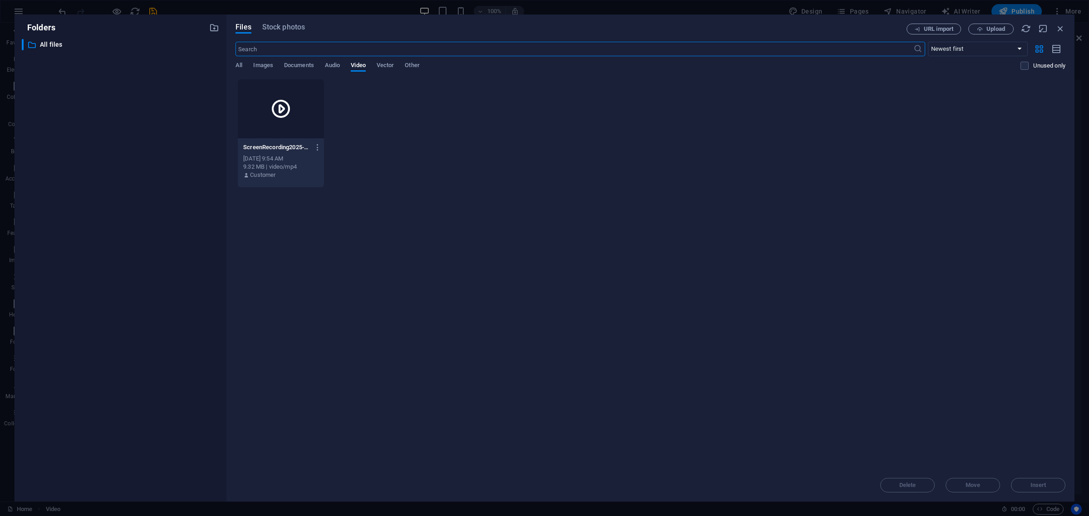
click at [280, 109] on icon at bounding box center [281, 109] width 22 height 22
click at [870, 413] on div "Delete Move Insert" at bounding box center [650, 481] width 830 height 24
click at [870, 32] on icon "button" at bounding box center [1060, 29] width 10 height 10
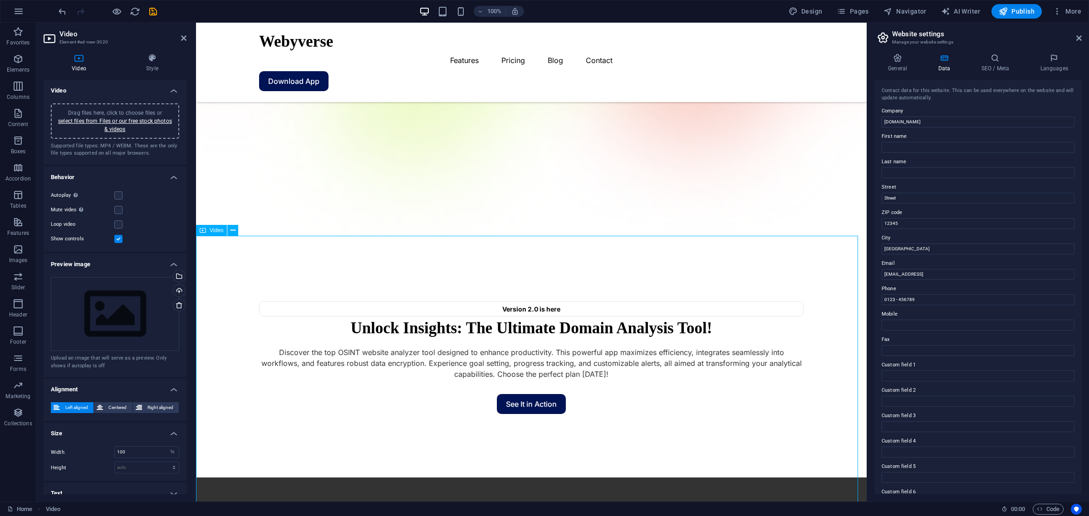
scroll to position [340, 0]
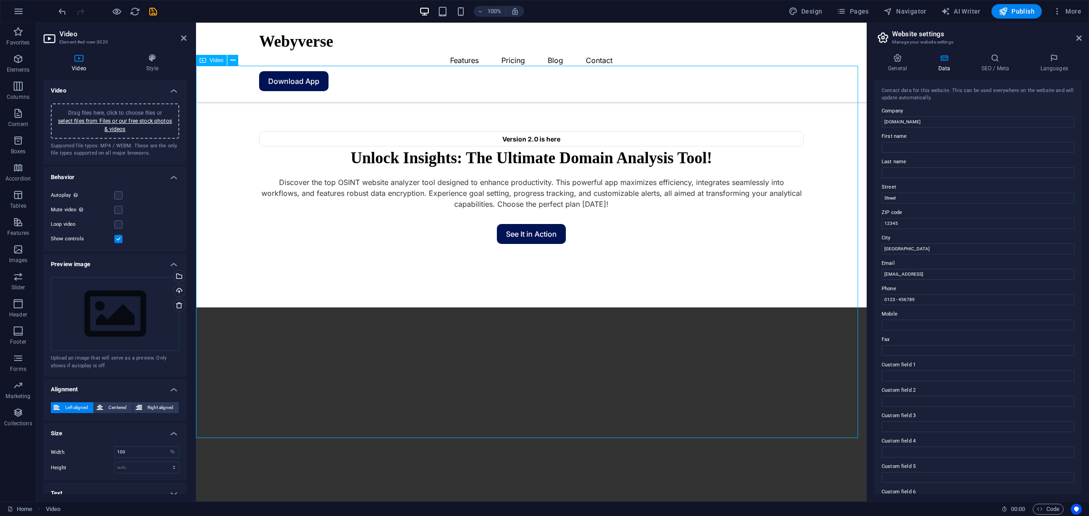
click at [438, 308] on figure at bounding box center [531, 475] width 670 height 335
drag, startPoint x: 213, startPoint y: 413, endPoint x: 383, endPoint y: 433, distance: 171.3
click at [213, 413] on figure at bounding box center [531, 475] width 670 height 335
click at [110, 125] on link "select files from Files or our free stock photos & videos" at bounding box center [115, 125] width 114 height 15
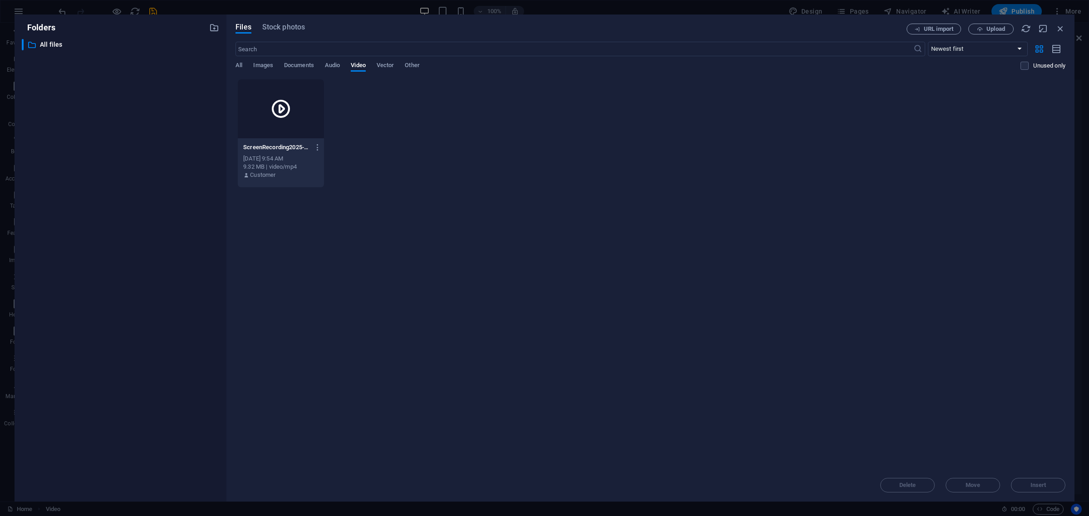
click at [283, 117] on icon at bounding box center [281, 109] width 22 height 22
click at [870, 413] on button "Insert" at bounding box center [1038, 485] width 54 height 15
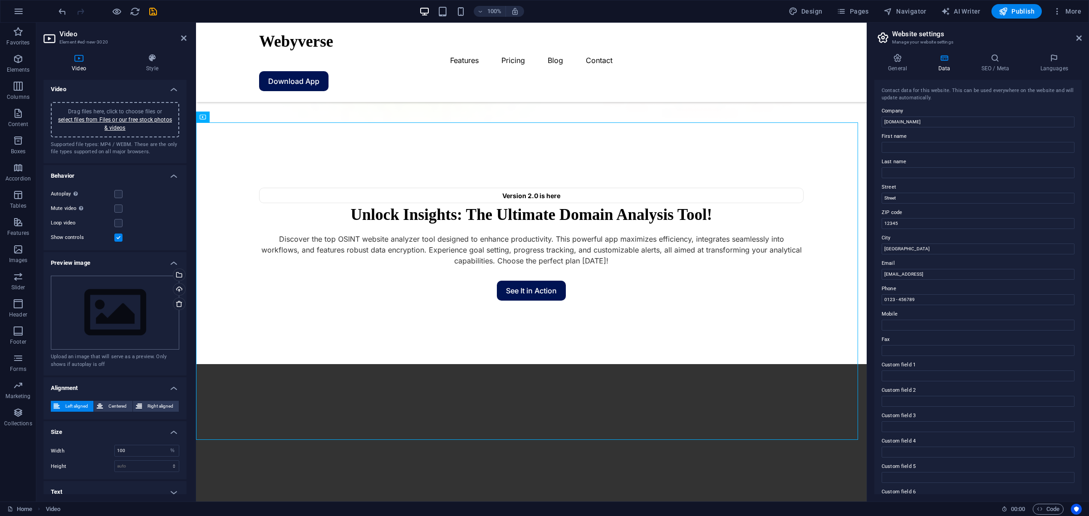
scroll to position [0, 0]
click at [870, 69] on h4 "General" at bounding box center [899, 63] width 50 height 19
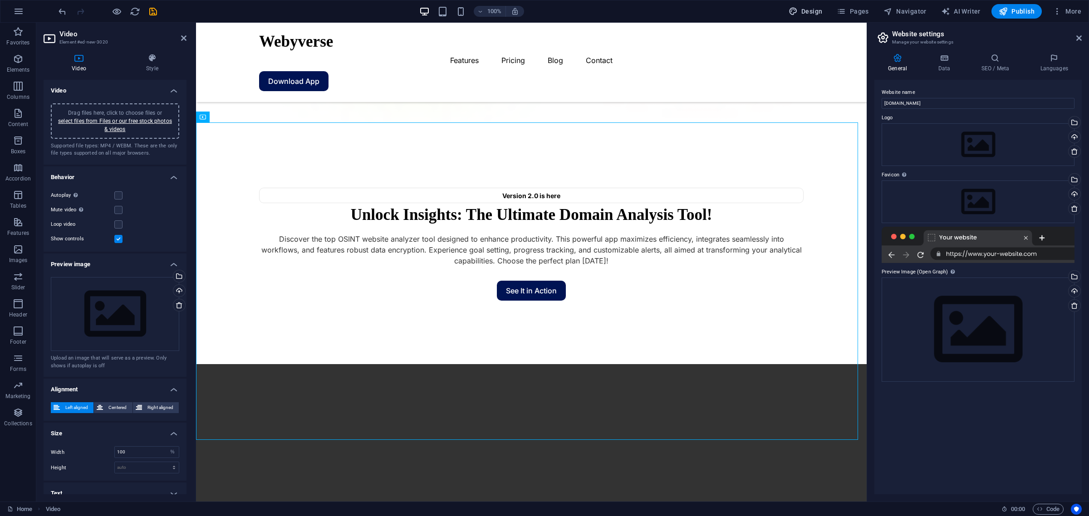
click at [803, 11] on span "Design" at bounding box center [805, 11] width 34 height 9
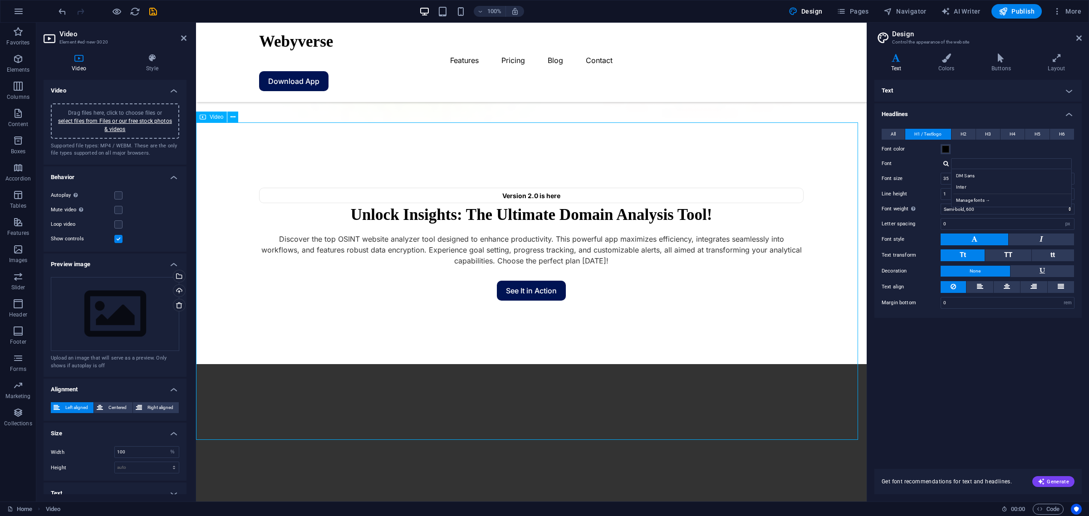
click at [870, 60] on icon at bounding box center [1056, 58] width 50 height 9
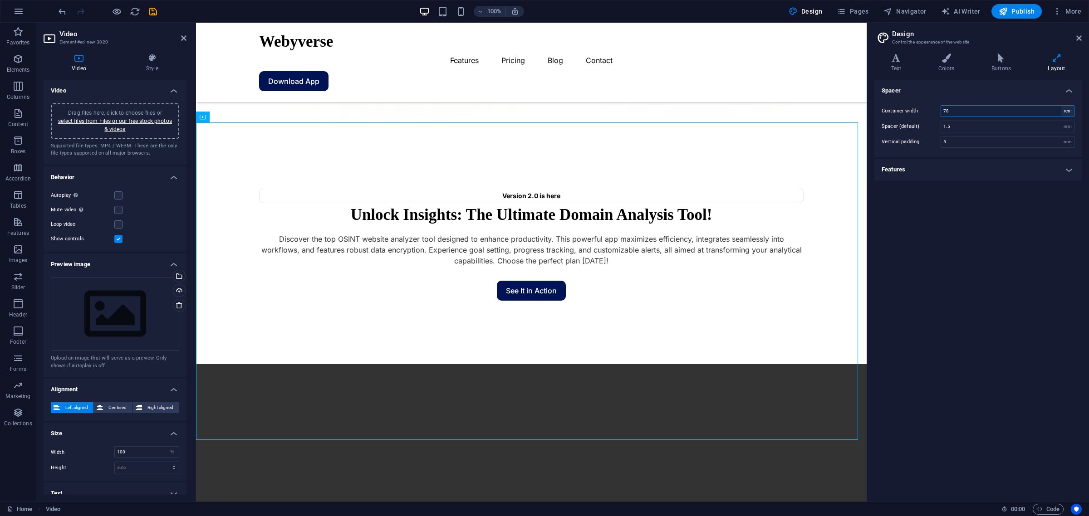
click at [870, 114] on select "rem px" at bounding box center [1067, 111] width 13 height 11
click at [870, 163] on h4 "Features" at bounding box center [977, 170] width 207 height 22
click at [870, 163] on h4 "Features" at bounding box center [977, 167] width 207 height 16
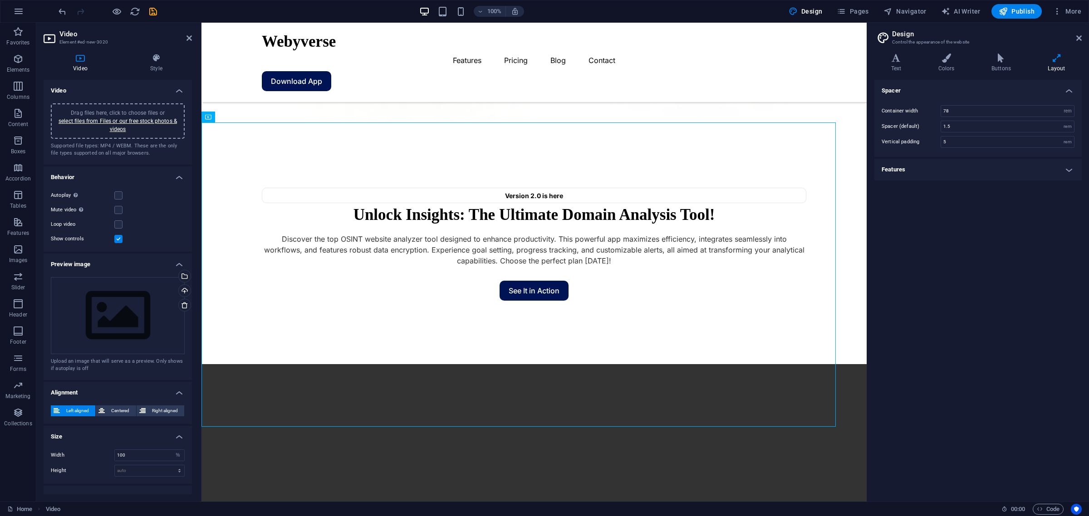
click at [196, 212] on aside "Video Element #ed-new-3020 Video Style Video Drag files here, click to choose f…" at bounding box center [118, 262] width 165 height 479
click at [237, 118] on icon at bounding box center [238, 117] width 5 height 10
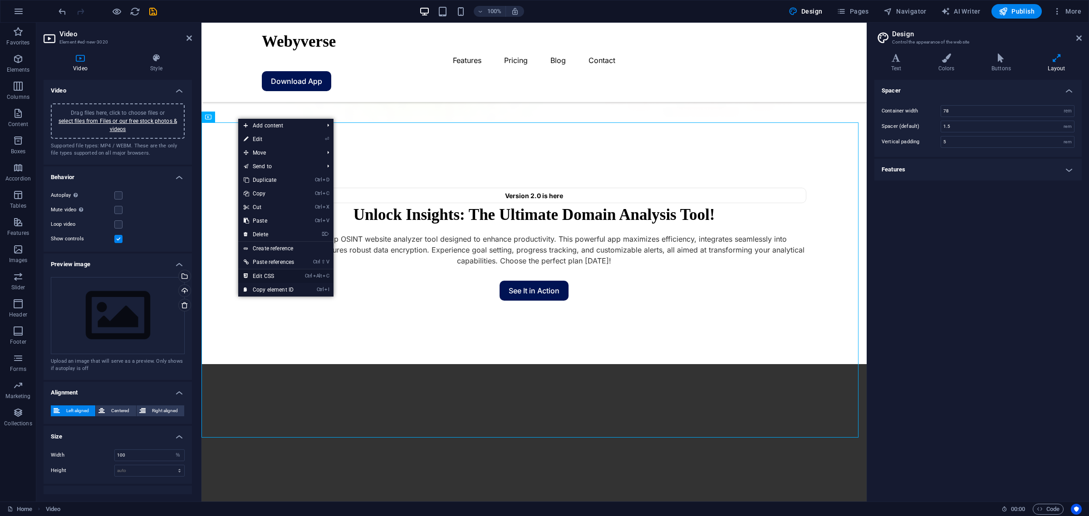
click at [279, 278] on link "Ctrl Alt C Edit CSS" at bounding box center [268, 276] width 61 height 14
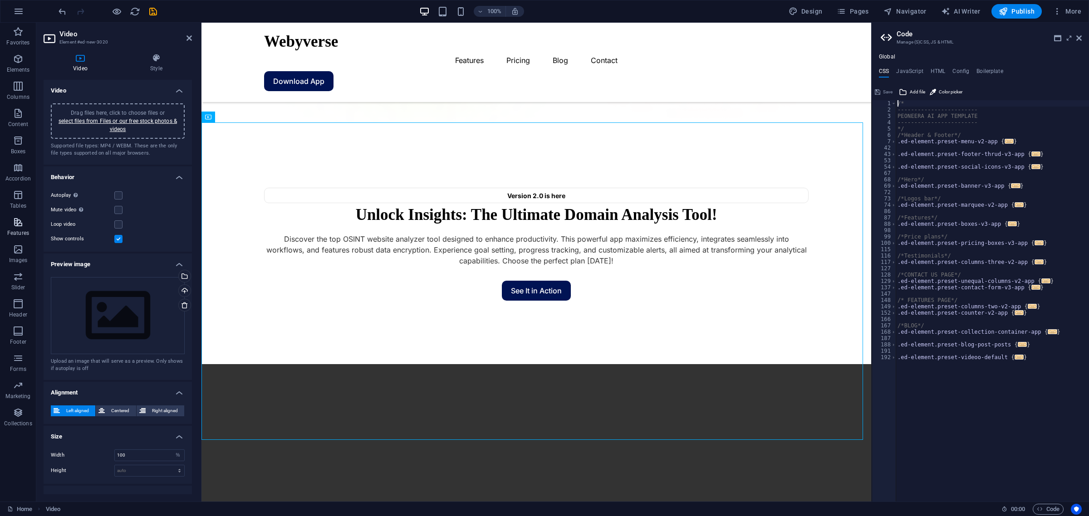
click at [23, 231] on p "Features" at bounding box center [18, 233] width 22 height 7
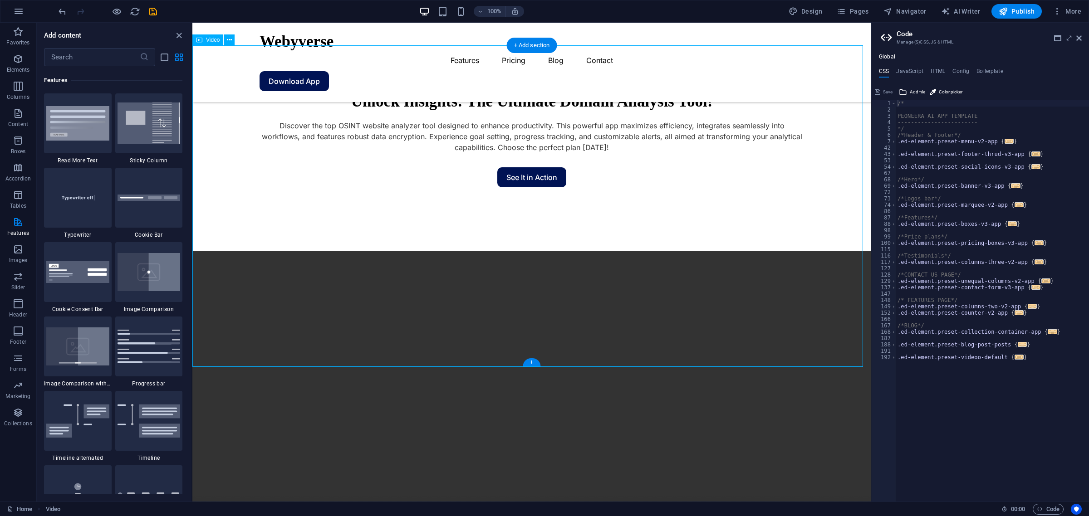
scroll to position [227, 0]
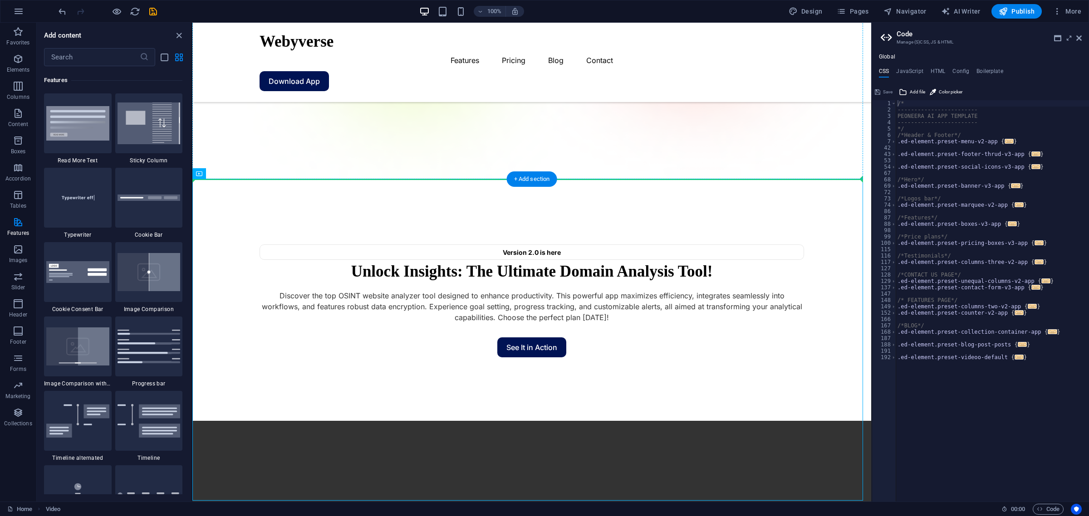
drag, startPoint x: 523, startPoint y: 218, endPoint x: 518, endPoint y: 133, distance: 84.9
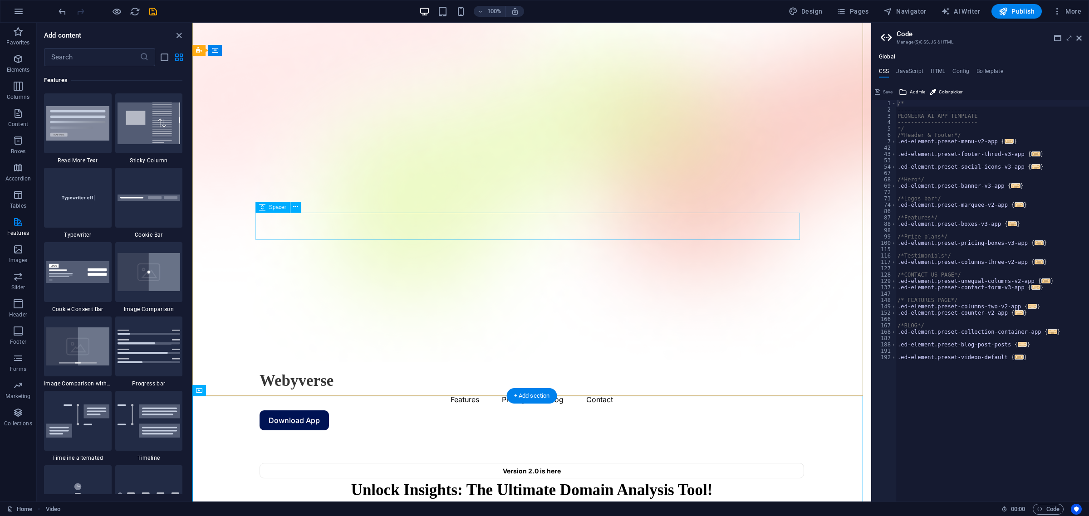
scroll to position [0, 0]
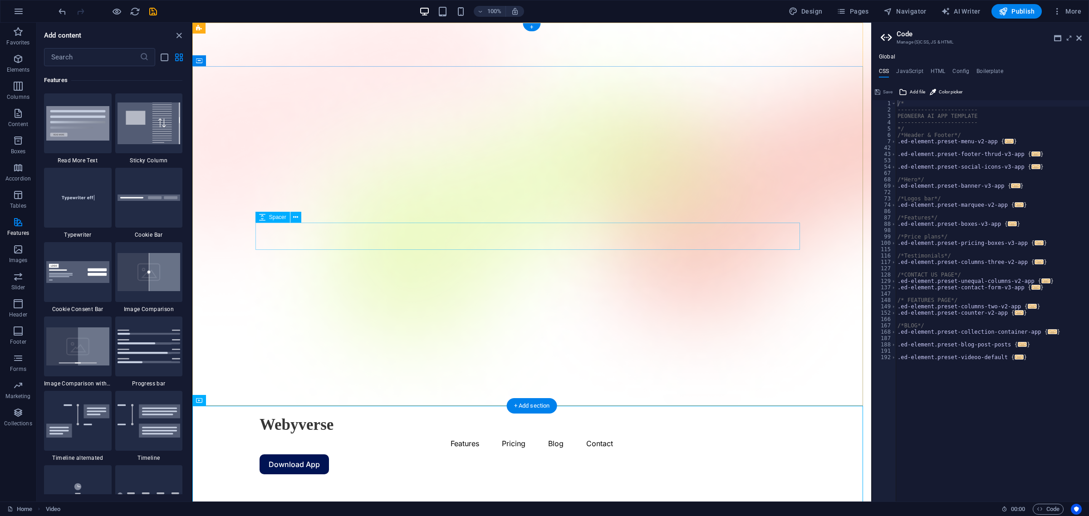
click at [298, 218] on button at bounding box center [295, 217] width 11 height 11
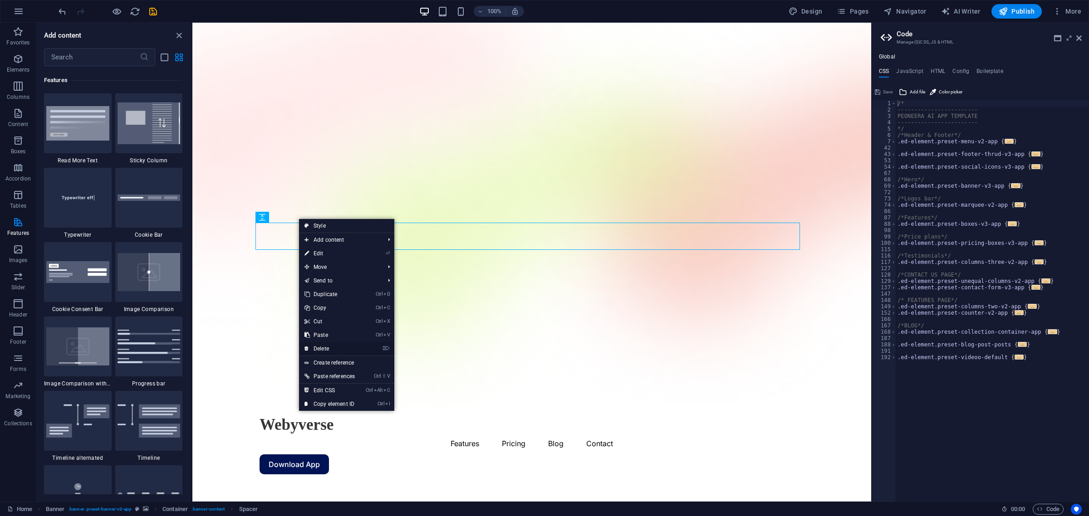
click at [340, 346] on link "⌦ Delete" at bounding box center [329, 349] width 61 height 14
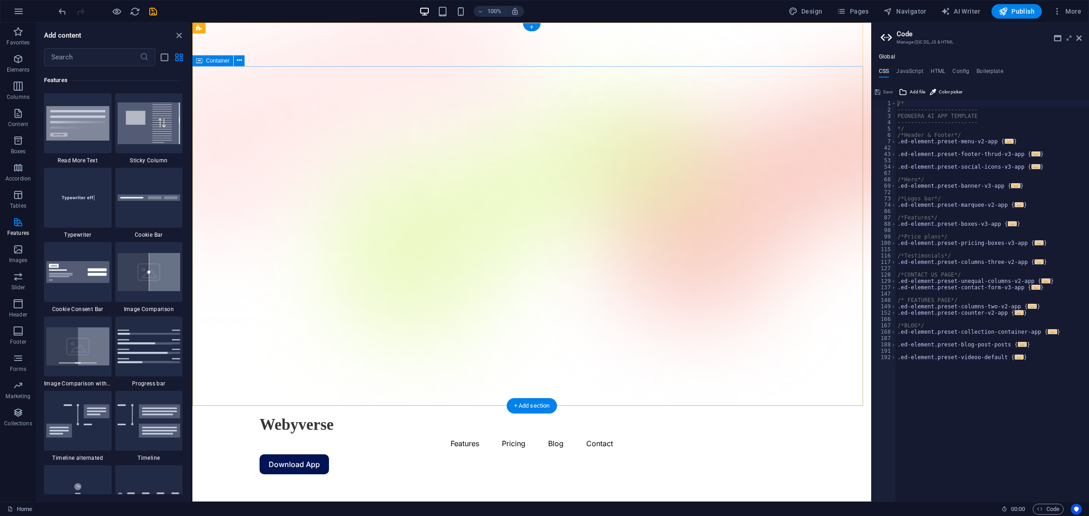
click at [789, 12] on button "Design" at bounding box center [805, 11] width 41 height 15
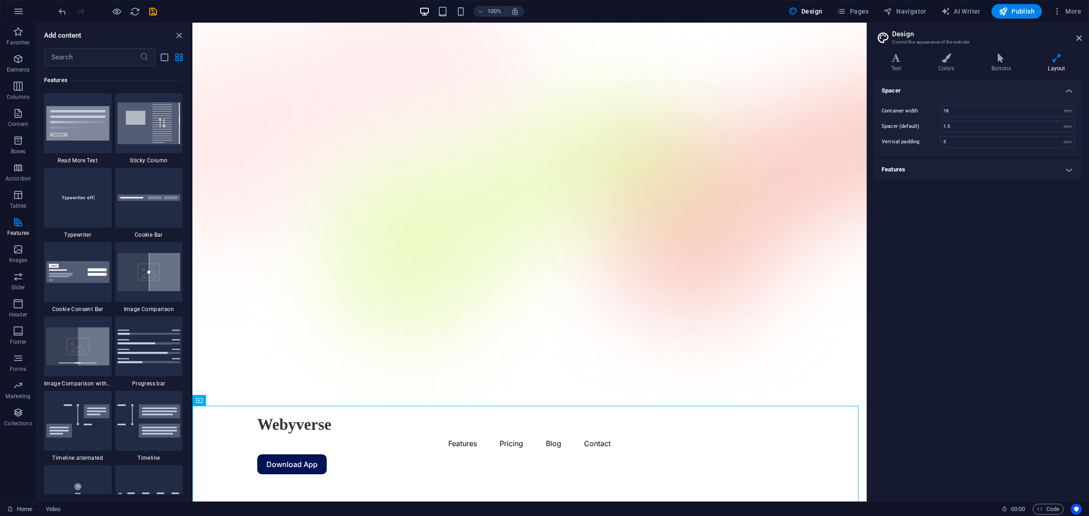
click at [870, 173] on h4 "Features" at bounding box center [977, 170] width 207 height 22
click at [870, 109] on input "78" at bounding box center [1007, 111] width 133 height 11
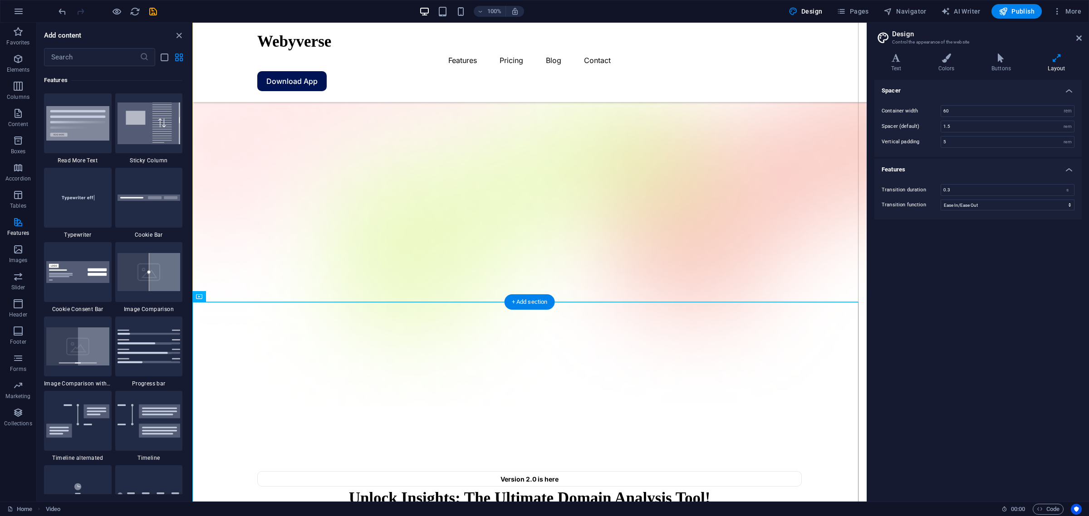
scroll to position [227, 0]
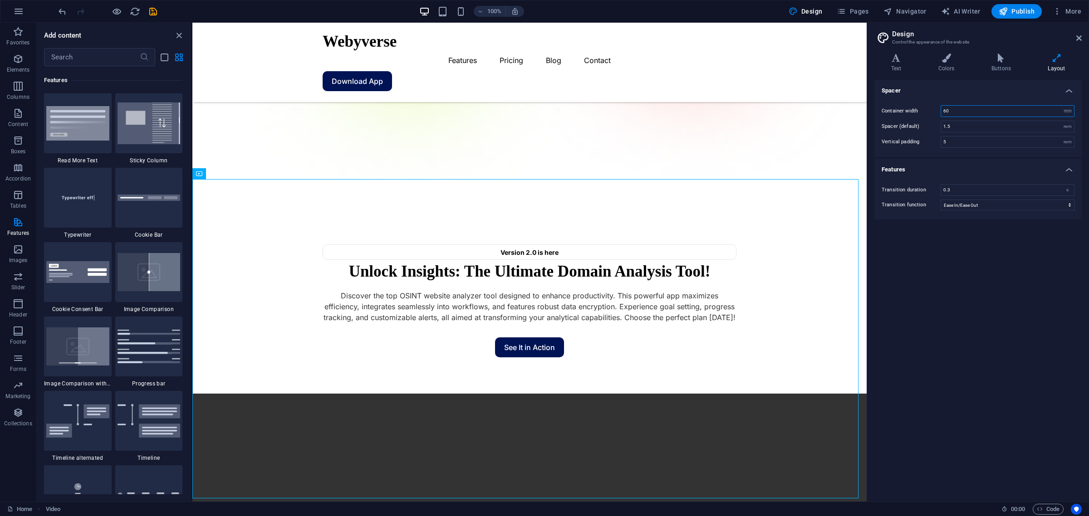
click at [870, 115] on input "60" at bounding box center [1007, 111] width 133 height 11
click at [870, 108] on input "30" at bounding box center [1007, 111] width 133 height 11
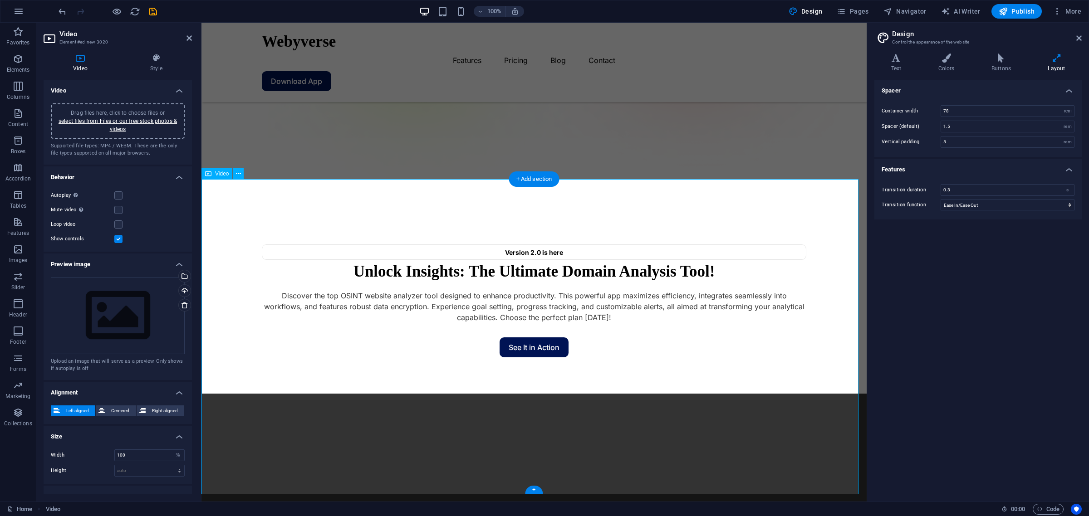
click at [870, 112] on input "78" at bounding box center [1007, 111] width 133 height 11
click at [870, 108] on input "35" at bounding box center [1007, 111] width 133 height 11
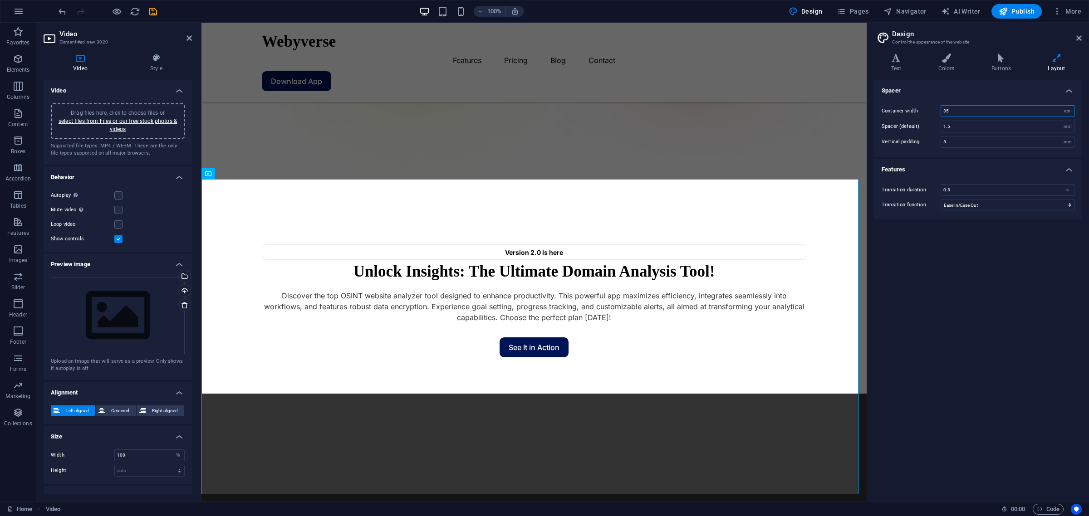
click at [870, 108] on input "35" at bounding box center [1007, 111] width 133 height 11
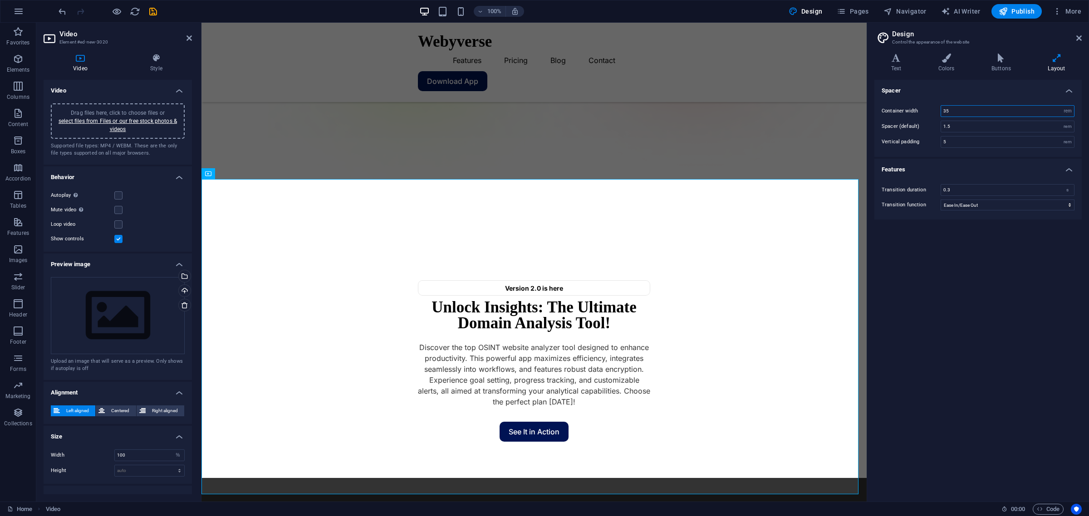
click at [870, 108] on input "35" at bounding box center [1007, 111] width 133 height 11
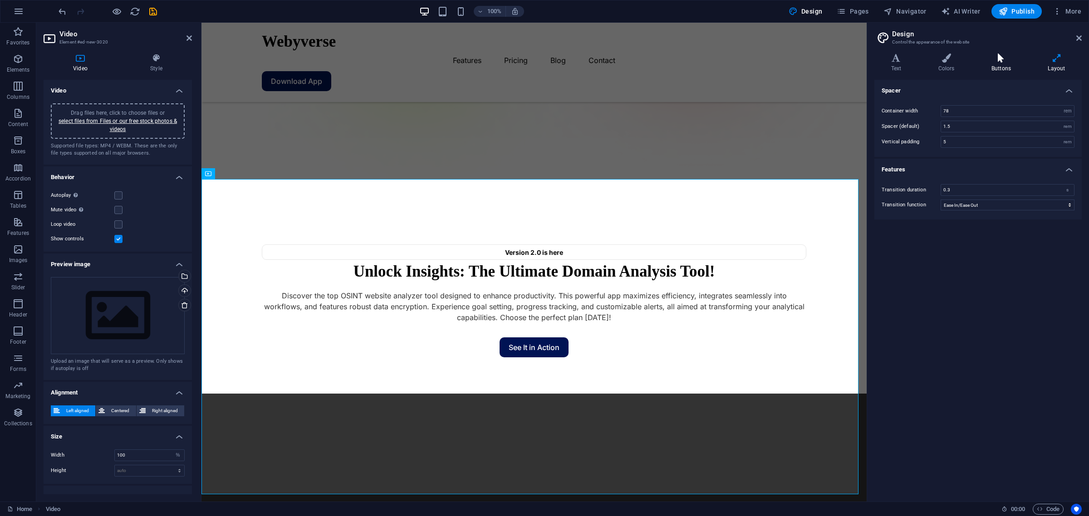
click at [870, 68] on h4 "Buttons" at bounding box center [1002, 63] width 56 height 19
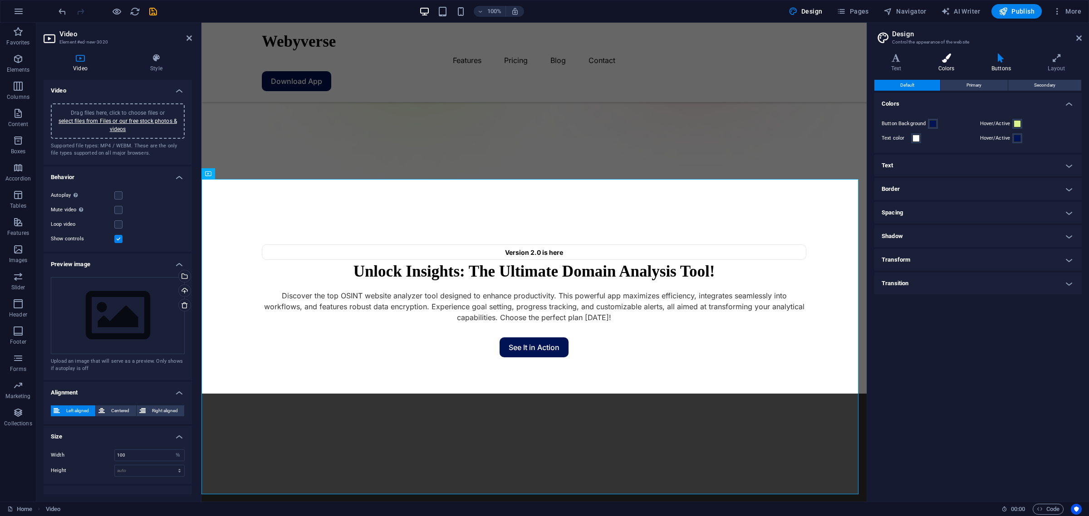
click at [870, 64] on h4 "Colors" at bounding box center [947, 63] width 53 height 19
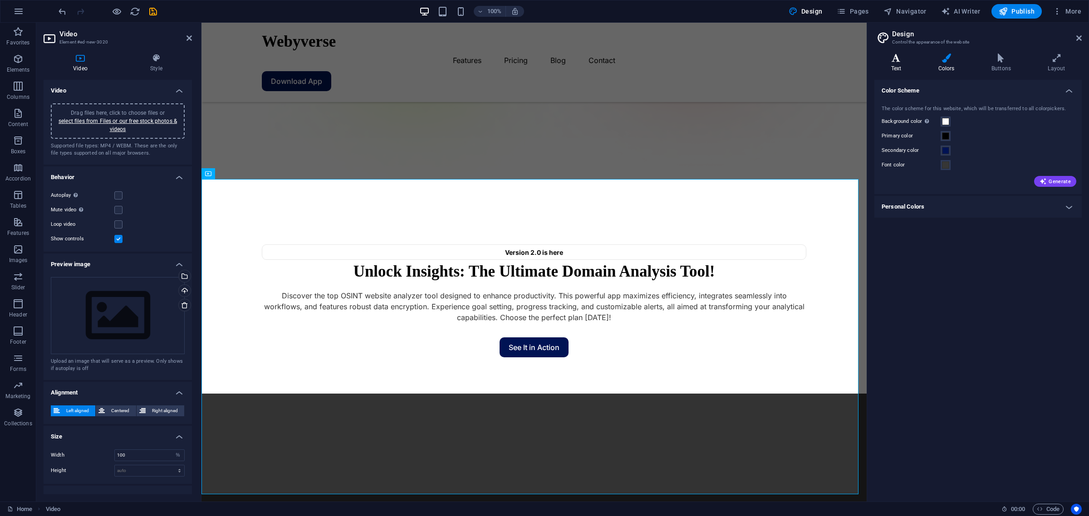
click at [870, 62] on icon at bounding box center [896, 58] width 44 height 9
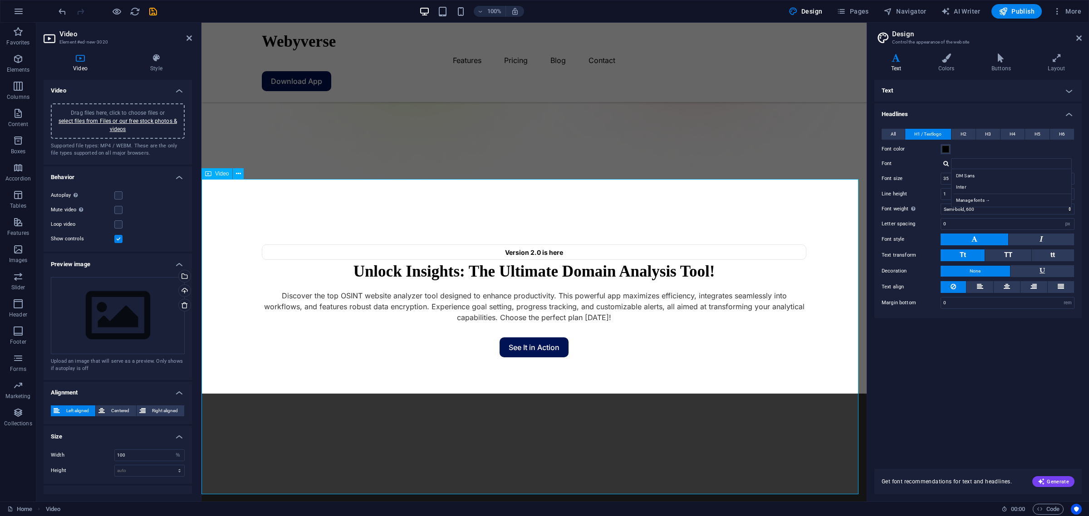
click at [160, 69] on h4 "Style" at bounding box center [156, 63] width 71 height 19
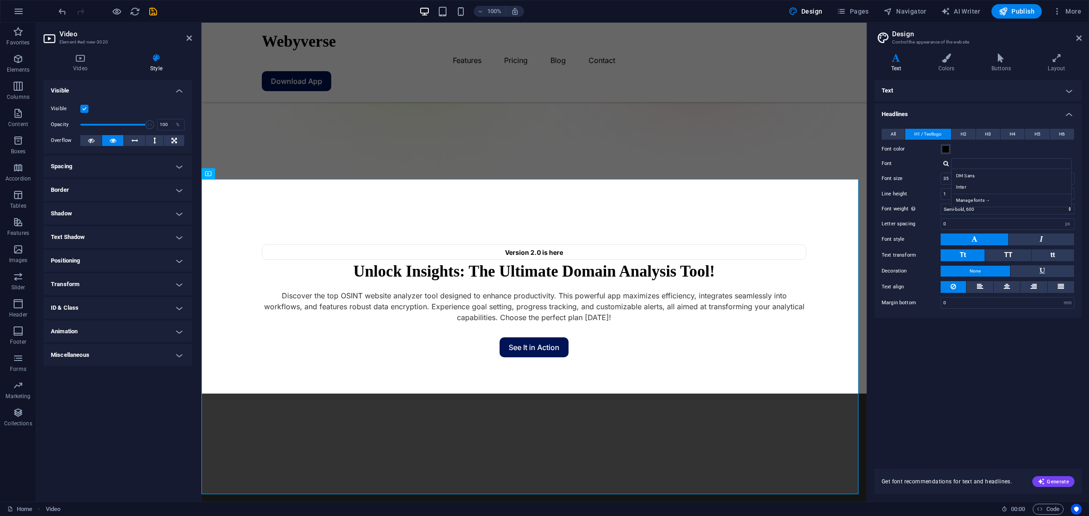
click at [123, 167] on h4 "Spacing" at bounding box center [118, 167] width 148 height 22
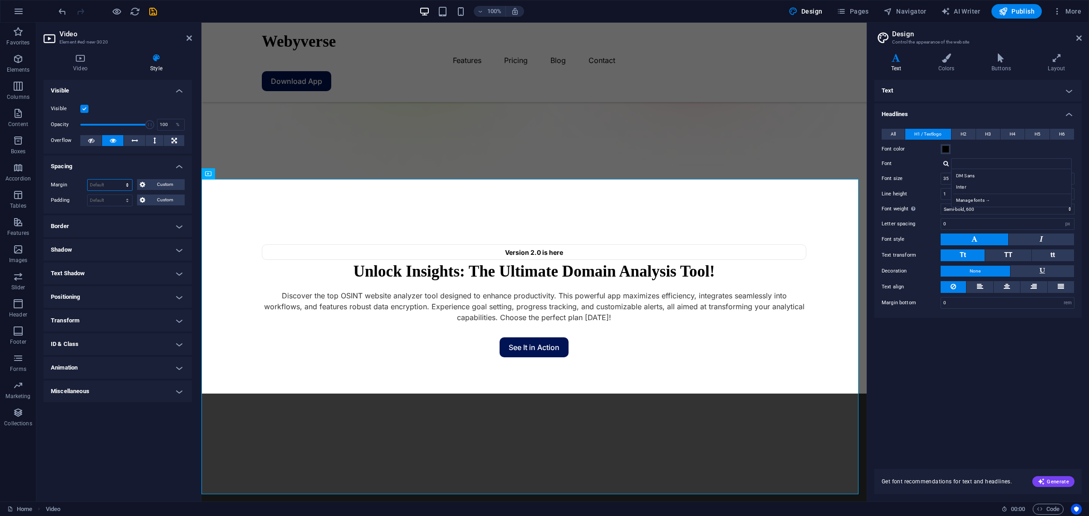
click at [129, 182] on select "Default auto px % rem vw vh Custom" at bounding box center [110, 185] width 44 height 11
click at [119, 180] on select "Default auto px % rem vw vh Custom" at bounding box center [110, 185] width 44 height 11
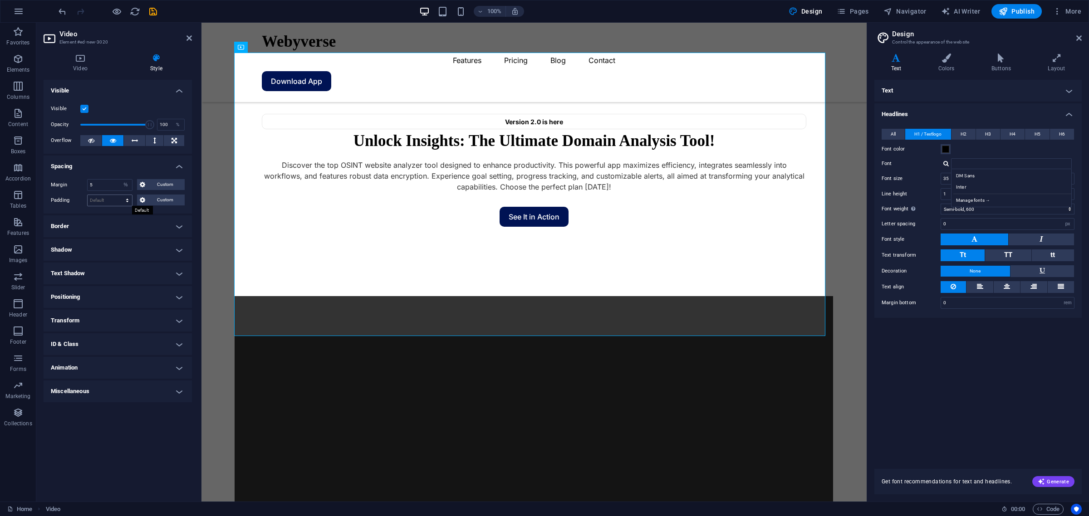
scroll to position [318, 0]
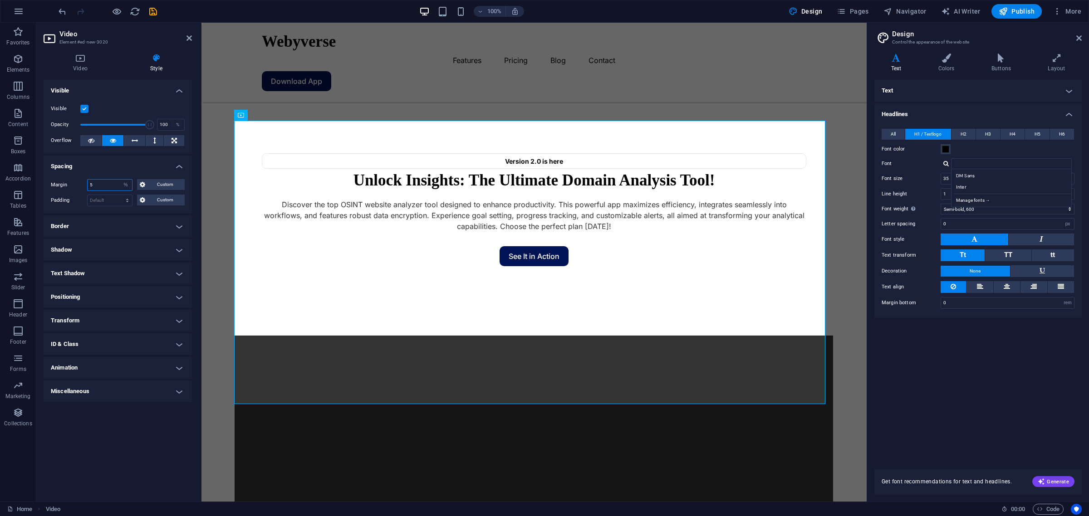
click at [98, 184] on input "5" at bounding box center [110, 185] width 44 height 11
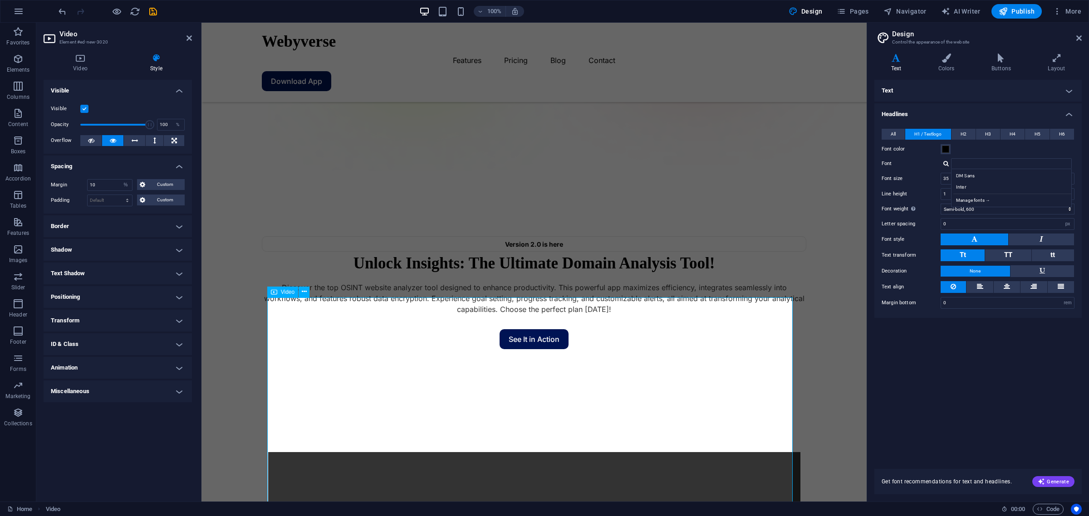
scroll to position [283, 0]
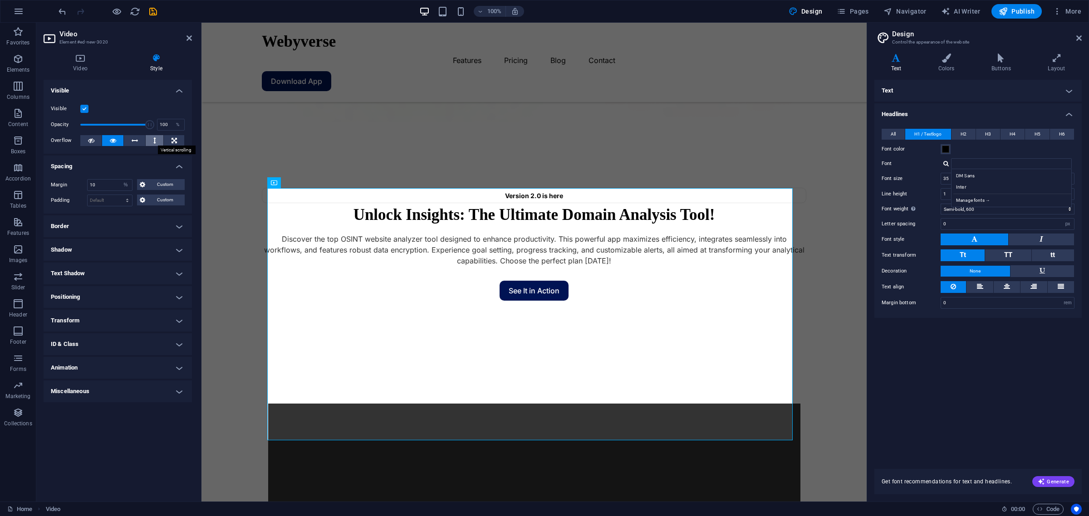
click at [153, 139] on icon at bounding box center [154, 140] width 3 height 11
click at [110, 143] on icon at bounding box center [113, 140] width 6 height 11
click at [119, 200] on select "Default px rem % vh vw Custom" at bounding box center [110, 200] width 44 height 11
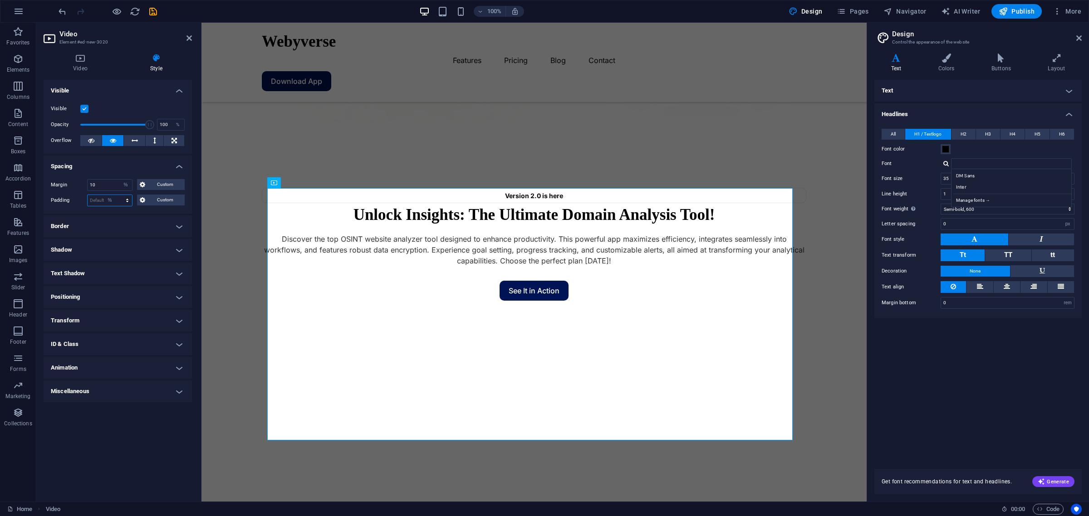
click at [119, 195] on select "Default px rem % vh vw Custom" at bounding box center [110, 200] width 44 height 11
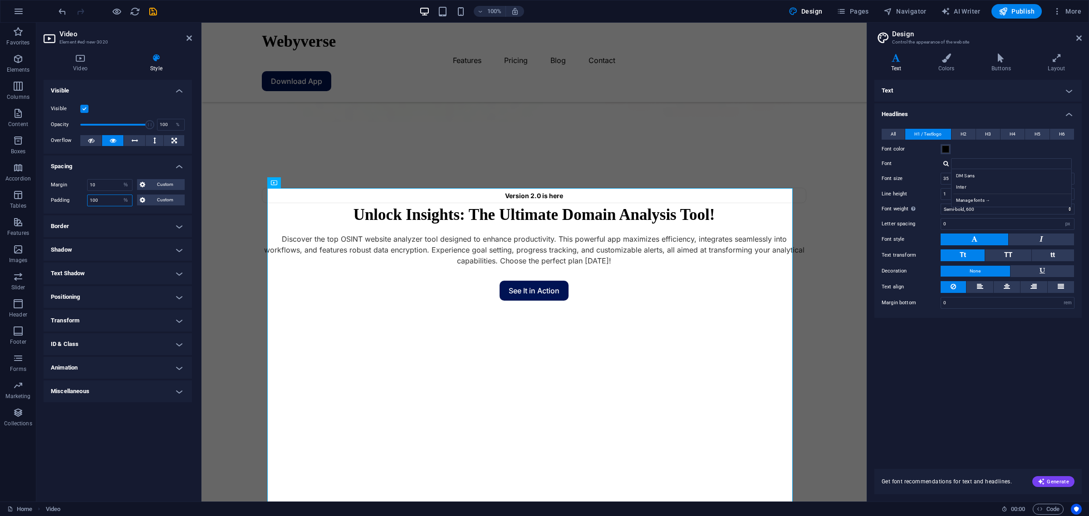
click at [114, 200] on input "100" at bounding box center [110, 200] width 44 height 11
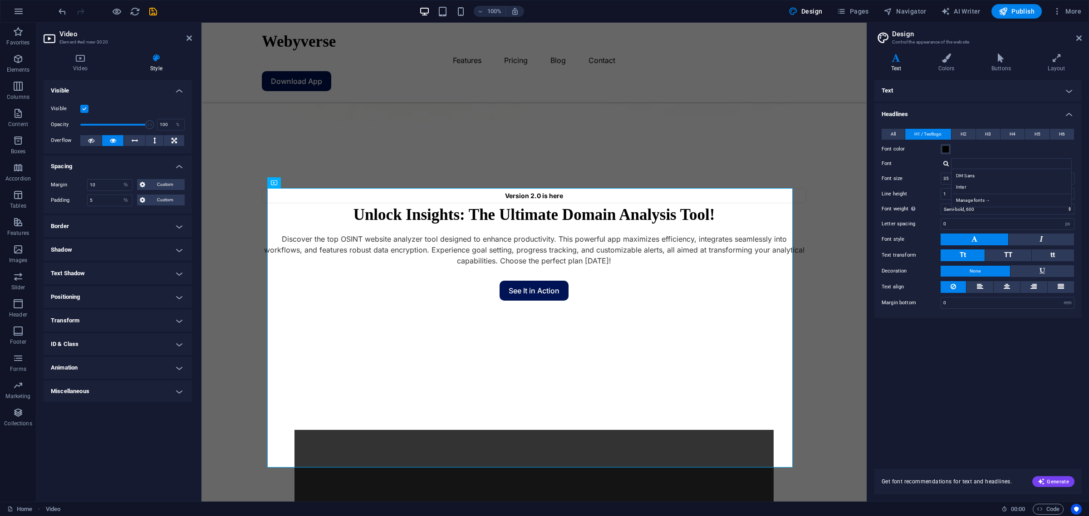
click at [123, 223] on h4 "Border" at bounding box center [118, 226] width 148 height 22
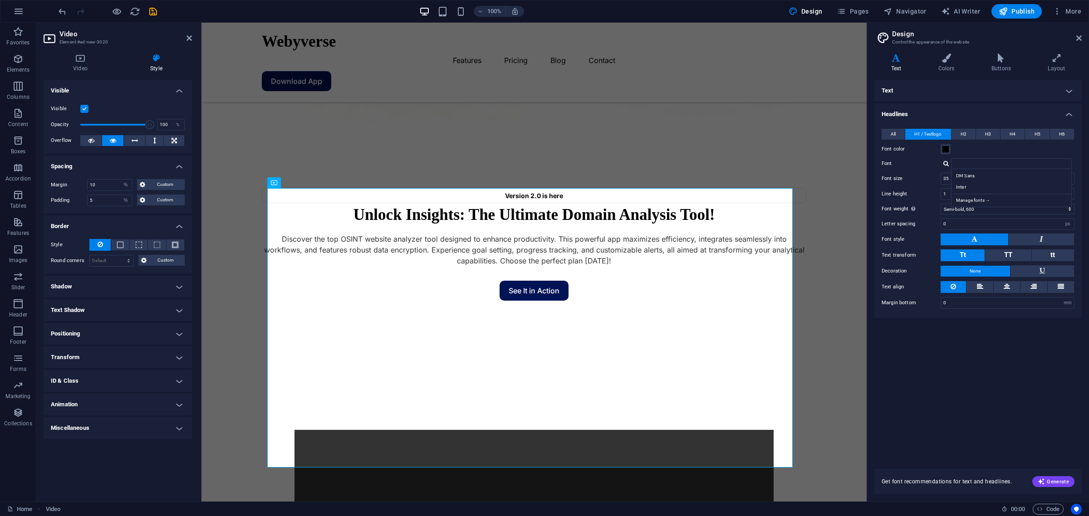
click at [124, 279] on h4 "Shadow" at bounding box center [118, 287] width 148 height 22
click at [128, 307] on span "Outside" at bounding box center [133, 304] width 15 height 11
click at [86, 320] on span at bounding box center [85, 319] width 7 height 7
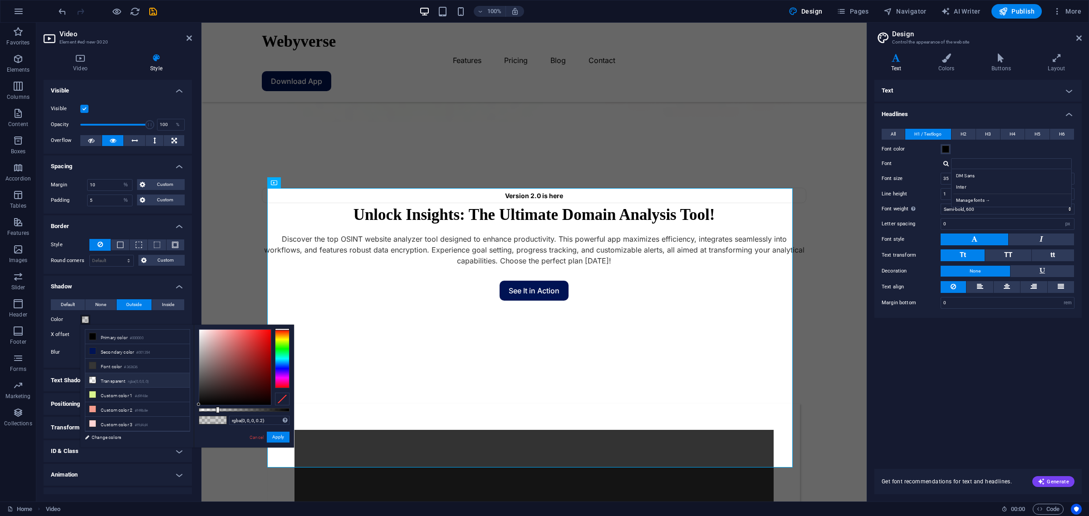
scroll to position [0, 0]
click at [75, 302] on button "Default" at bounding box center [68, 304] width 34 height 11
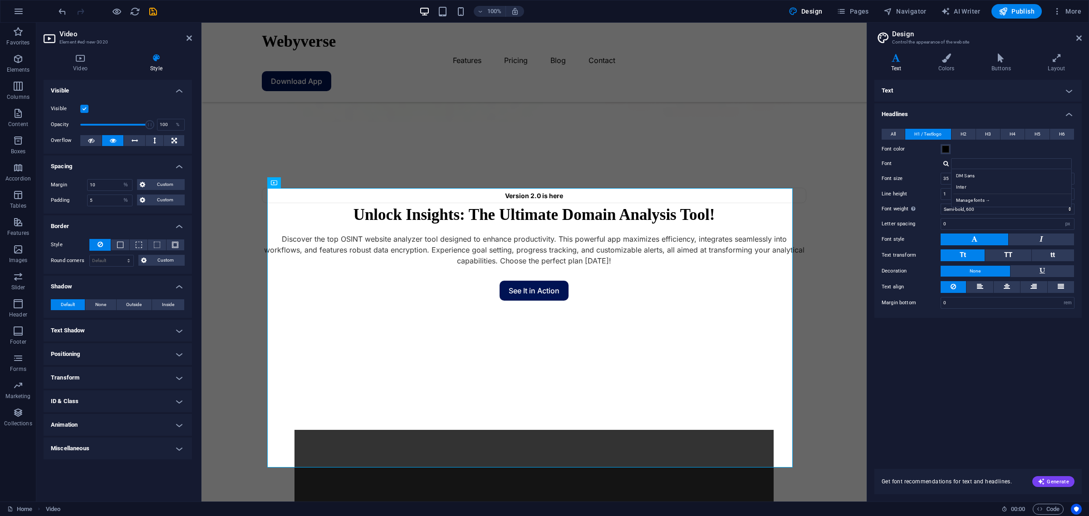
click at [105, 328] on h4 "Text Shadow" at bounding box center [118, 331] width 148 height 22
click at [105, 328] on h4 "Text Shadow" at bounding box center [118, 328] width 148 height 16
click at [104, 357] on h4 "Positioning" at bounding box center [118, 354] width 148 height 22
click at [105, 404] on h4 "Transform" at bounding box center [118, 409] width 148 height 22
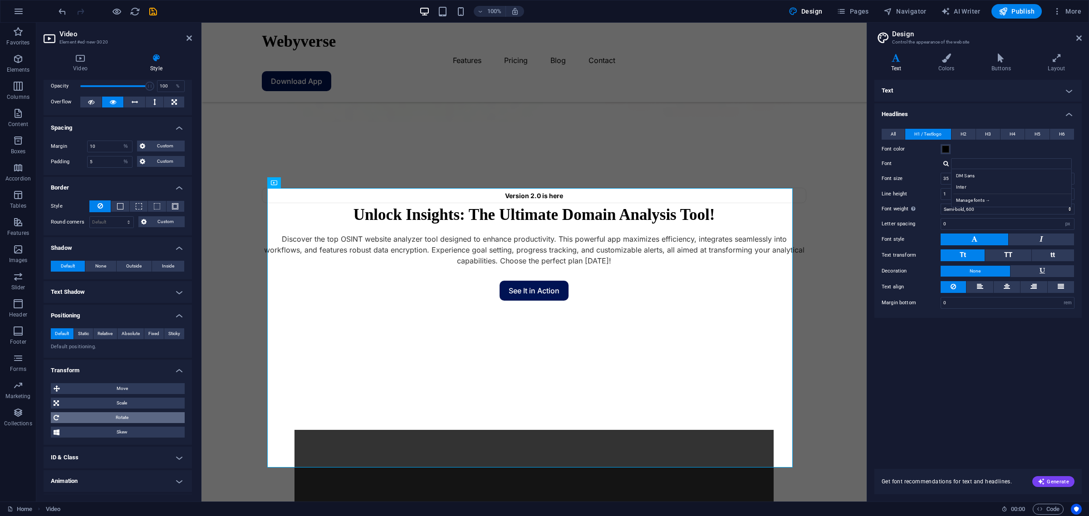
scroll to position [59, 0]
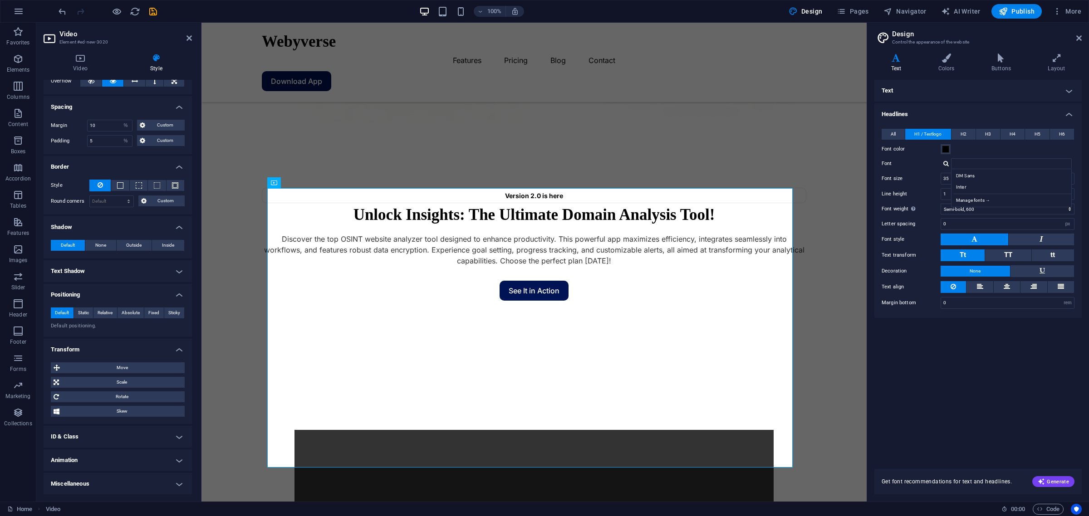
click at [127, 413] on h4 "ID & Class" at bounding box center [118, 437] width 148 height 22
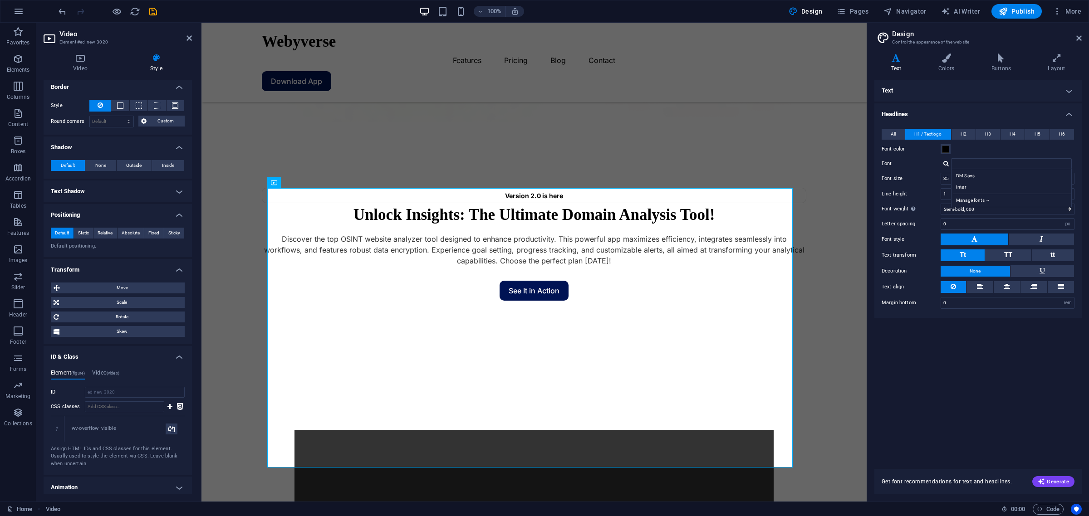
scroll to position [166, 0]
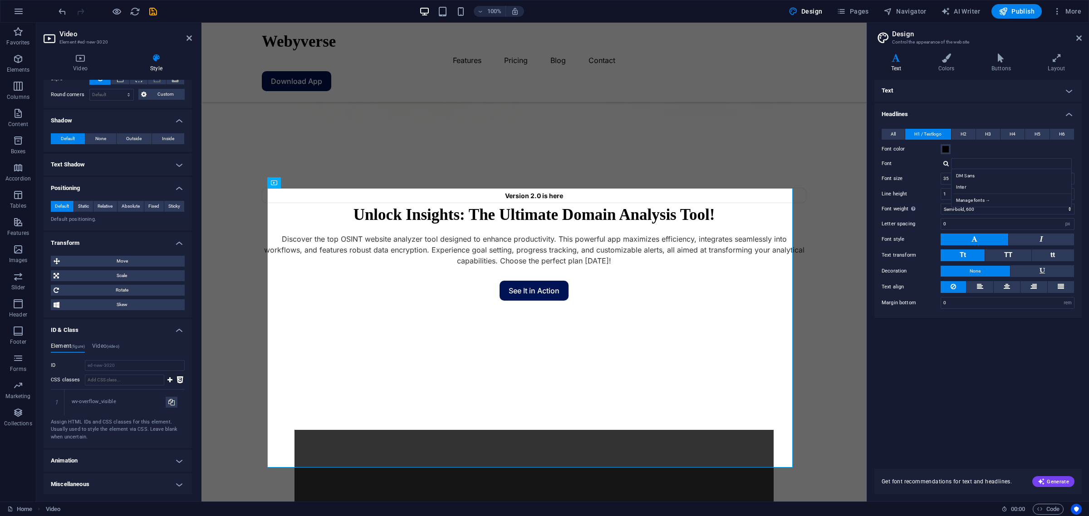
click at [127, 413] on h4 "Animation" at bounding box center [118, 461] width 148 height 22
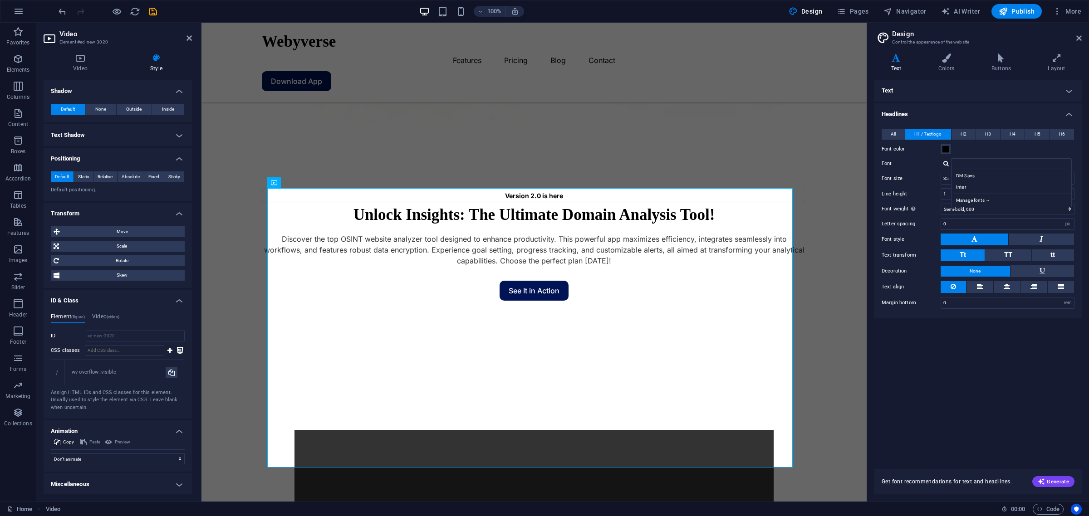
click at [124, 413] on h4 "Miscellaneous" at bounding box center [118, 485] width 148 height 22
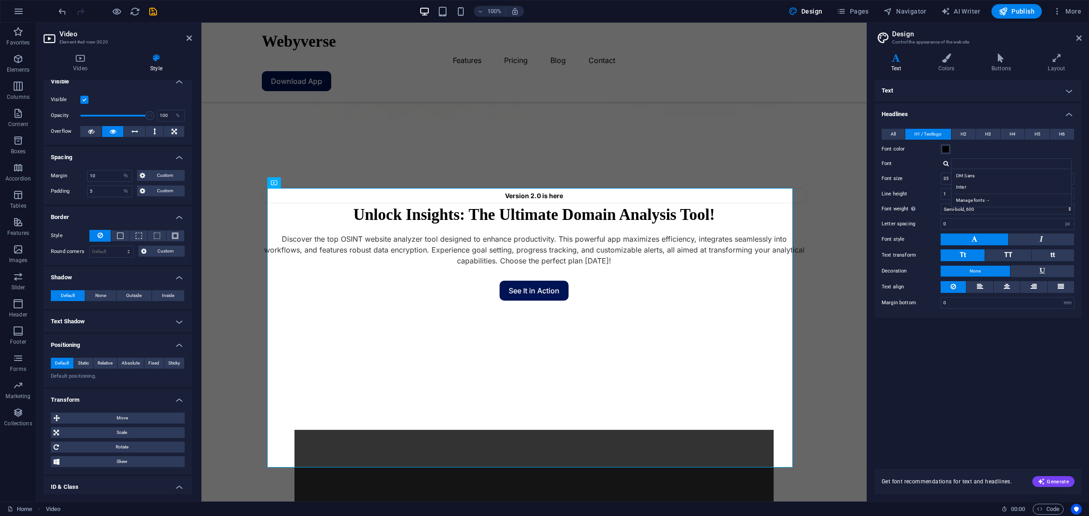
scroll to position [0, 0]
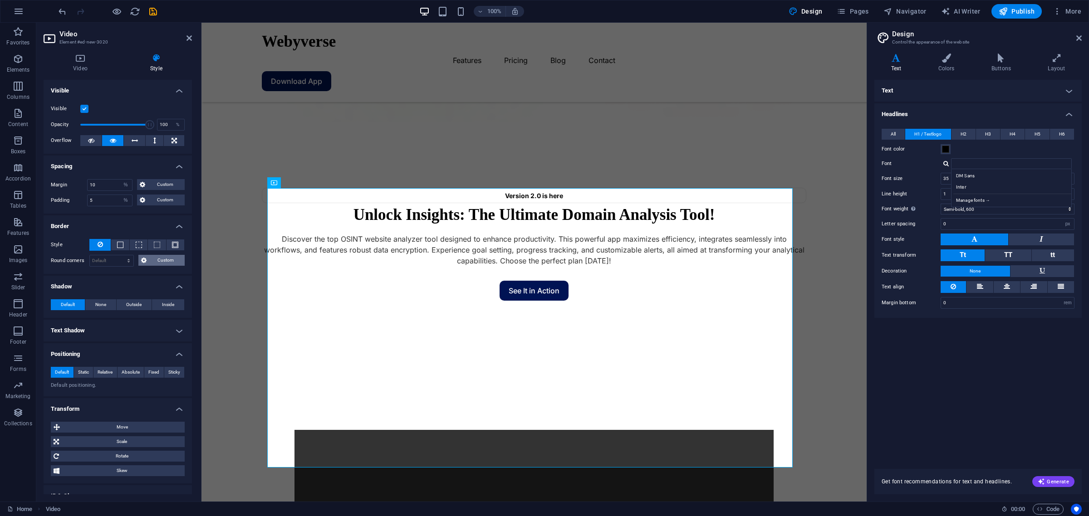
click at [155, 259] on span "Custom" at bounding box center [165, 260] width 33 height 11
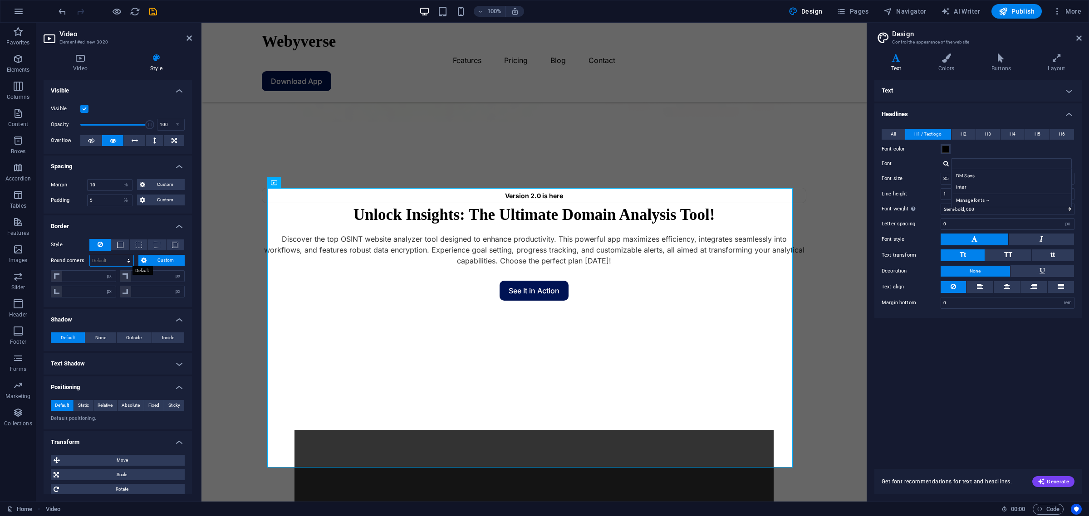
click at [103, 263] on select "Default px rem % vh vw Custom" at bounding box center [112, 260] width 44 height 11
click at [119, 255] on select "Default px rem % vh vw Custom" at bounding box center [112, 260] width 44 height 11
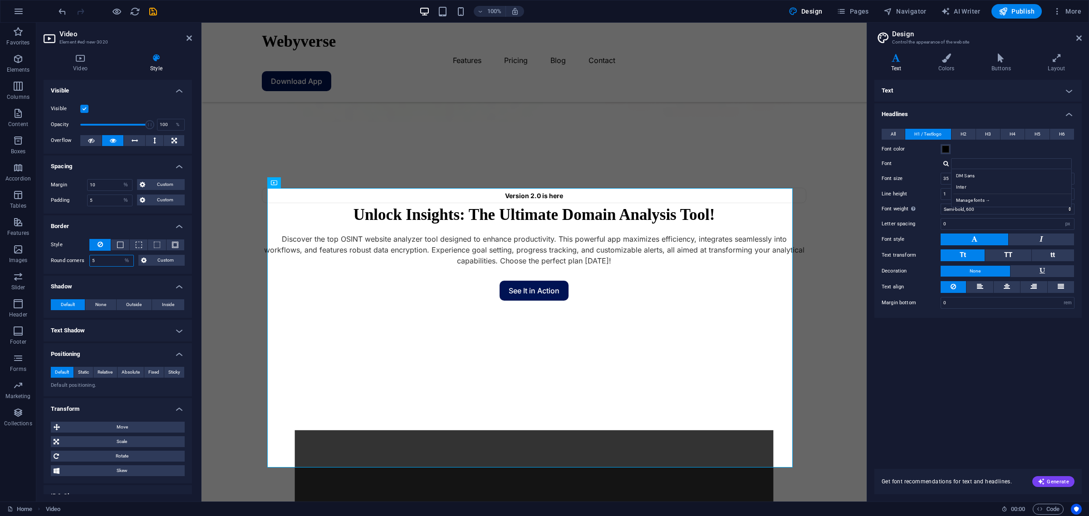
click at [103, 259] on input "5" at bounding box center [112, 260] width 44 height 11
click at [107, 202] on input "5" at bounding box center [110, 200] width 44 height 11
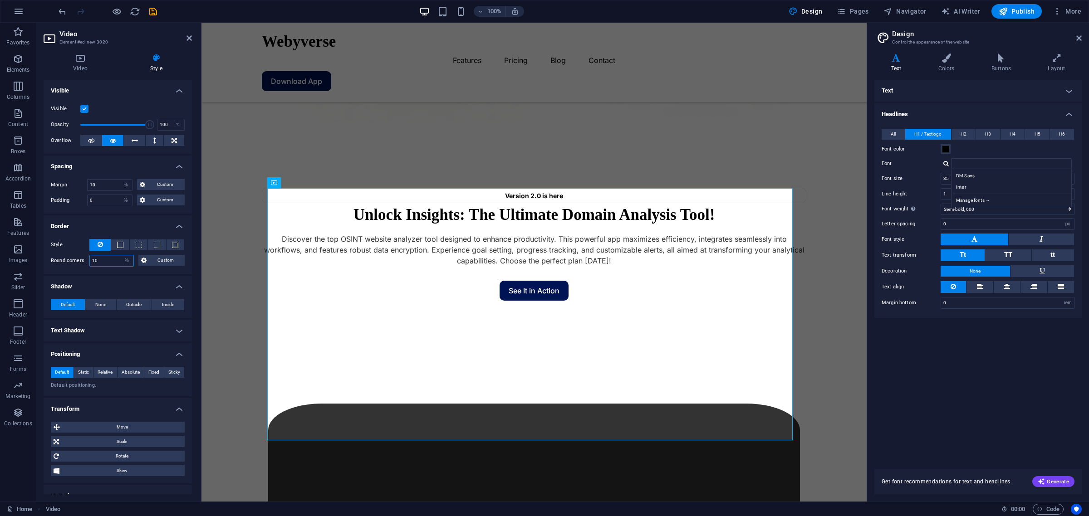
click at [108, 261] on input "10" at bounding box center [112, 260] width 44 height 11
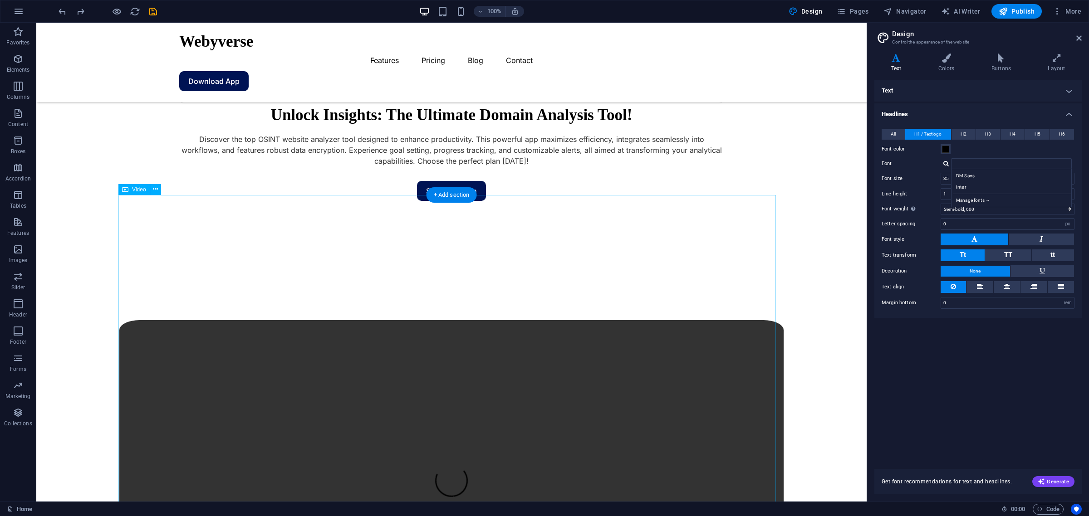
scroll to position [454, 0]
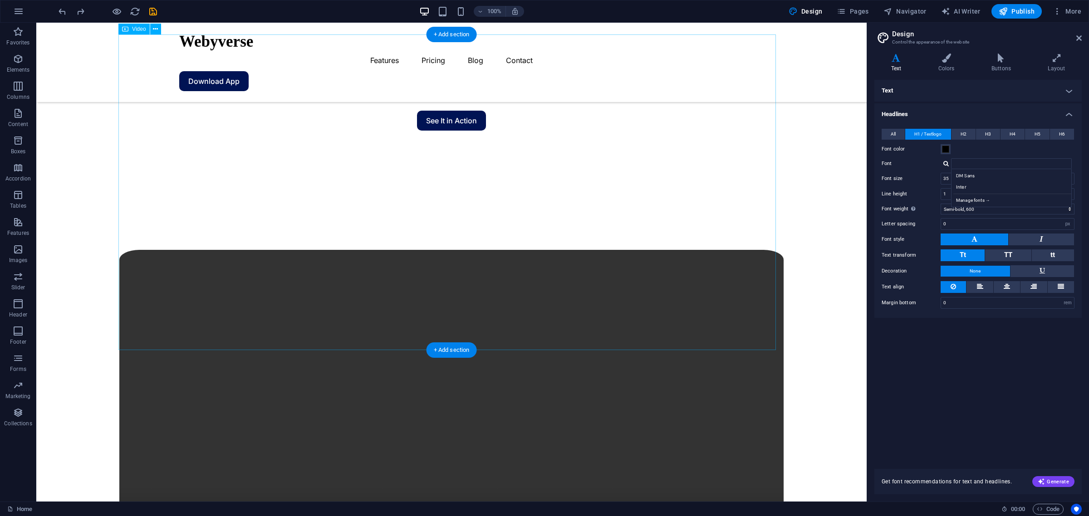
click at [146, 325] on figure at bounding box center [451, 416] width 664 height 332
click at [870, 17] on button "Publish" at bounding box center [1016, 11] width 50 height 15
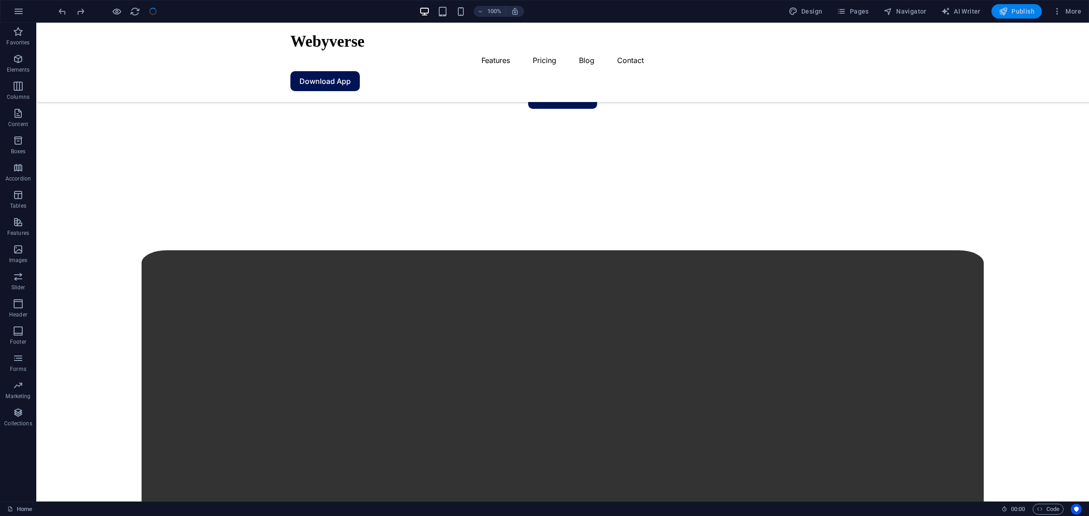
click at [870, 11] on icon "button" at bounding box center [1002, 11] width 9 height 9
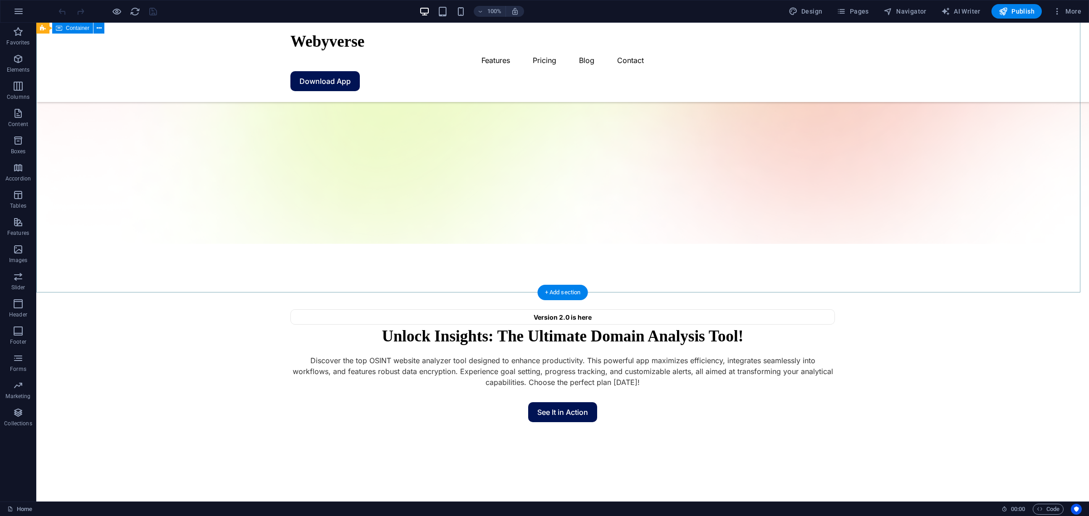
scroll to position [113, 0]
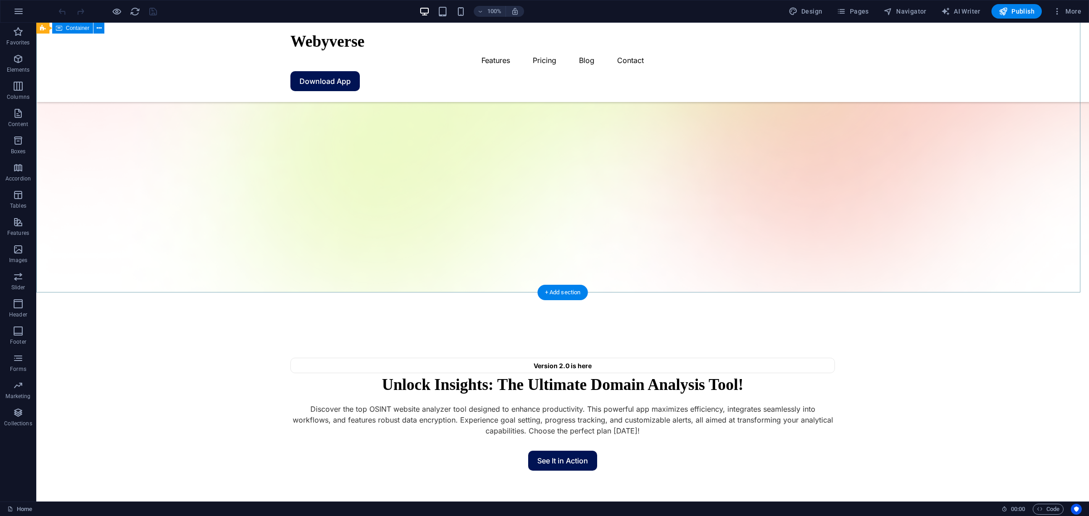
click at [577, 293] on div "Version 2.0 is here Unlock Insights: The Ultimate Domain Analysis Tool! Discove…" at bounding box center [562, 400] width 1052 height 215
drag, startPoint x: 529, startPoint y: 292, endPoint x: 531, endPoint y: 284, distance: 7.4
click at [531, 293] on div "Version 2.0 is here Unlock Insights: The Ultimate Domain Analysis Tool! Discove…" at bounding box center [562, 400] width 1052 height 215
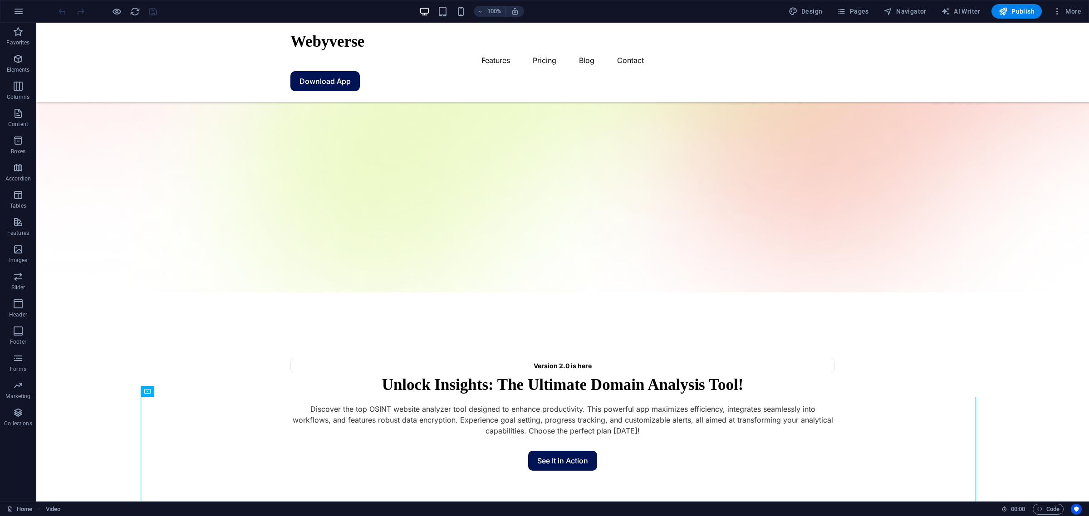
click at [518, 293] on div "Version 2.0 is here Unlock Insights: The Ultimate Domain Analysis Tool! Discove…" at bounding box center [562, 400] width 1052 height 215
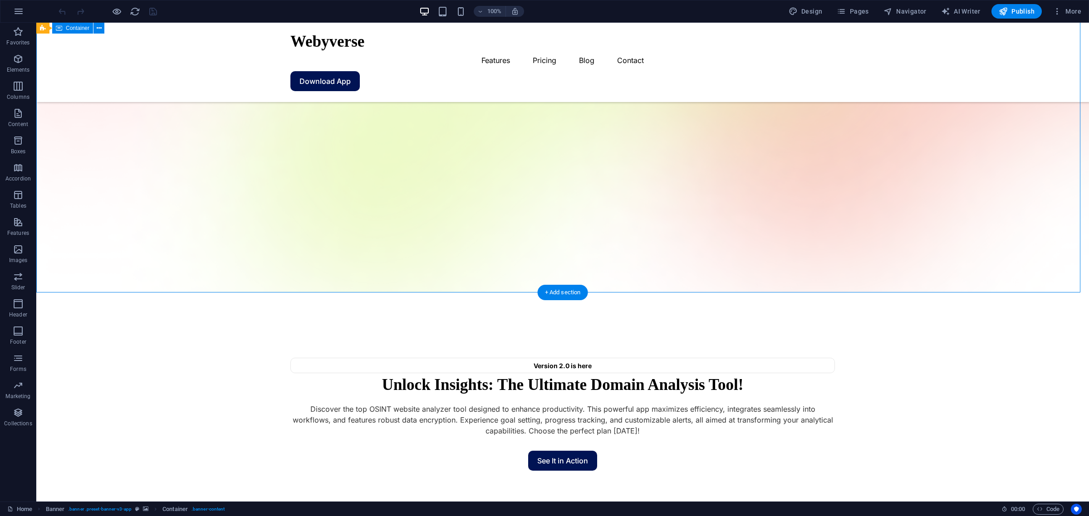
click at [519, 293] on div "Version 2.0 is here Unlock Insights: The Ultimate Domain Analysis Tool! Discove…" at bounding box center [562, 400] width 1052 height 215
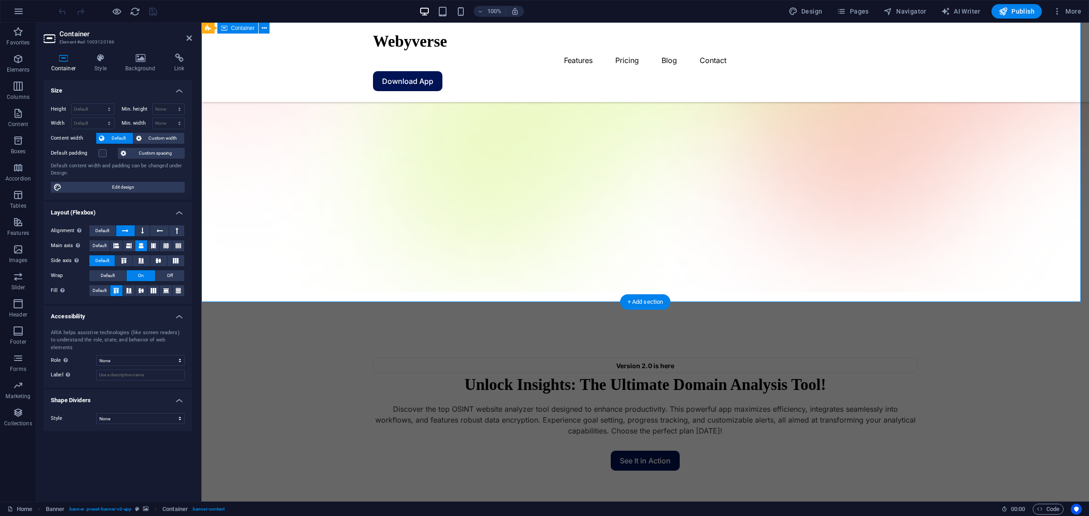
scroll to position [0, 0]
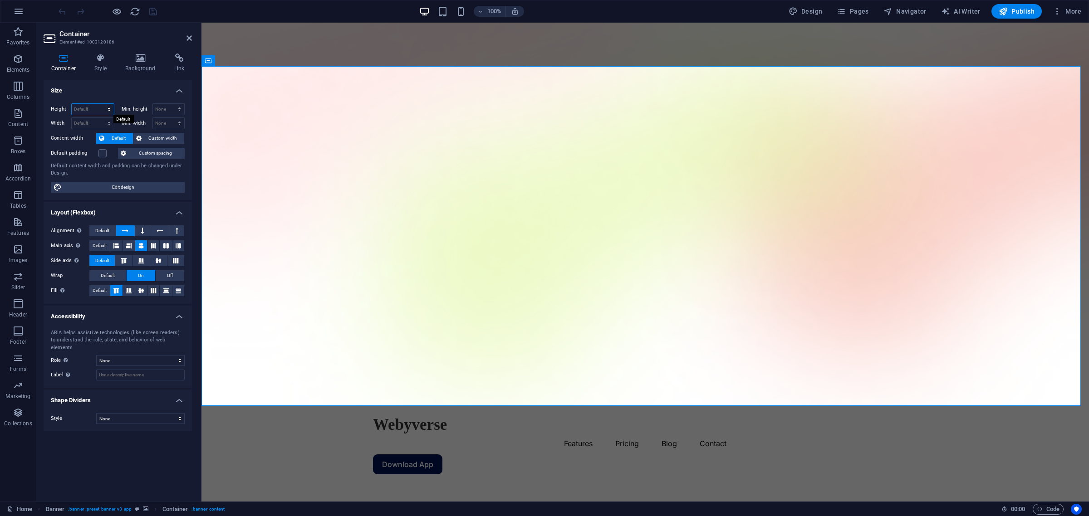
click at [110, 112] on select "Default px rem % vh vw" at bounding box center [93, 109] width 42 height 11
select select "%"
click at [101, 104] on select "Default px rem % vh vw" at bounding box center [93, 109] width 42 height 11
click at [137, 82] on h4 "Size" at bounding box center [118, 88] width 148 height 16
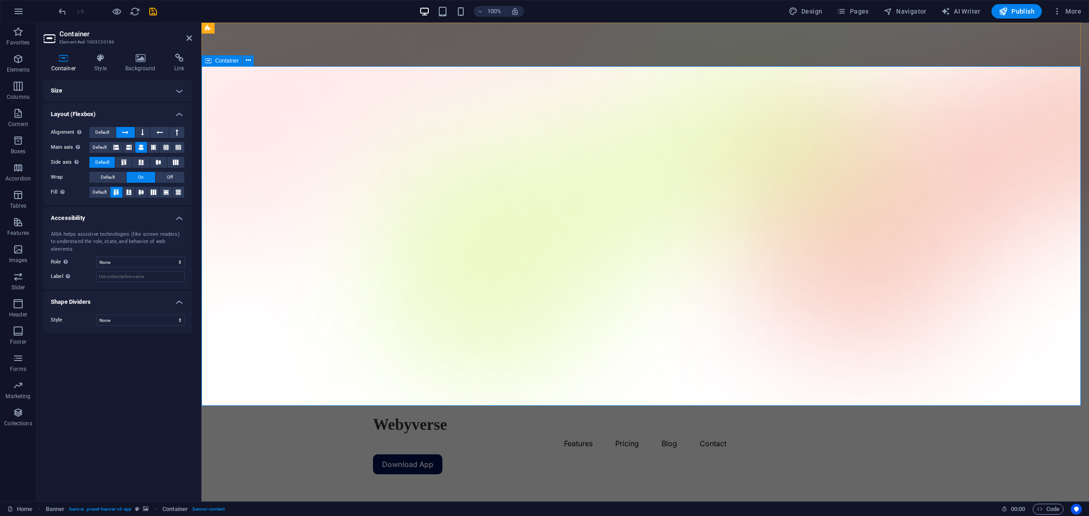
click at [73, 94] on h4 "Size" at bounding box center [118, 91] width 148 height 22
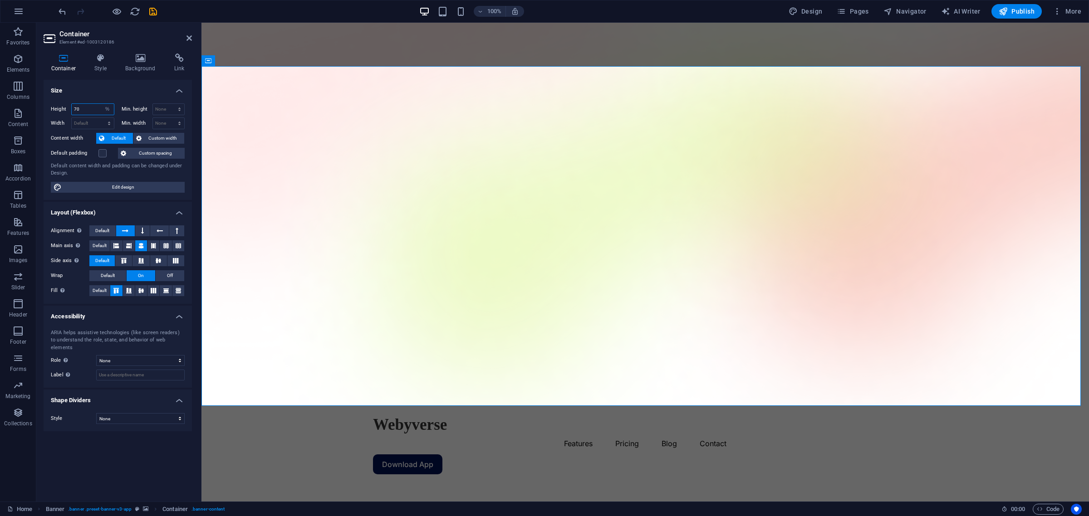
click at [93, 110] on input "70" at bounding box center [93, 109] width 42 height 11
type input "30"
click at [127, 90] on h4 "Size" at bounding box center [118, 88] width 148 height 16
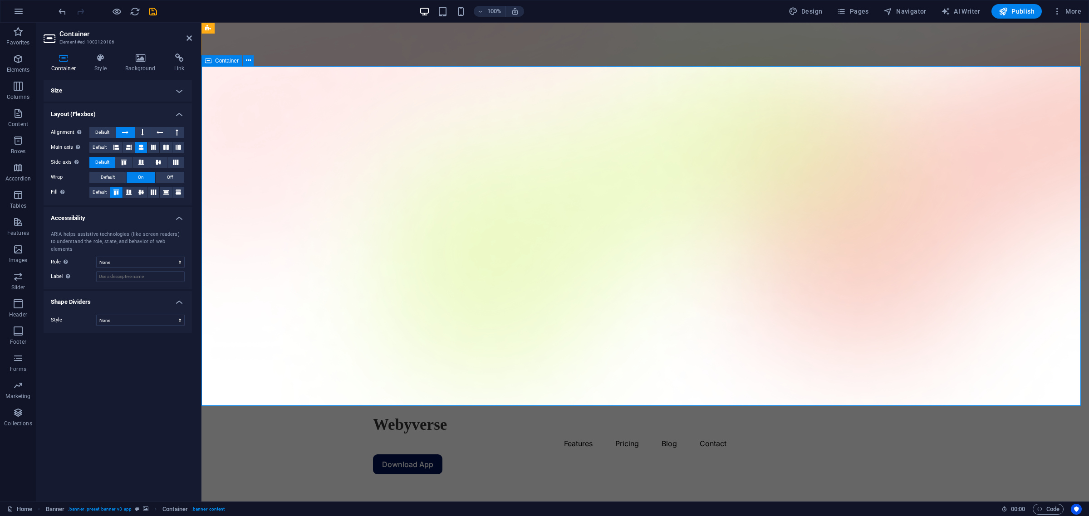
click at [115, 92] on h4 "Size" at bounding box center [118, 91] width 148 height 22
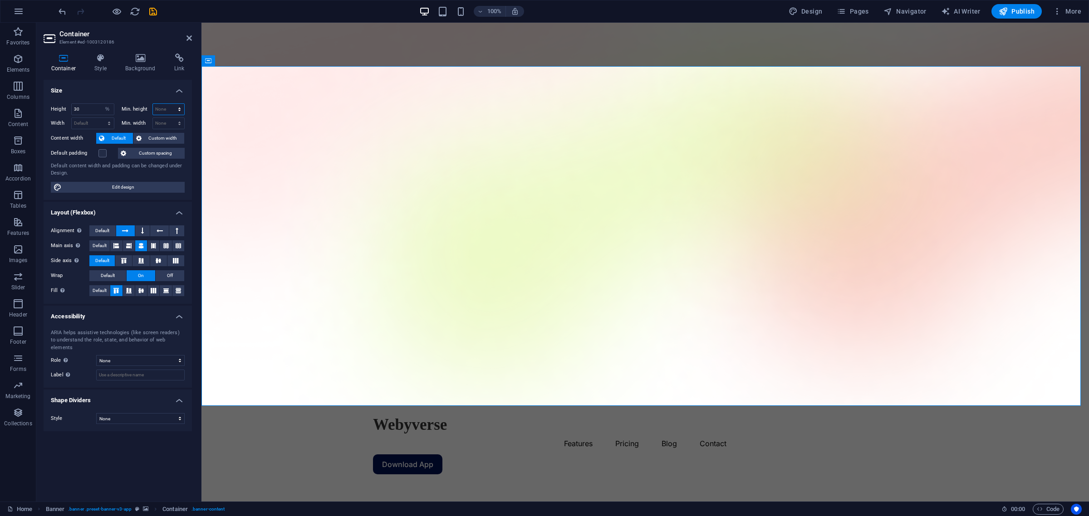
click at [162, 107] on select "None px rem % vh vw" at bounding box center [169, 109] width 32 height 11
select select "%"
click at [171, 104] on select "None px rem % vh vw" at bounding box center [169, 109] width 32 height 11
type input "30"
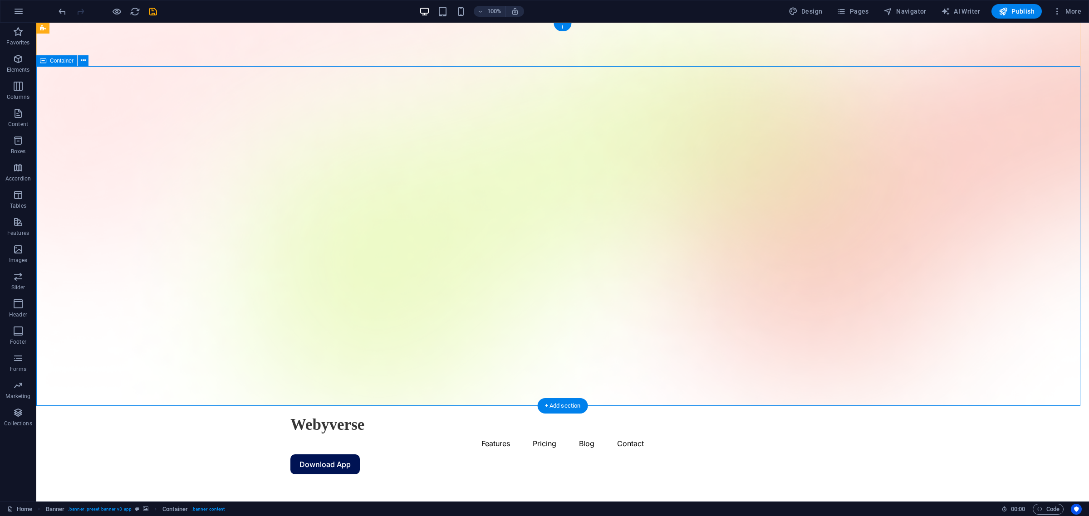
select select "%"
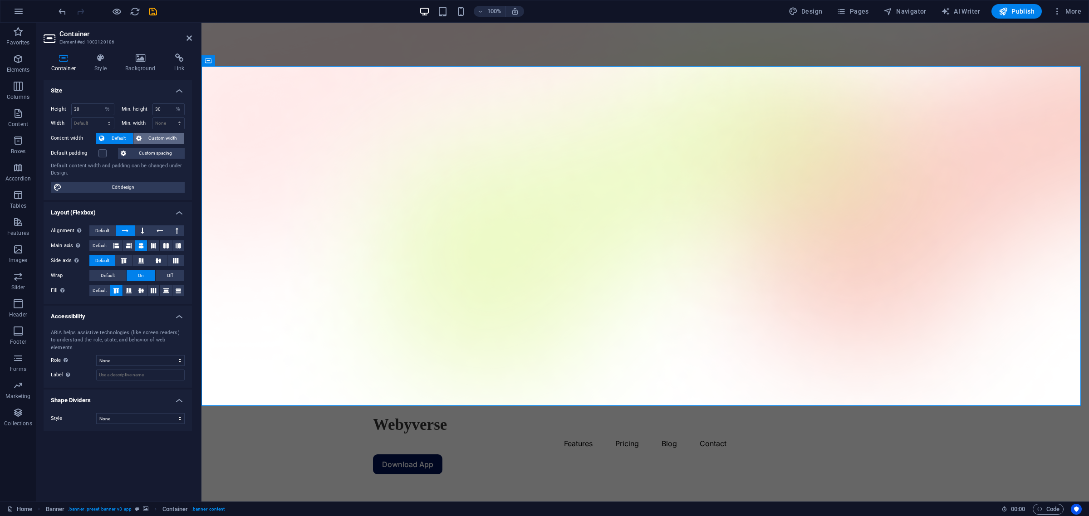
click at [163, 138] on span "Custom width" at bounding box center [163, 138] width 38 height 11
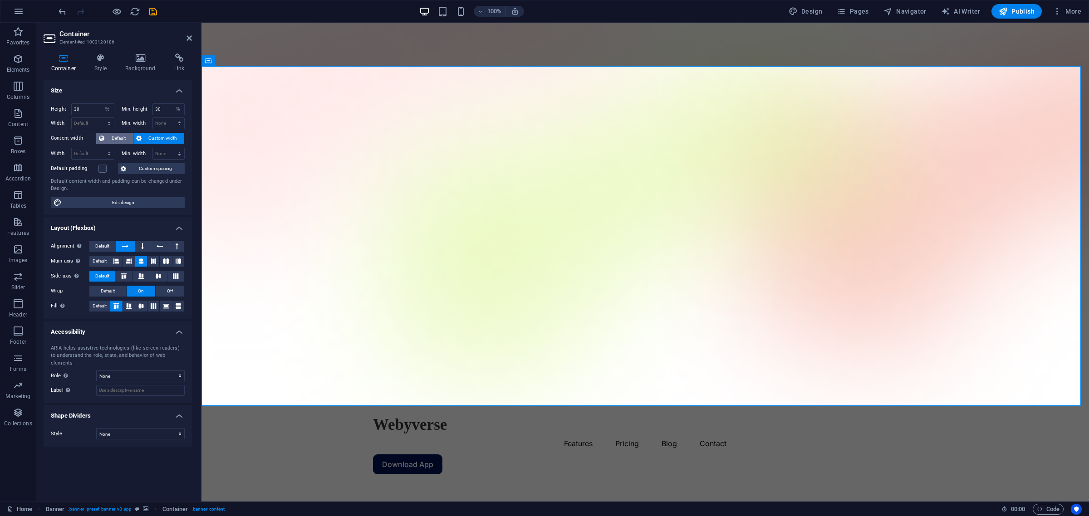
click at [121, 135] on span "Default" at bounding box center [118, 138] width 23 height 11
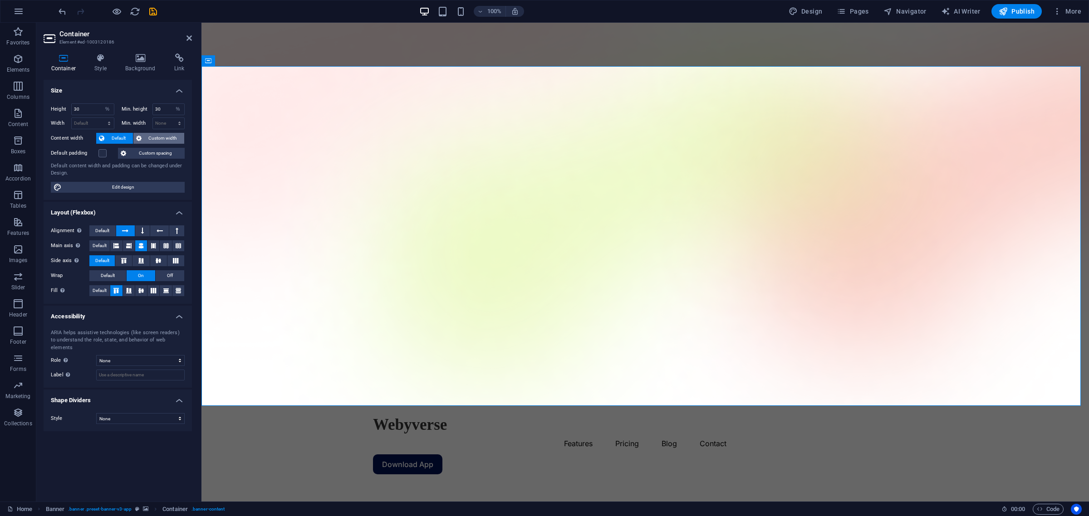
click at [138, 137] on icon at bounding box center [138, 138] width 5 height 11
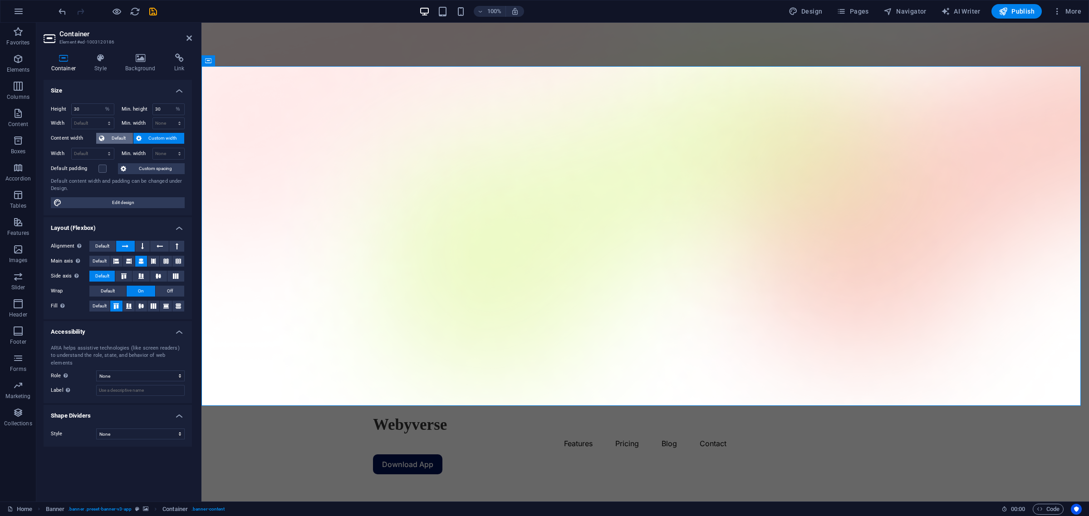
click at [121, 135] on span "Default" at bounding box center [118, 138] width 23 height 11
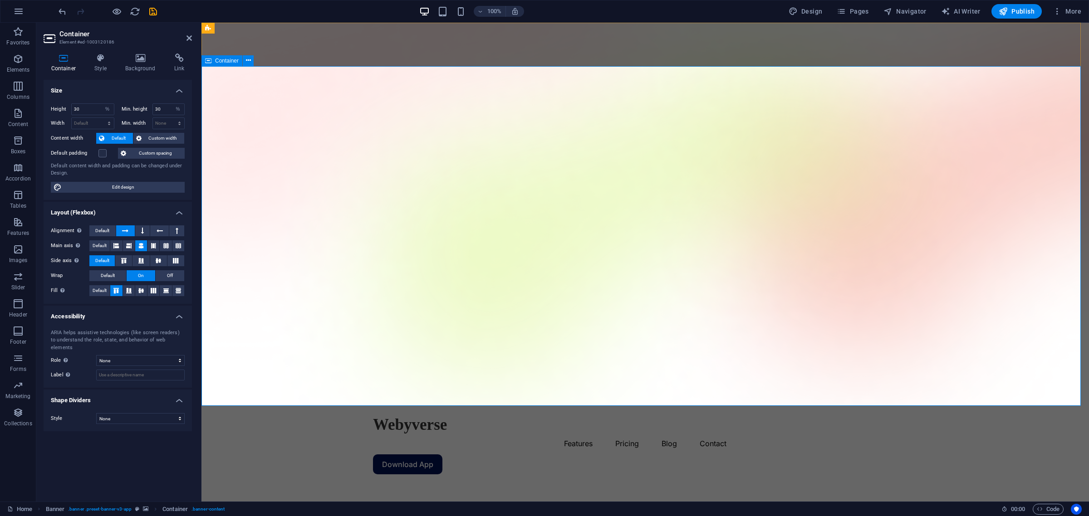
drag, startPoint x: 803, startPoint y: 9, endPoint x: 532, endPoint y: 202, distance: 333.0
click at [803, 9] on span "Design" at bounding box center [805, 11] width 34 height 9
select select "600"
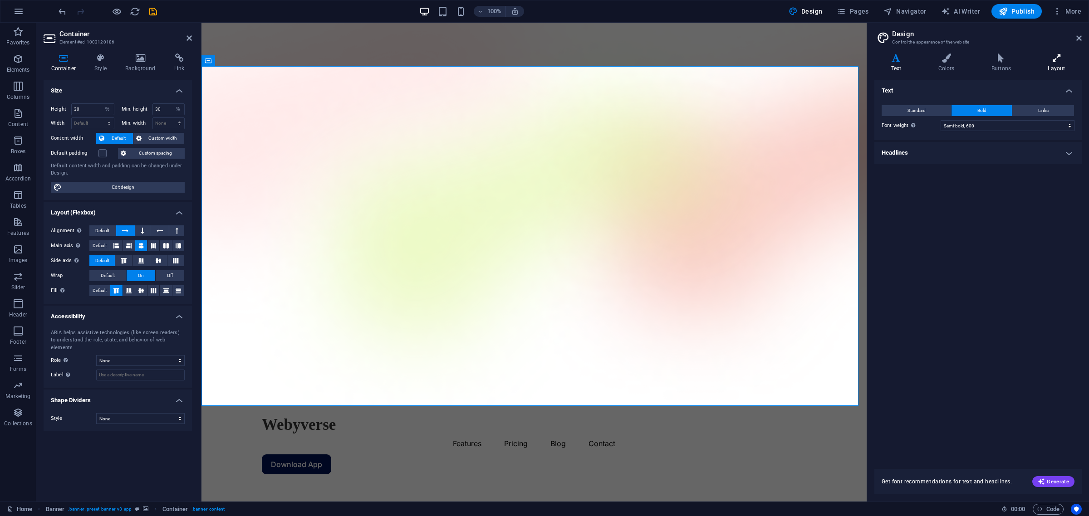
click at [870, 63] on h4 "Layout" at bounding box center [1056, 63] width 50 height 19
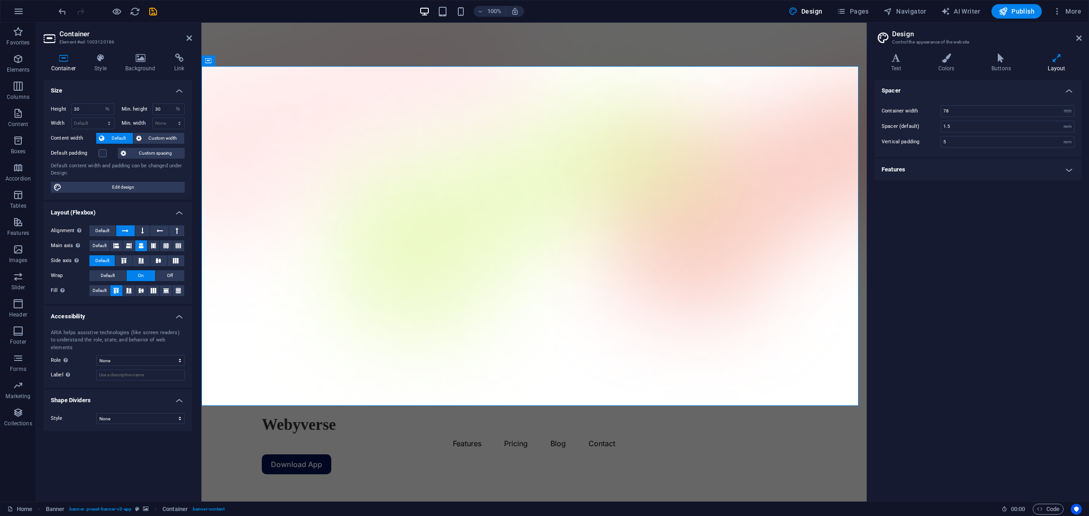
click at [870, 169] on h4 "Features" at bounding box center [977, 170] width 207 height 22
click at [870, 169] on h4 "Features" at bounding box center [977, 167] width 207 height 16
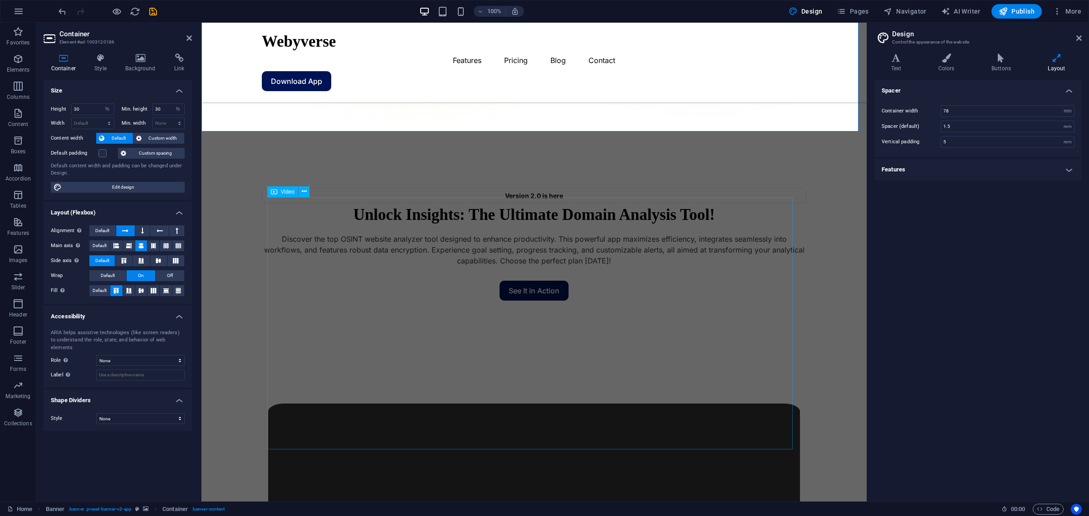
scroll to position [227, 0]
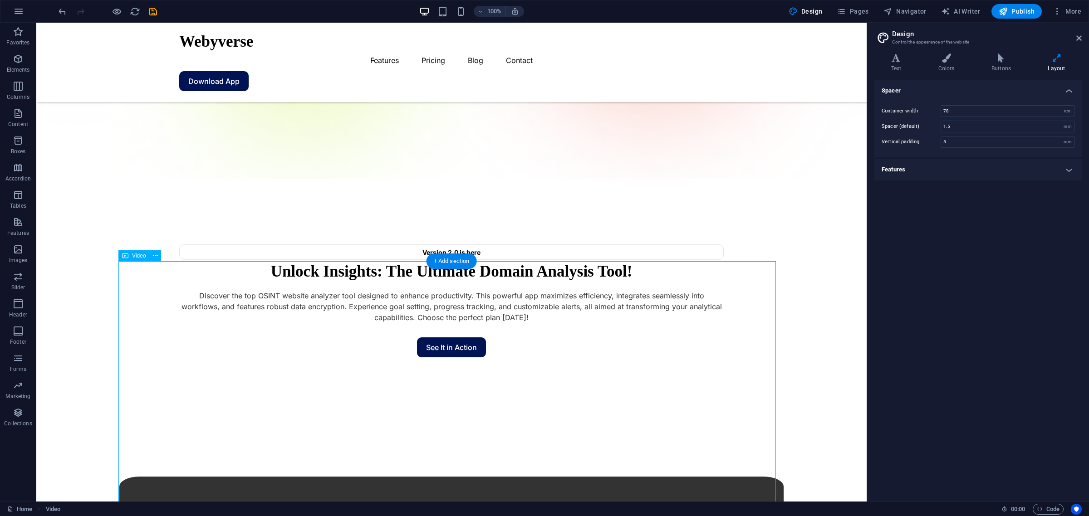
click at [157, 255] on icon at bounding box center [155, 256] width 5 height 10
drag, startPoint x: 129, startPoint y: 266, endPoint x: 130, endPoint y: 253, distance: 13.6
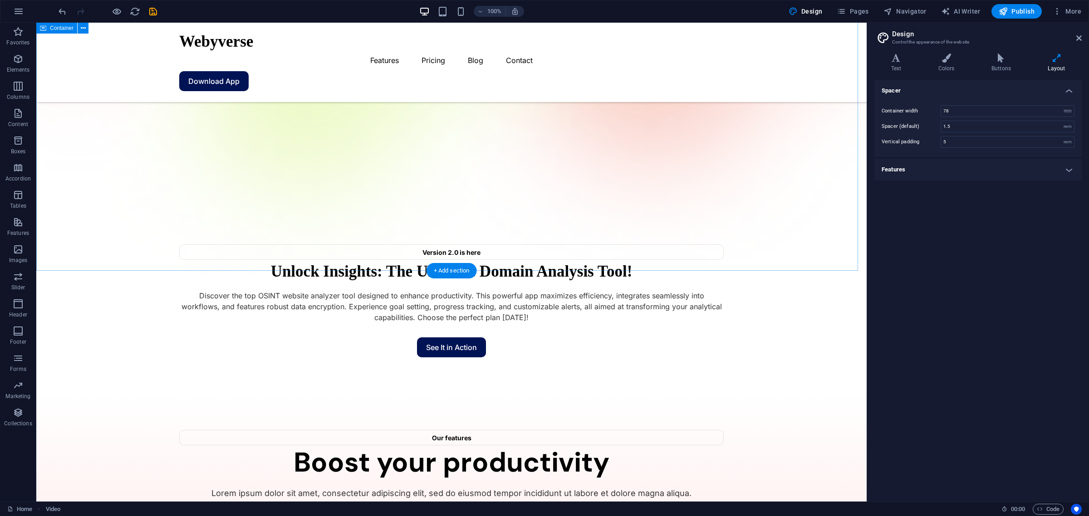
scroll to position [1876, 0]
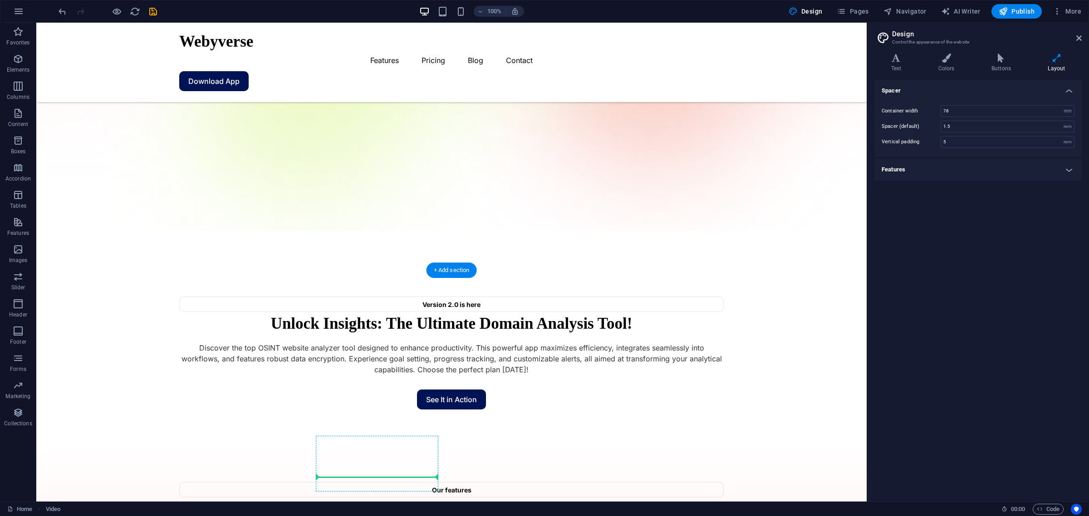
scroll to position [0, 0]
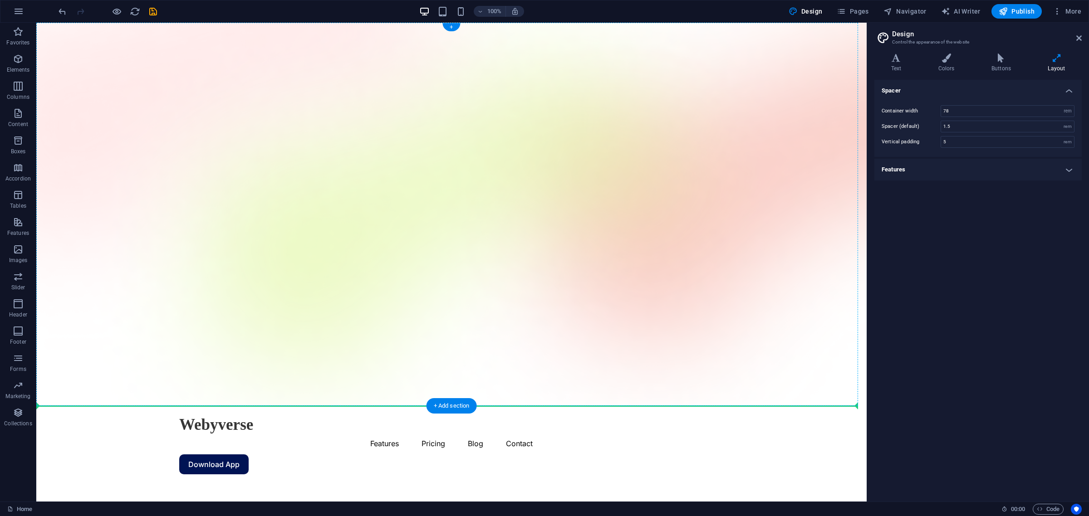
drag, startPoint x: 327, startPoint y: 257, endPoint x: 372, endPoint y: 262, distance: 45.2
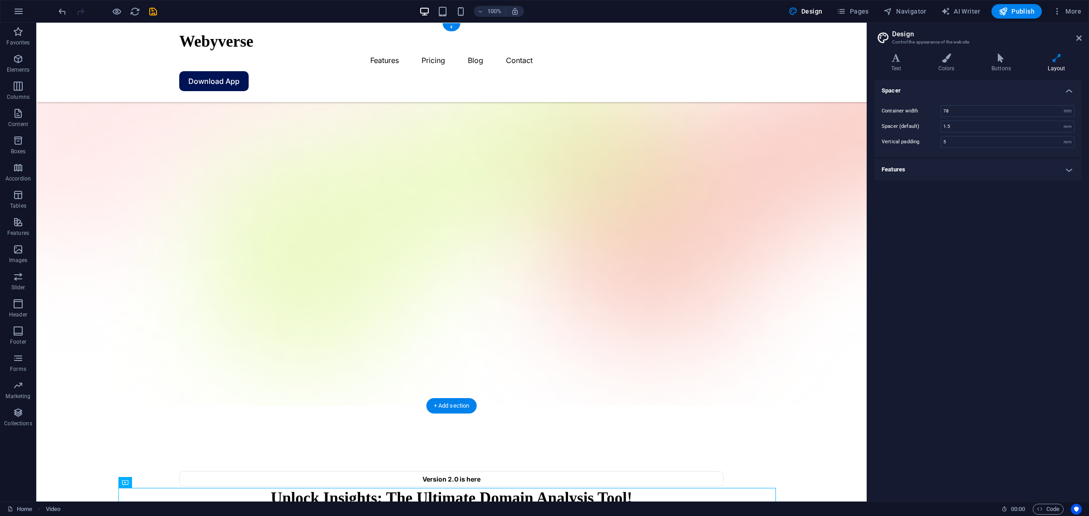
scroll to position [113, 0]
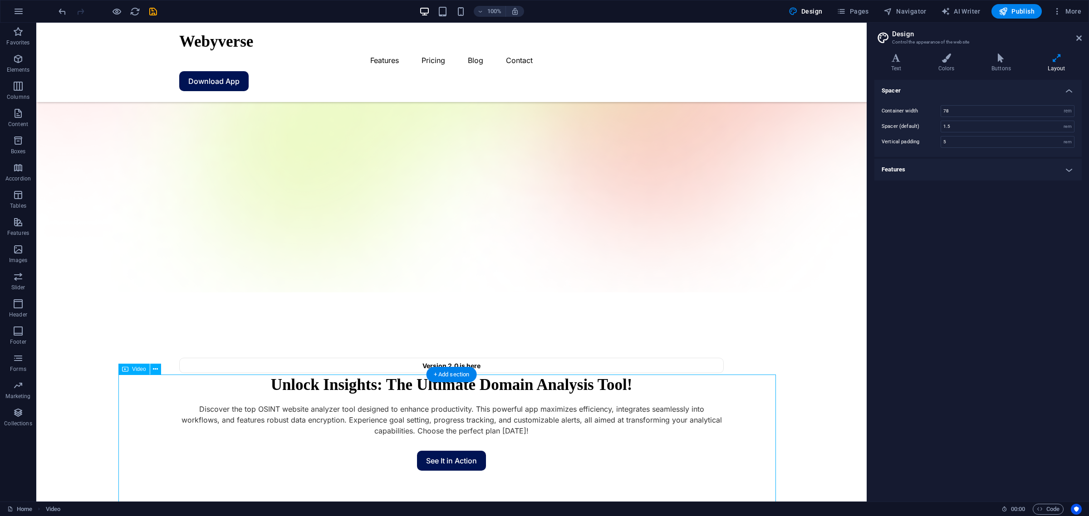
click at [447, 293] on div "Version 2.0 is here Unlock Insights: The Ultimate Domain Analysis Tool! Discove…" at bounding box center [451, 400] width 830 height 215
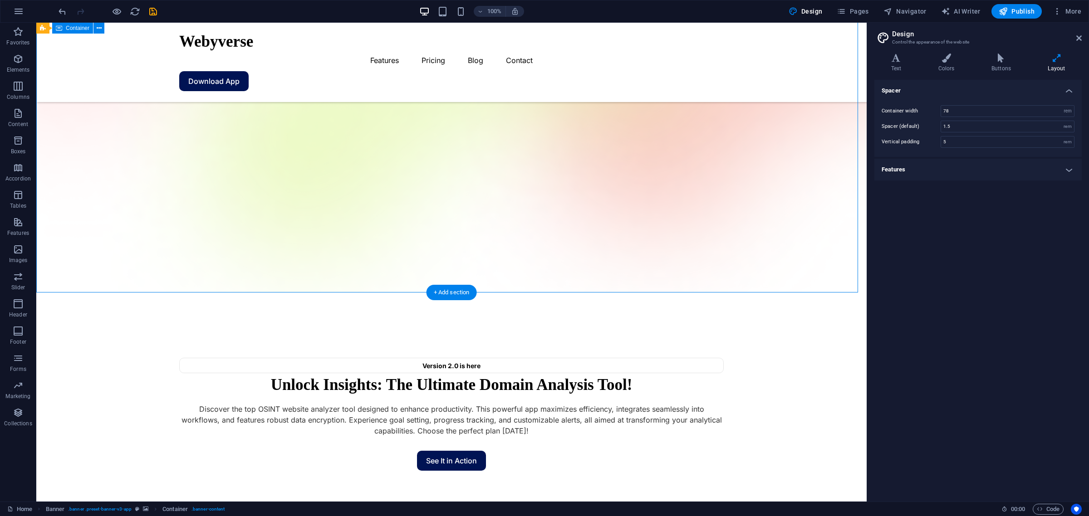
click at [420, 293] on div "Version 2.0 is here Unlock Insights: The Ultimate Domain Analysis Tool! Discove…" at bounding box center [451, 400] width 830 height 215
click at [438, 413] on div "See It in Action" at bounding box center [451, 461] width 544 height 20
click at [425, 293] on div "Version 2.0 is here Unlock Insights: The Ultimate Domain Analysis Tool! Discove…" at bounding box center [451, 400] width 830 height 215
click at [409, 293] on div "Version 2.0 is here Unlock Insights: The Ultimate Domain Analysis Tool! Discove…" at bounding box center [451, 400] width 830 height 215
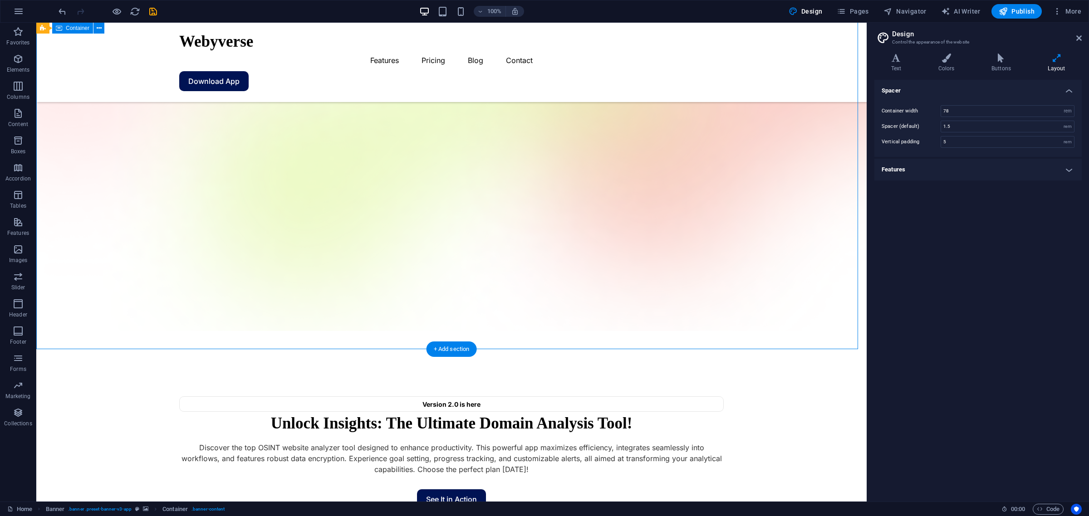
scroll to position [57, 0]
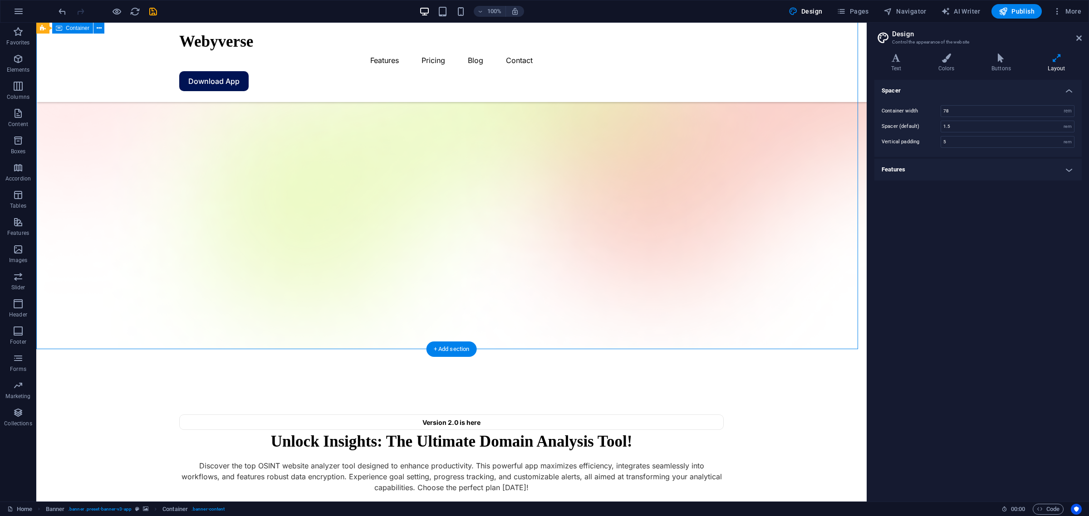
click at [400, 349] on div "Version 2.0 is here Unlock Insights: The Ultimate Domain Analysis Tool! Discove…" at bounding box center [451, 456] width 830 height 215
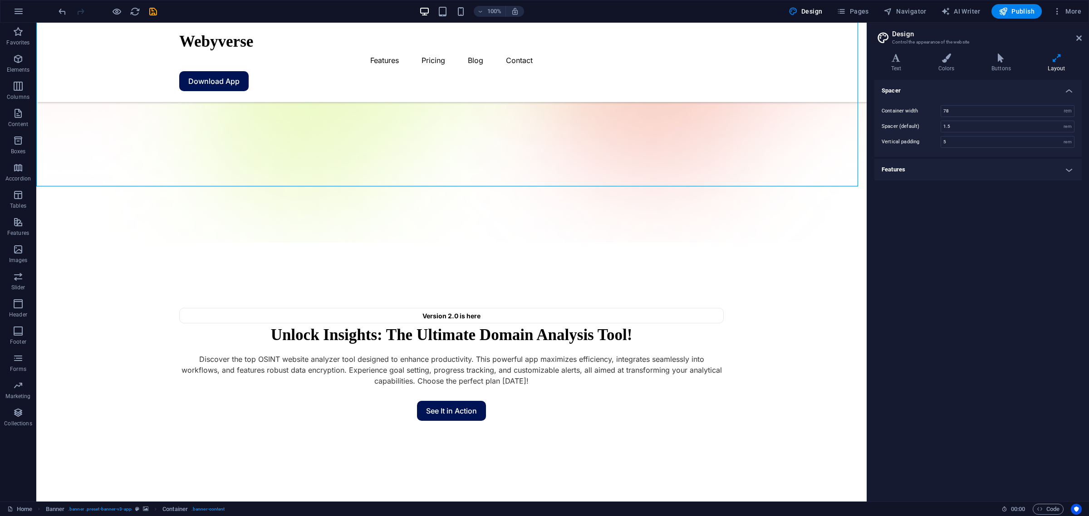
scroll to position [227, 0]
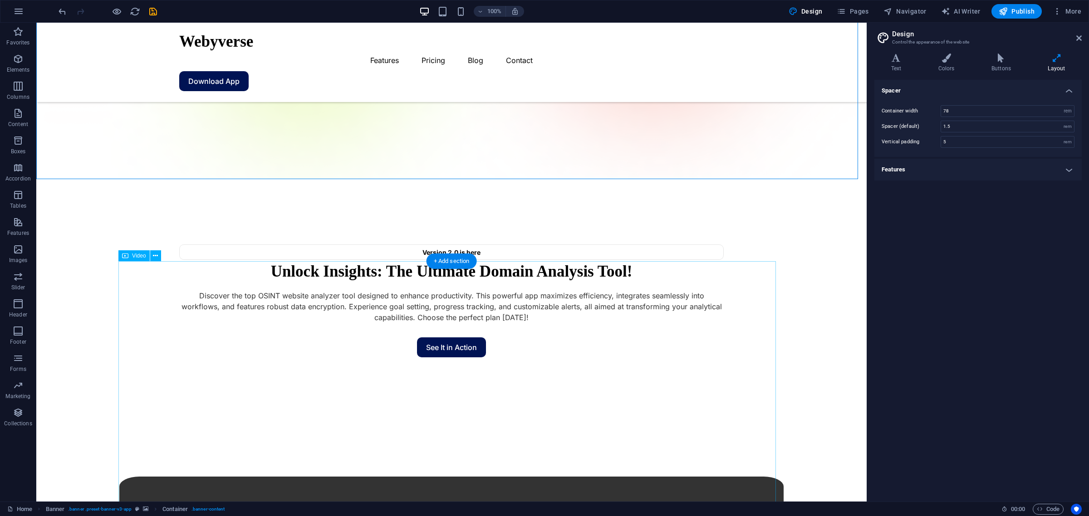
click at [153, 255] on icon at bounding box center [155, 256] width 5 height 10
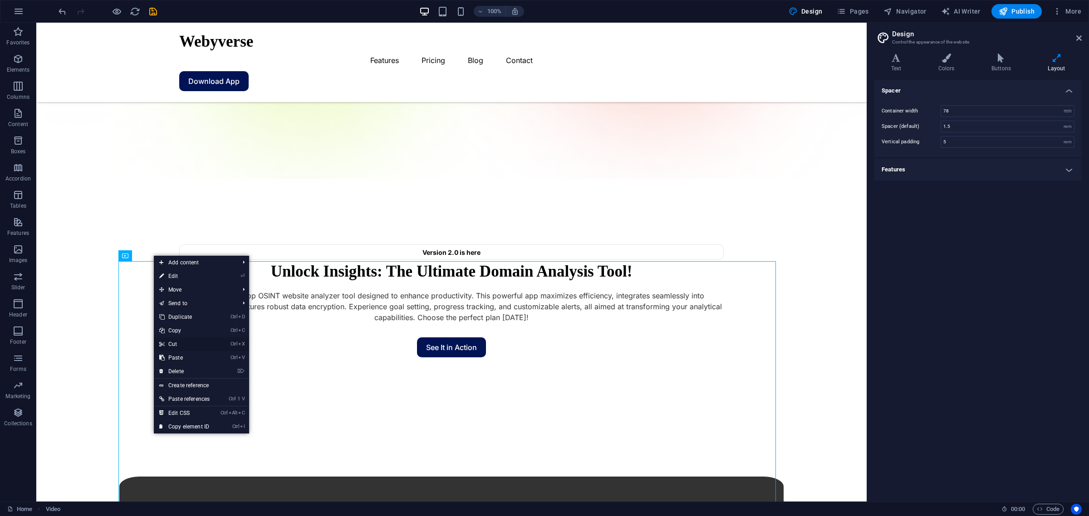
click at [196, 347] on link "Ctrl X Cut" at bounding box center [184, 344] width 61 height 14
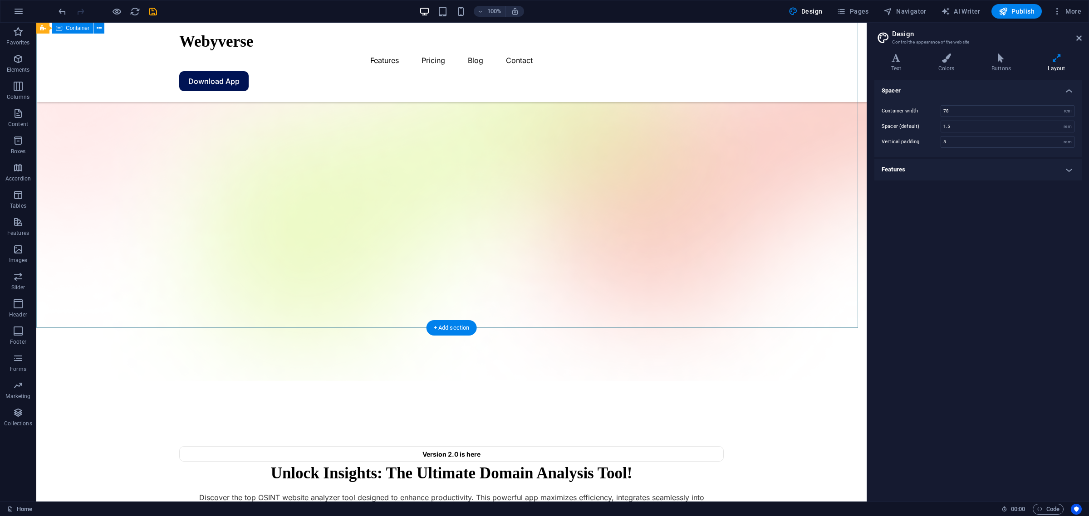
scroll to position [0, 0]
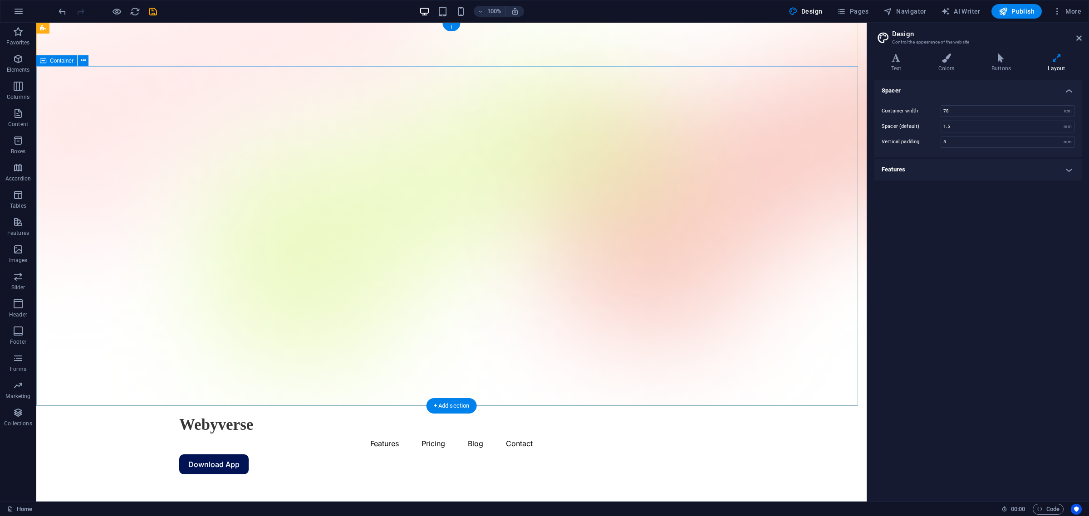
select select "%"
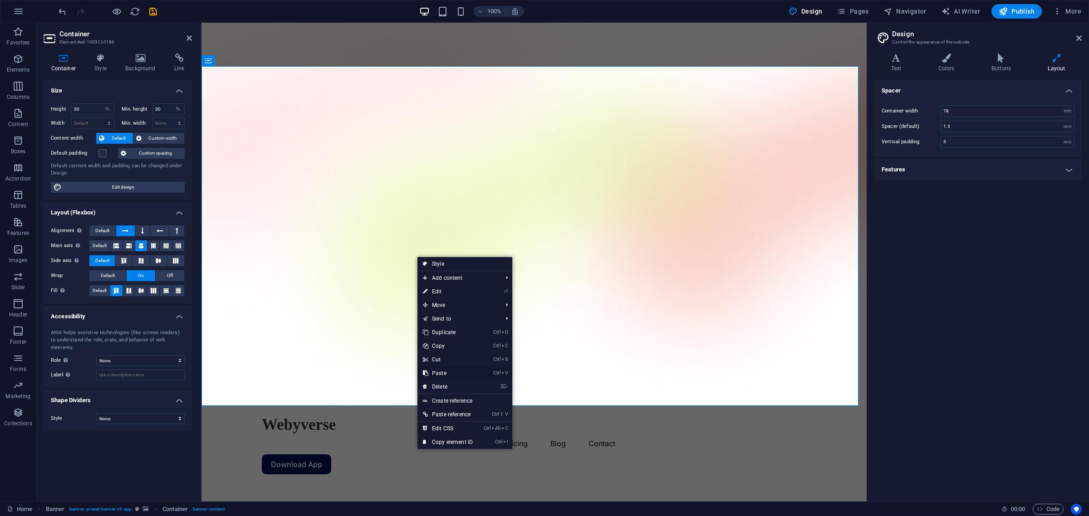
click at [466, 369] on link "Ctrl V Paste" at bounding box center [447, 373] width 61 height 14
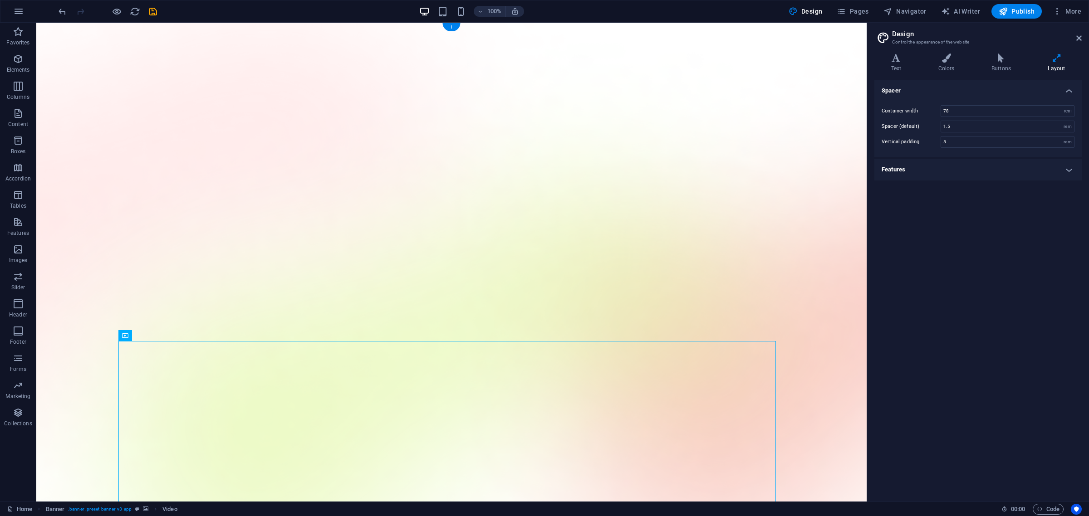
click at [446, 274] on figure at bounding box center [451, 381] width 830 height 716
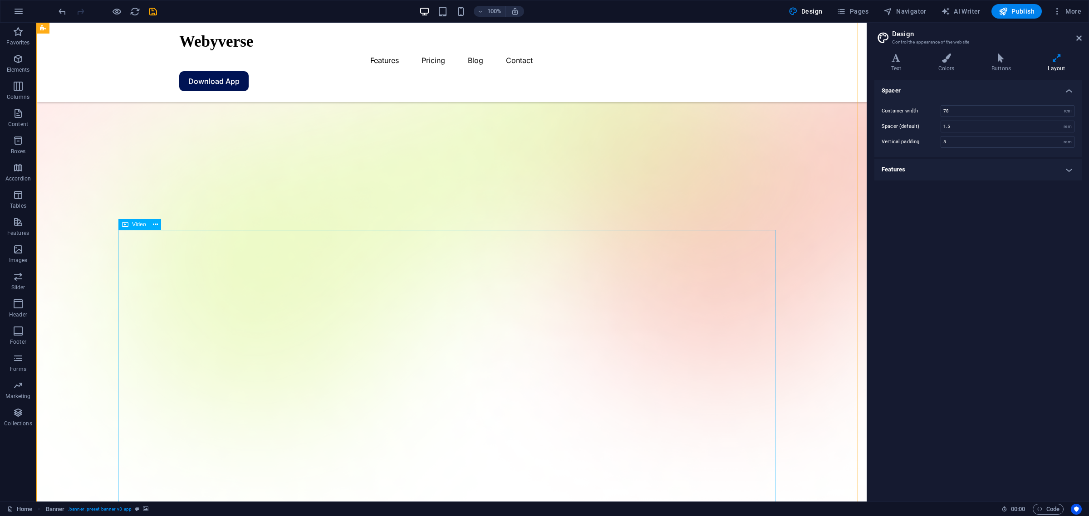
scroll to position [170, 0]
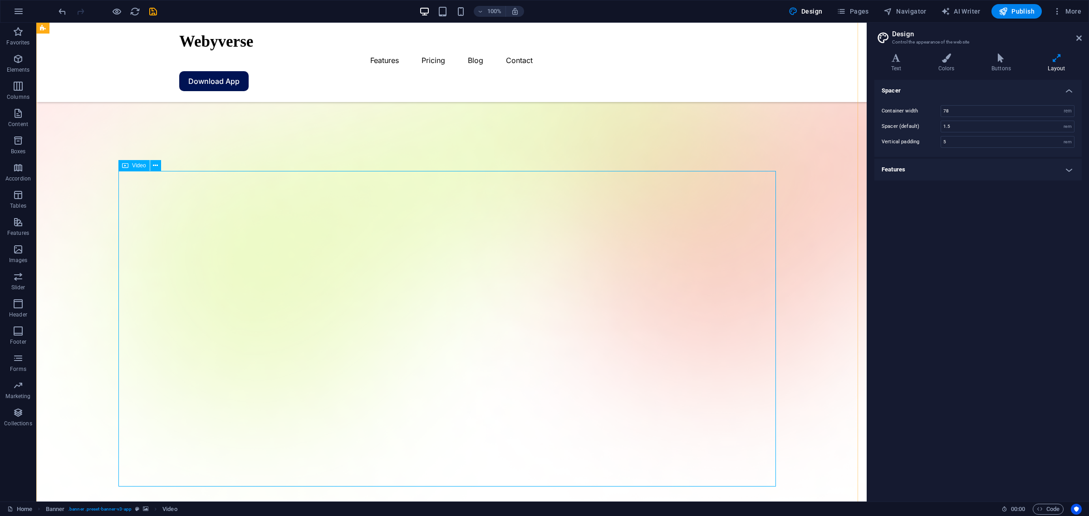
click at [134, 161] on div "Video" at bounding box center [133, 165] width 31 height 11
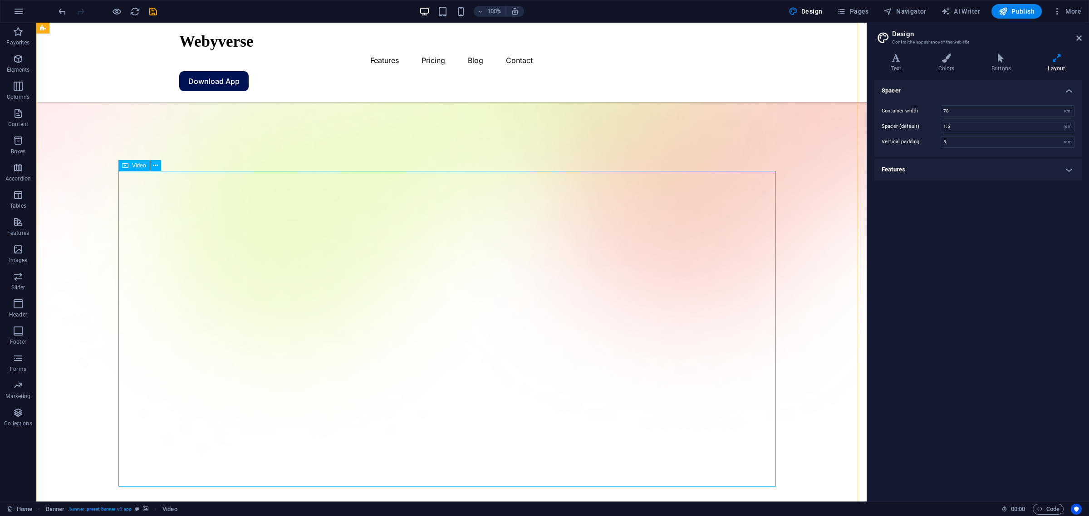
select select "%"
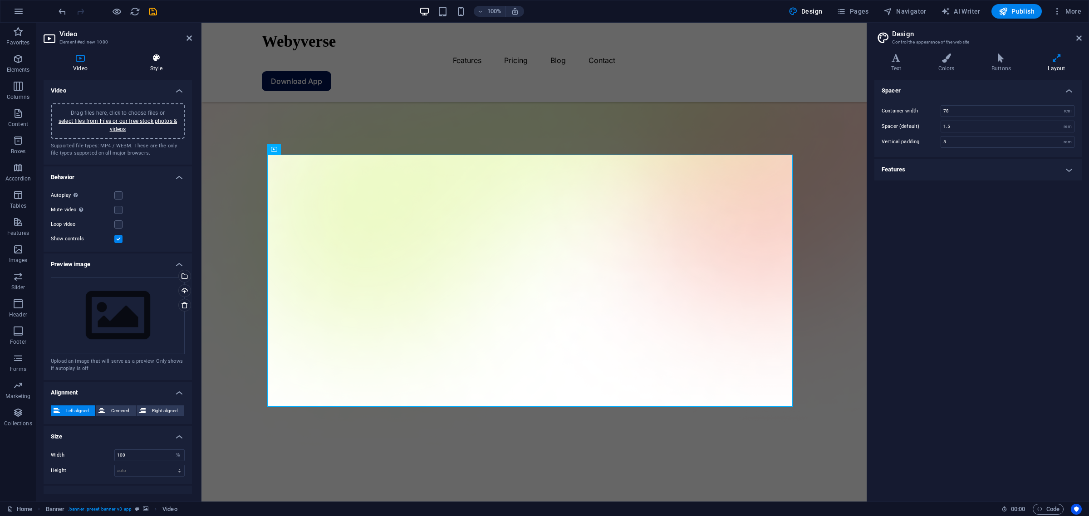
click at [165, 56] on icon at bounding box center [156, 58] width 71 height 9
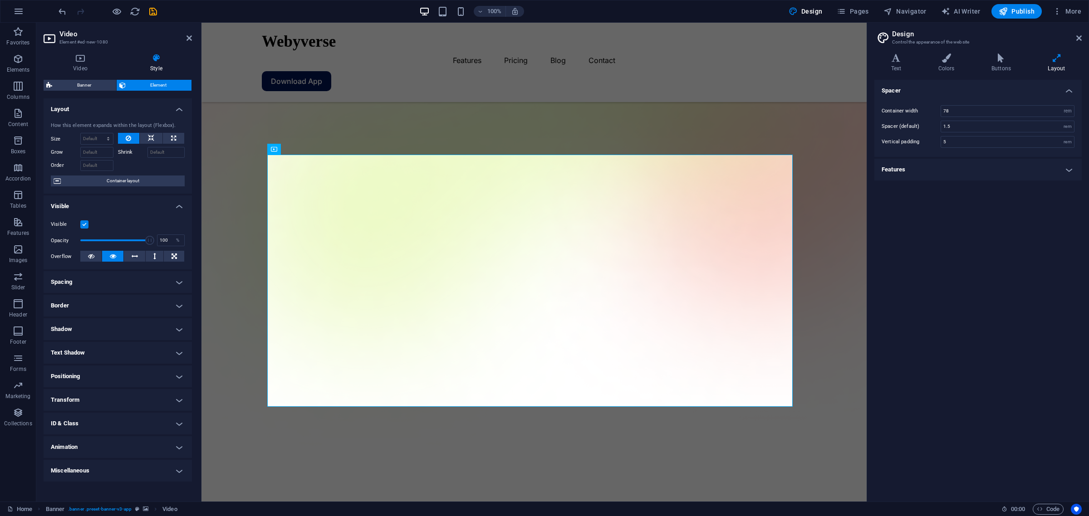
click at [118, 304] on h4 "Border" at bounding box center [118, 306] width 148 height 22
click at [105, 339] on input "3" at bounding box center [112, 340] width 44 height 11
type input "0"
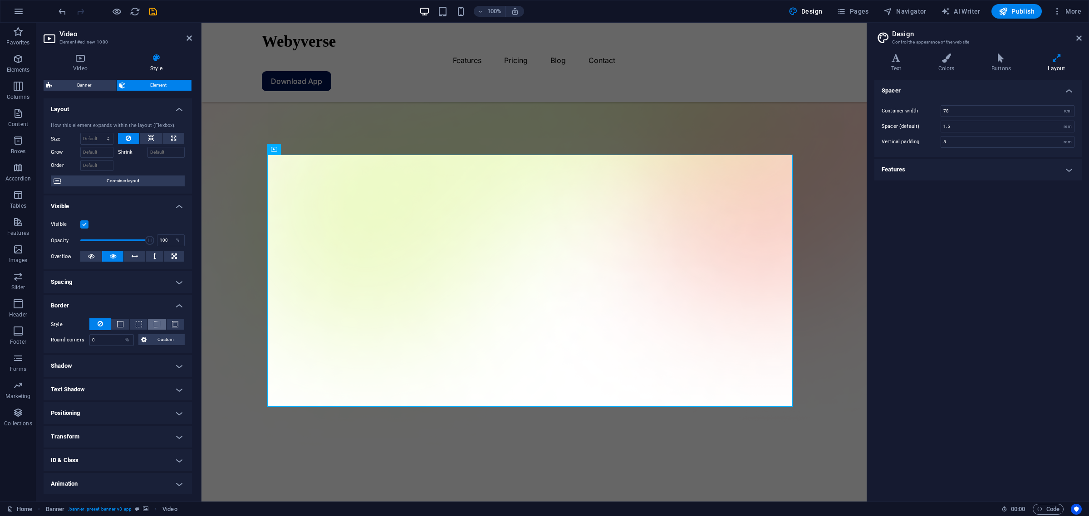
click at [160, 320] on button at bounding box center [157, 324] width 18 height 11
click at [215, 307] on figure at bounding box center [533, 163] width 665 height 621
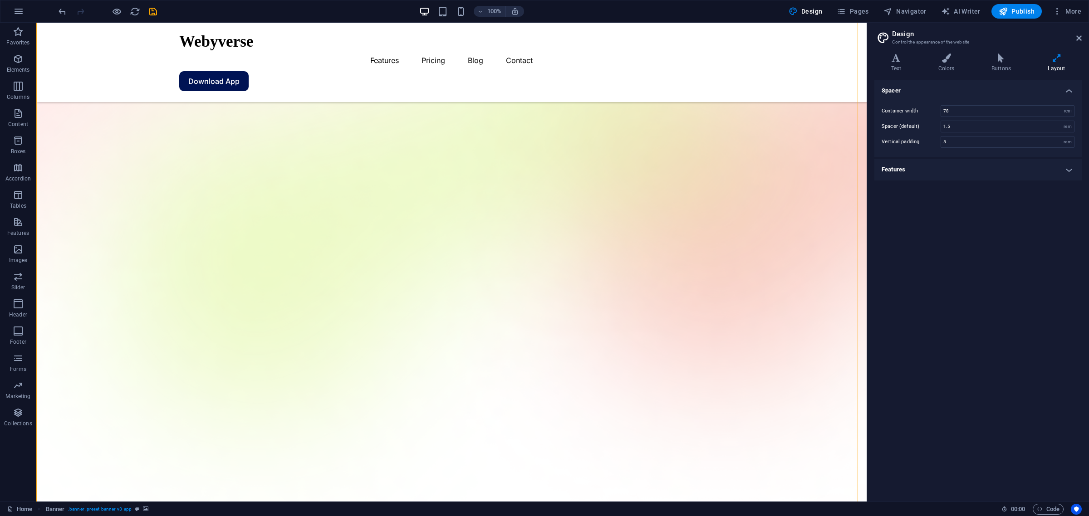
click at [75, 302] on figure at bounding box center [451, 211] width 830 height 717
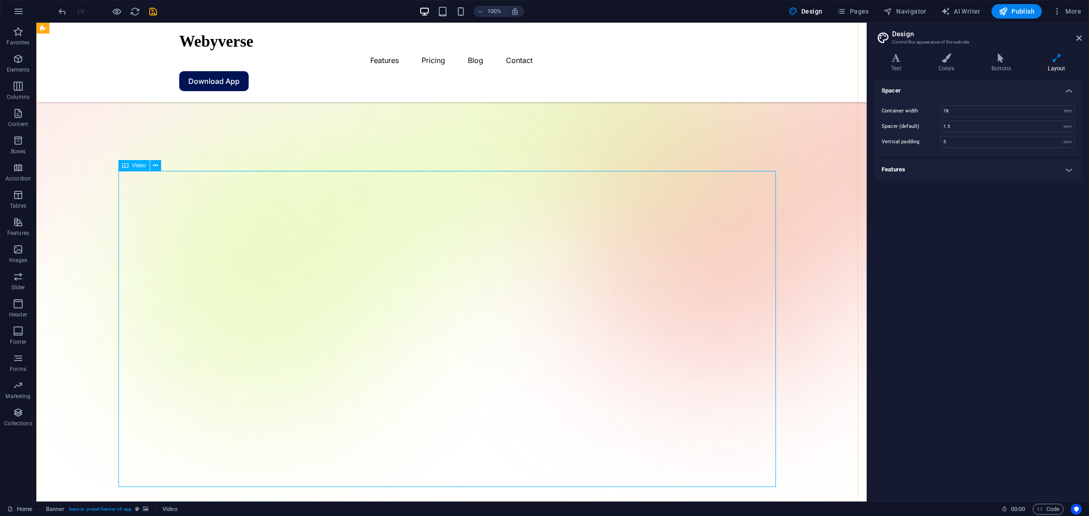
click at [127, 160] on icon at bounding box center [125, 165] width 6 height 11
click at [132, 164] on span "Video" at bounding box center [139, 165] width 14 height 5
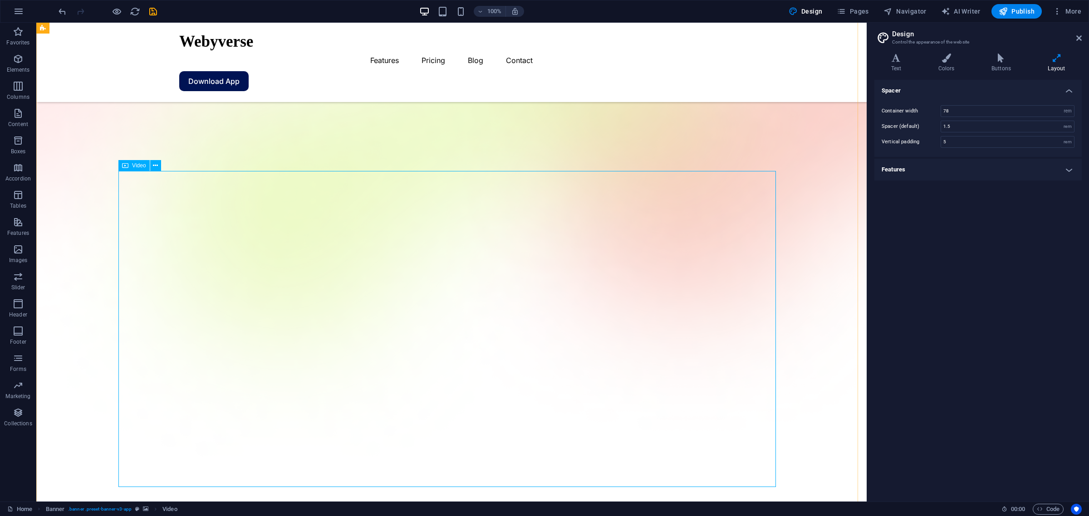
select select "px"
select select "%"
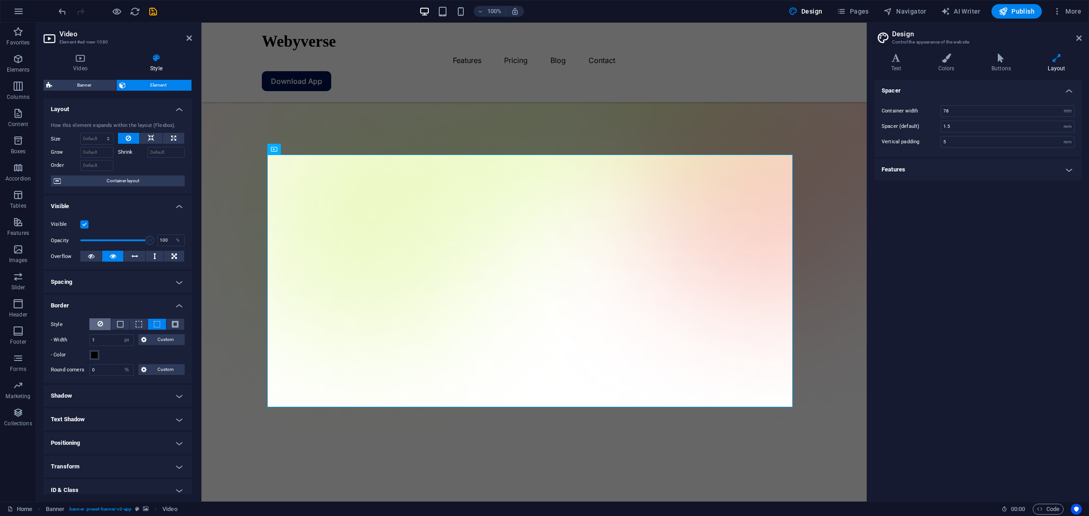
click at [98, 321] on icon at bounding box center [100, 323] width 5 height 11
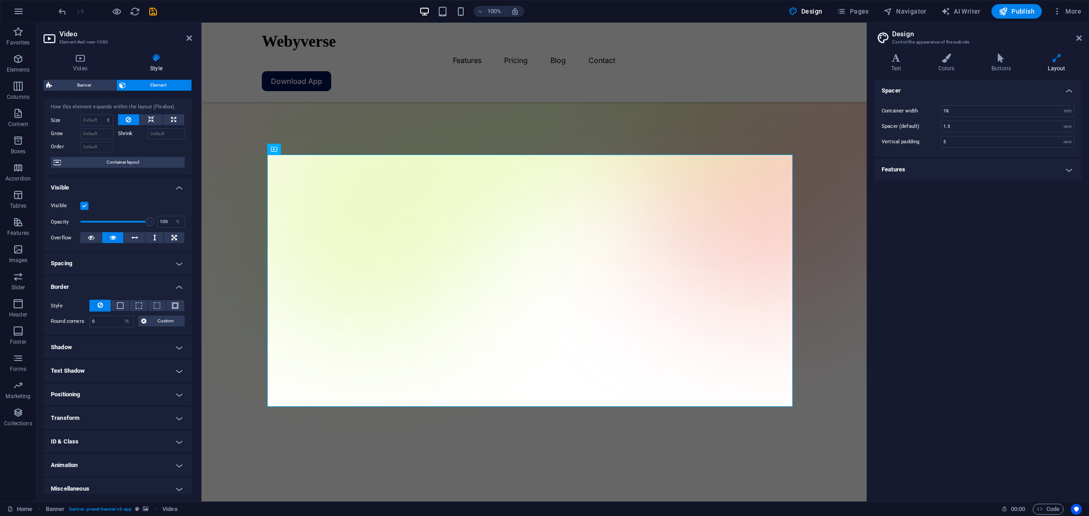
scroll to position [23, 0]
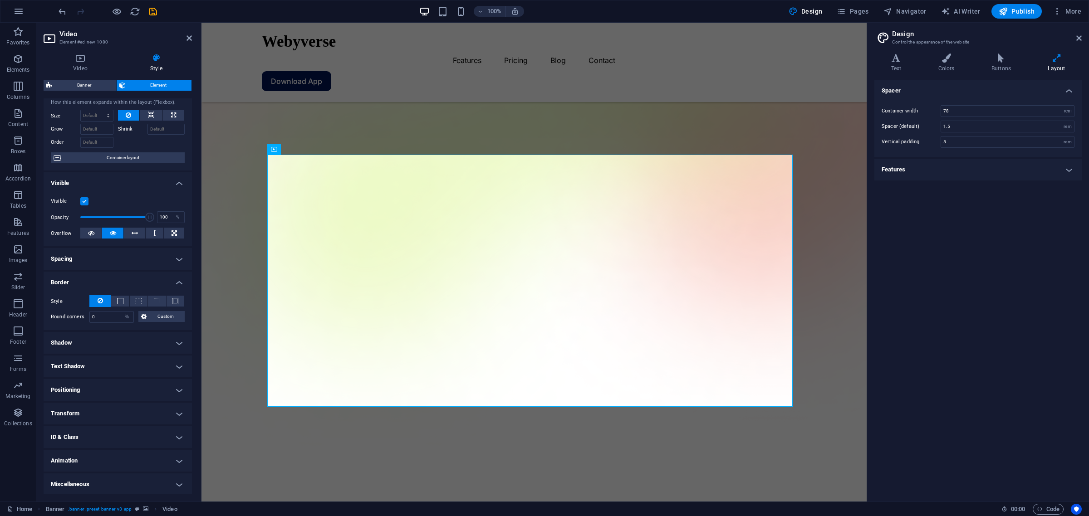
click at [141, 341] on h4 "Shadow" at bounding box center [118, 343] width 148 height 22
click at [139, 360] on span "Outside" at bounding box center [133, 361] width 15 height 11
type input "rgba(0, 0, 0, 0.2)"
type input "2"
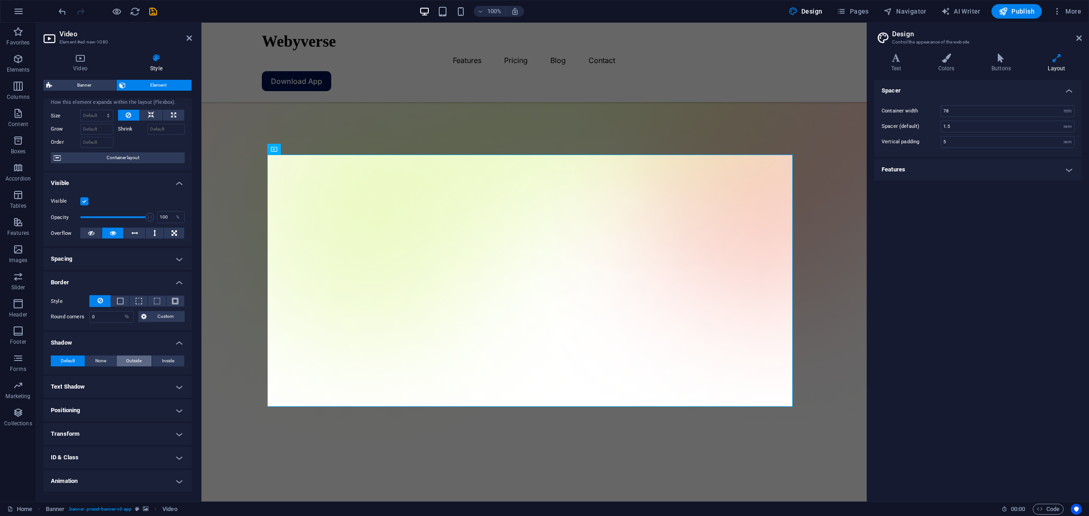
type input "4"
click at [86, 374] on span at bounding box center [85, 375] width 7 height 7
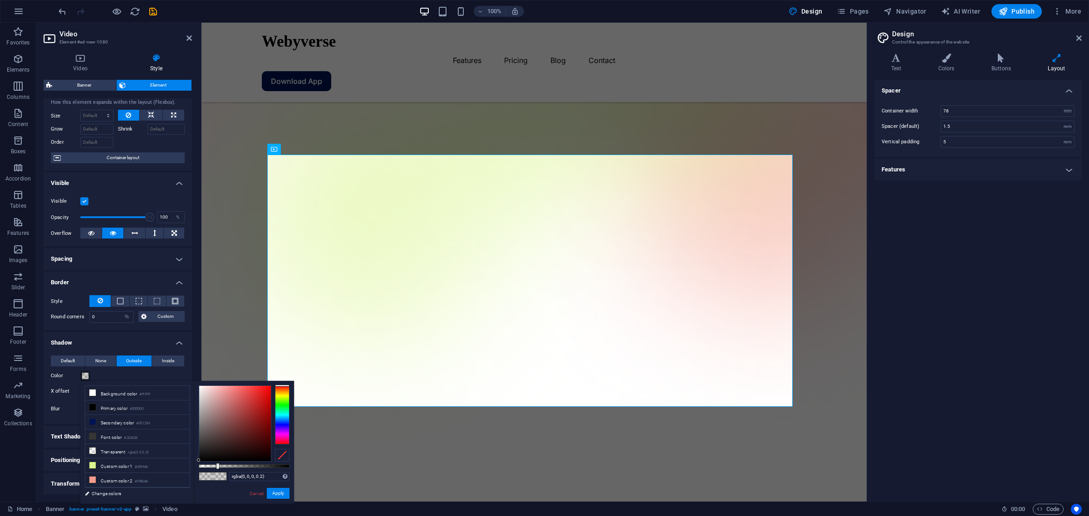
type input "rgba(219, 208, 208, 0.2)"
click at [202, 396] on div at bounding box center [235, 423] width 72 height 75
drag, startPoint x: 279, startPoint y: 491, endPoint x: 78, endPoint y: 466, distance: 202.9
click at [279, 413] on button "Apply" at bounding box center [278, 493] width 23 height 11
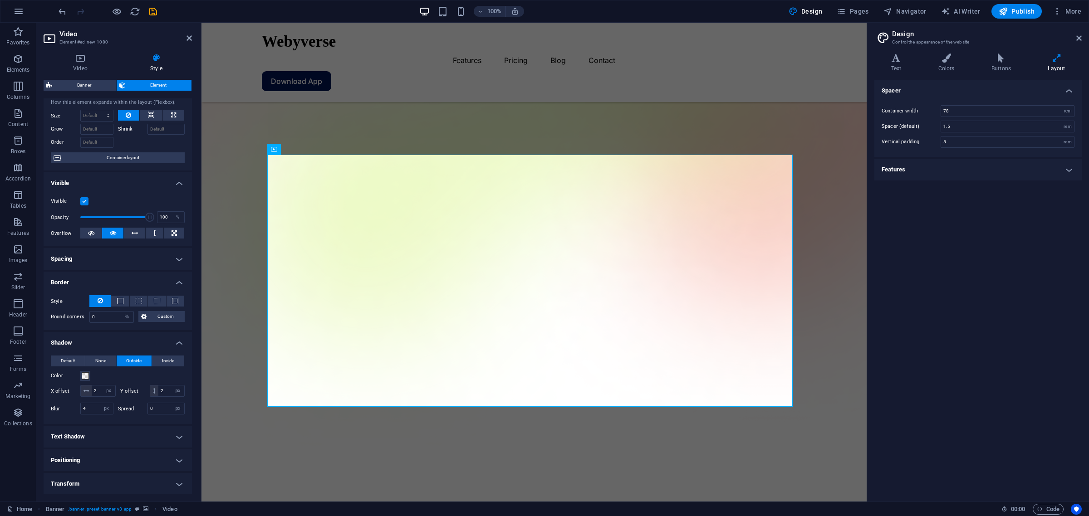
click at [349, 413] on figure at bounding box center [533, 163] width 665 height 620
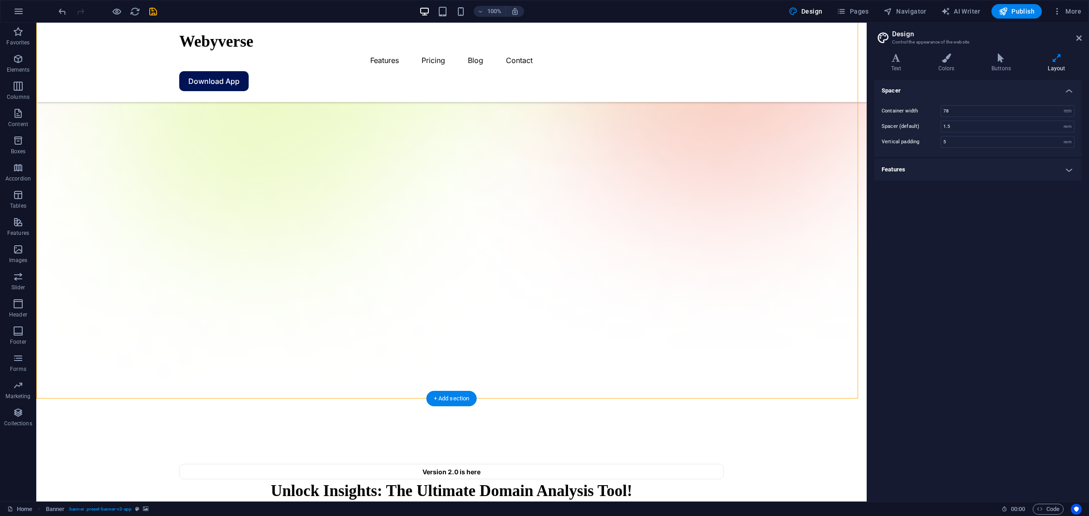
scroll to position [227, 0]
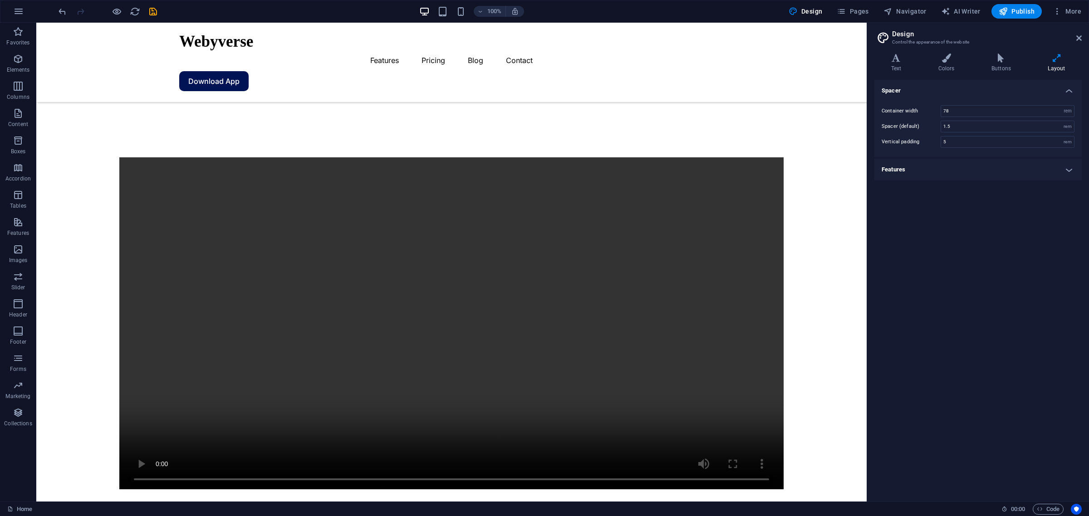
scroll to position [878, 0]
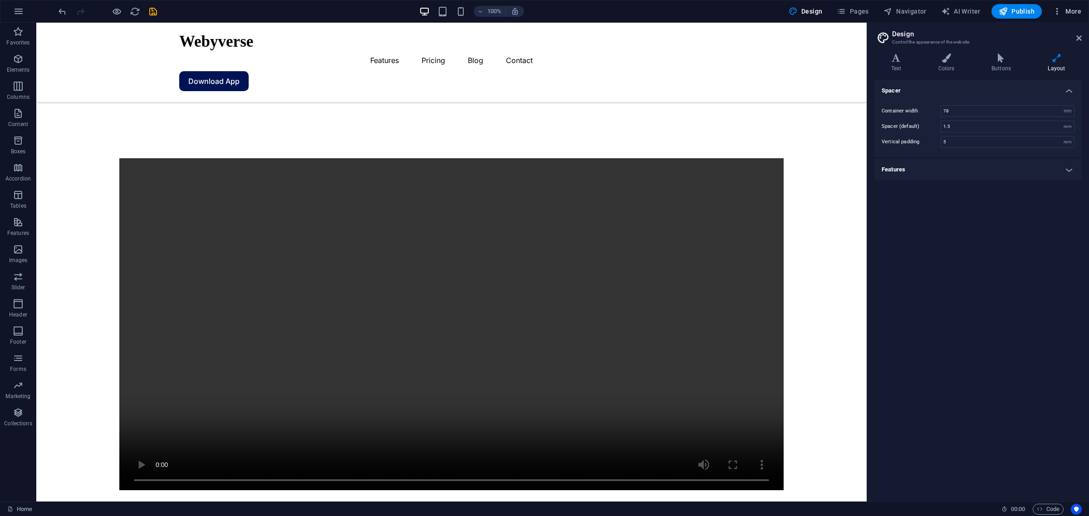
click at [870, 12] on button "More" at bounding box center [1067, 11] width 36 height 15
click at [870, 29] on h6 "Website Settings" at bounding box center [1048, 34] width 54 height 11
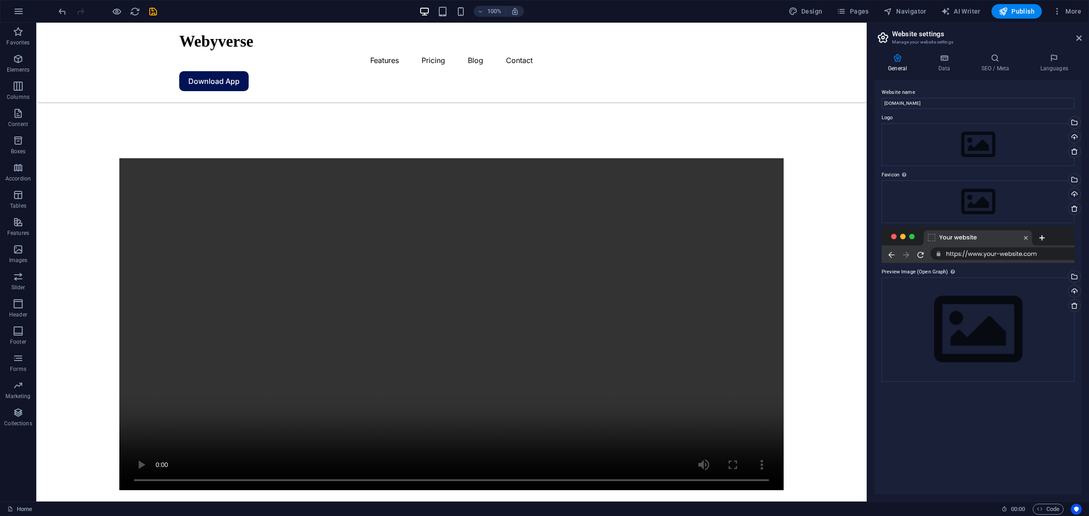
click at [870, 39] on header "Website settings Manage your website settings" at bounding box center [978, 35] width 205 height 24
click at [870, 36] on icon at bounding box center [1078, 37] width 5 height 7
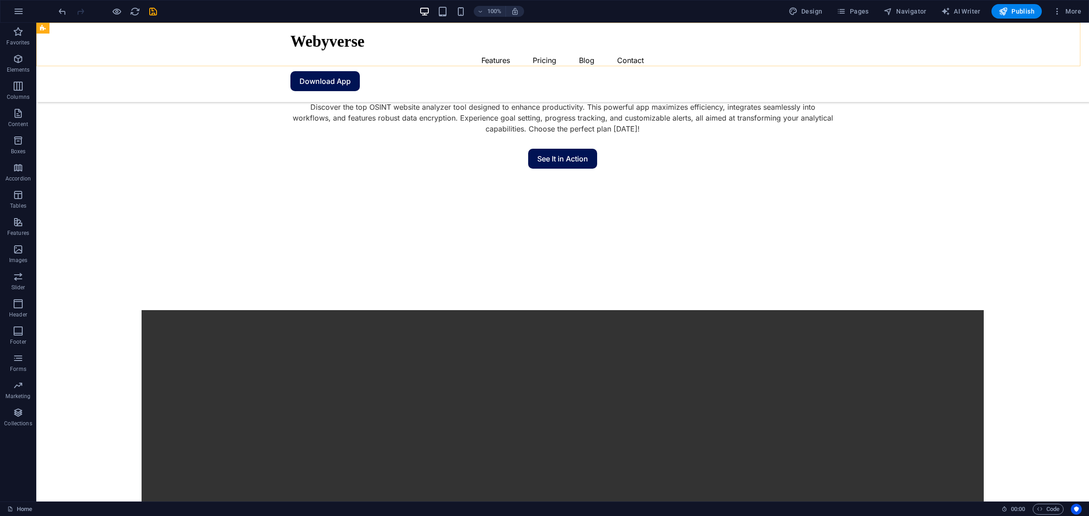
scroll to position [1008, 0]
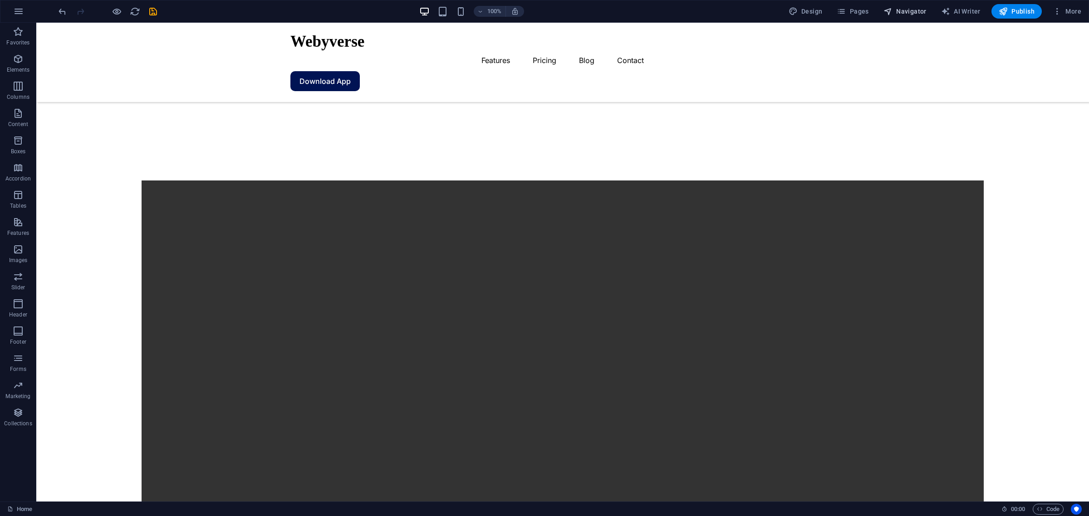
click at [870, 5] on button "Navigator" at bounding box center [904, 11] width 50 height 15
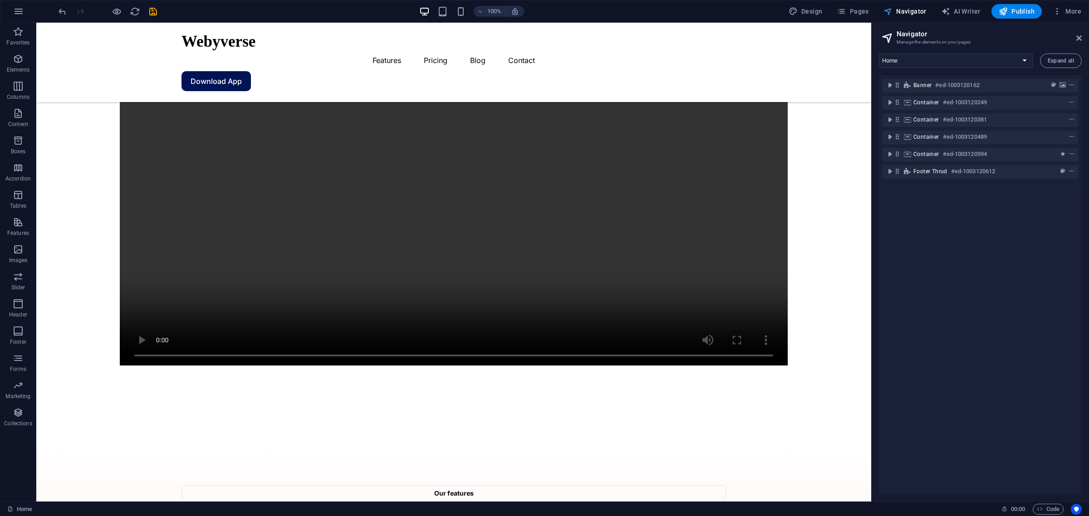
scroll to position [880, 0]
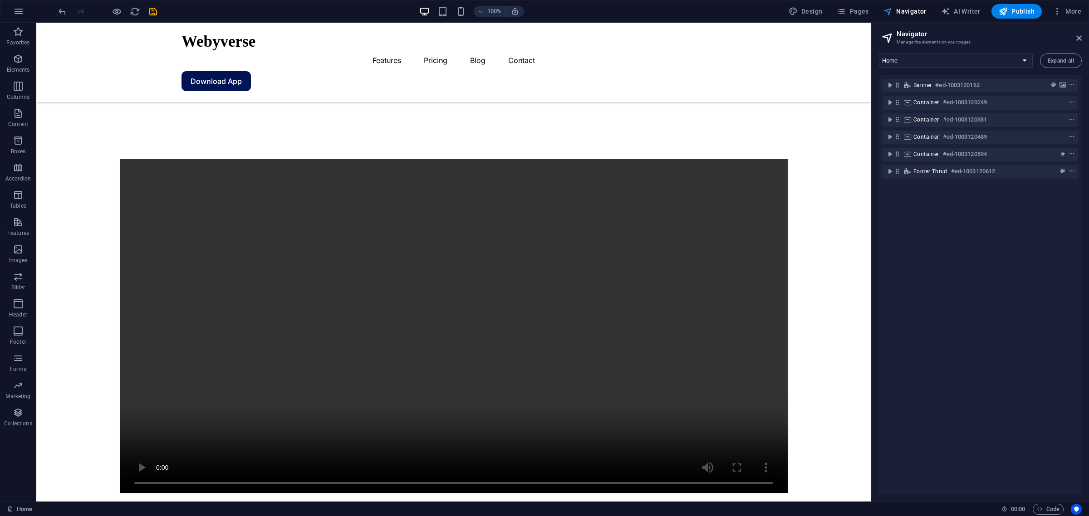
click at [870, 5] on button "Navigator" at bounding box center [904, 11] width 50 height 15
click at [807, 14] on span "Design" at bounding box center [805, 11] width 34 height 9
select select "rem"
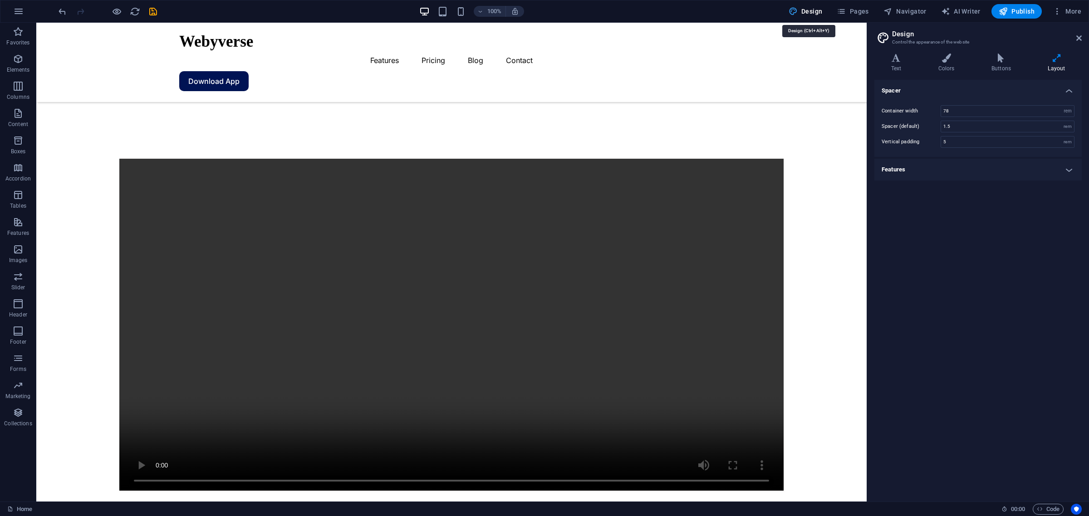
scroll to position [878, 0]
click at [807, 14] on span "Design" at bounding box center [805, 11] width 34 height 9
click at [870, 35] on icon at bounding box center [1078, 37] width 5 height 7
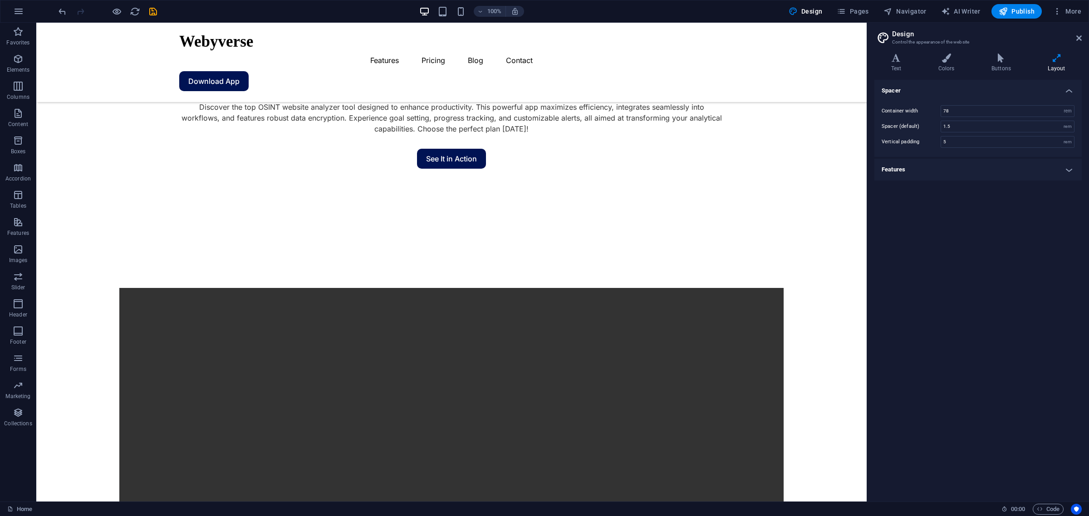
scroll to position [1008, 0]
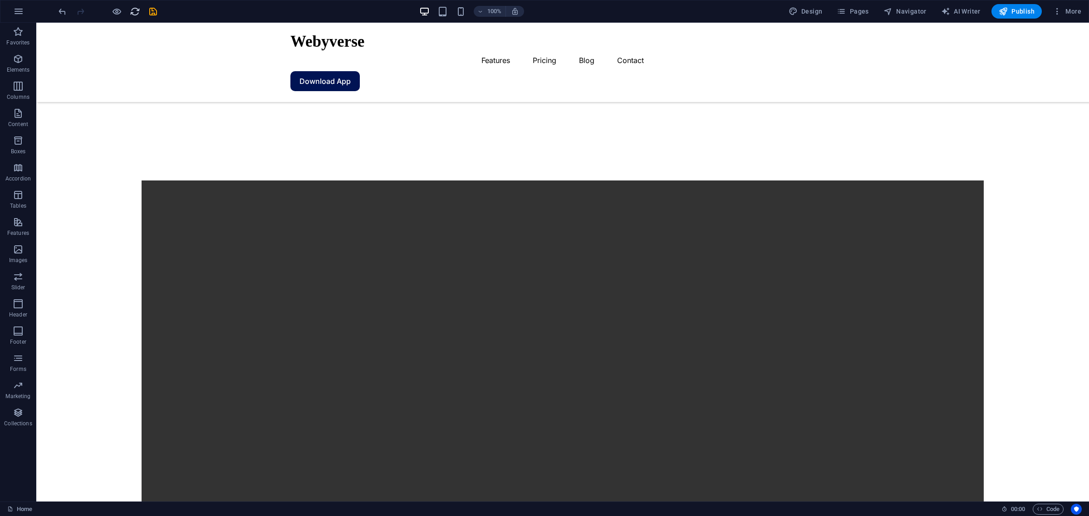
click at [134, 7] on icon "reload" at bounding box center [135, 11] width 10 height 10
click at [870, 12] on span "Publish" at bounding box center [1016, 11] width 36 height 9
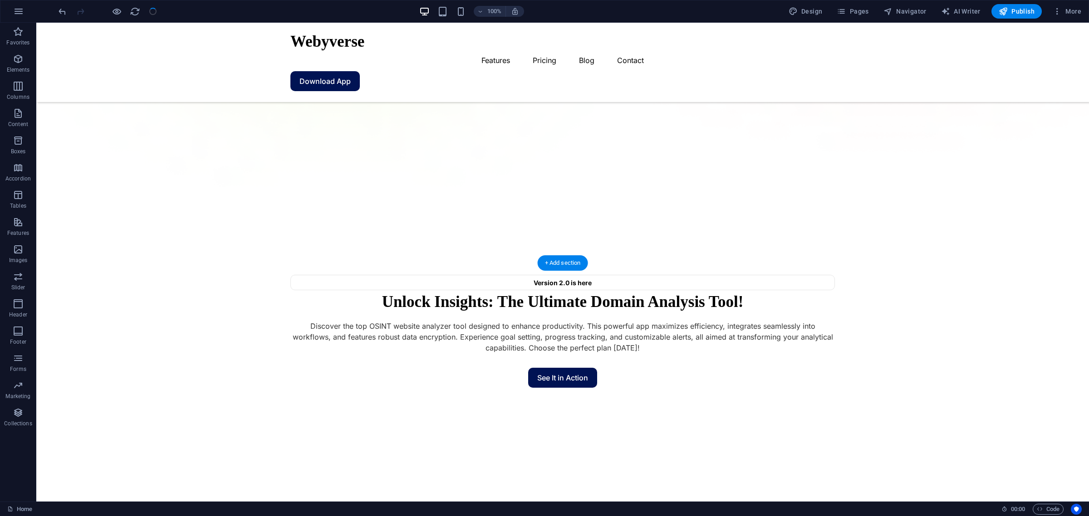
scroll to position [384, 0]
